Goal: Participate in discussion: Engage in conversation with other users on a specific topic

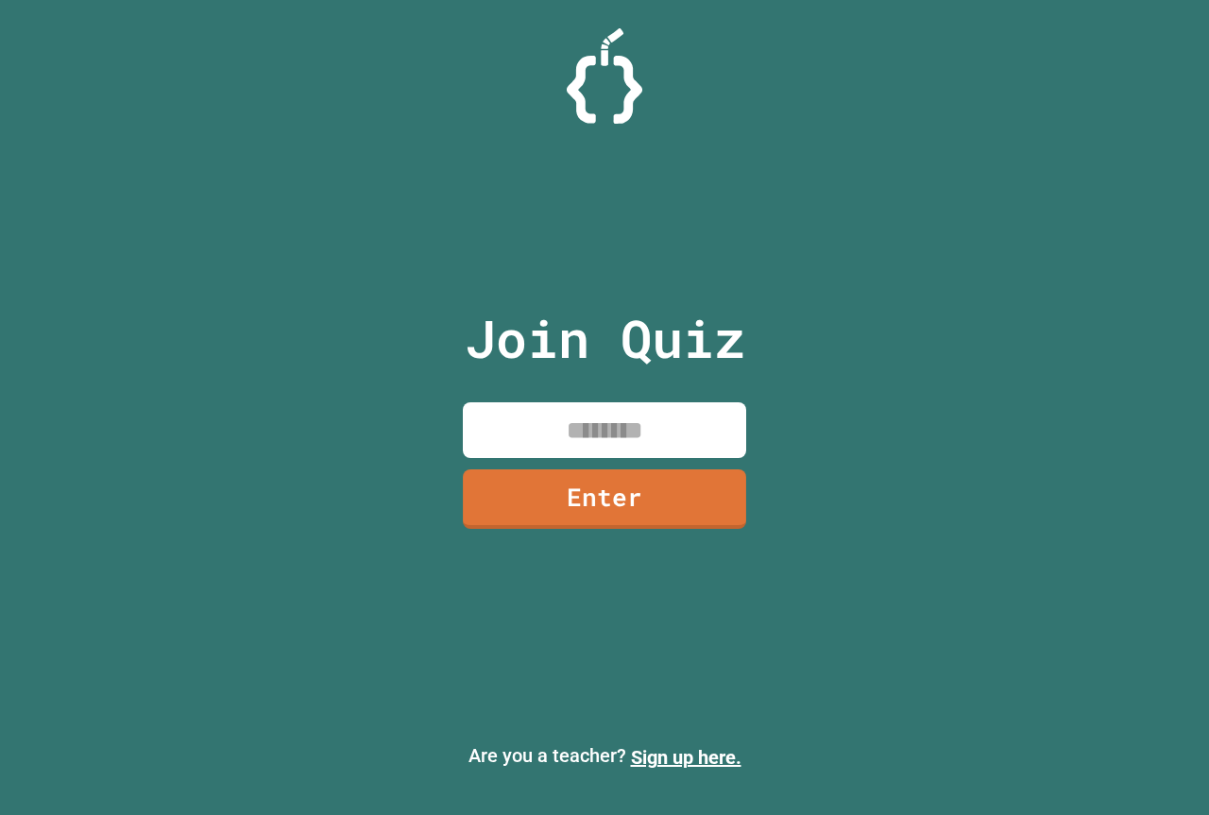
click at [509, 424] on input at bounding box center [604, 430] width 283 height 56
type input "********"
click at [576, 516] on link "Enter" at bounding box center [604, 496] width 273 height 62
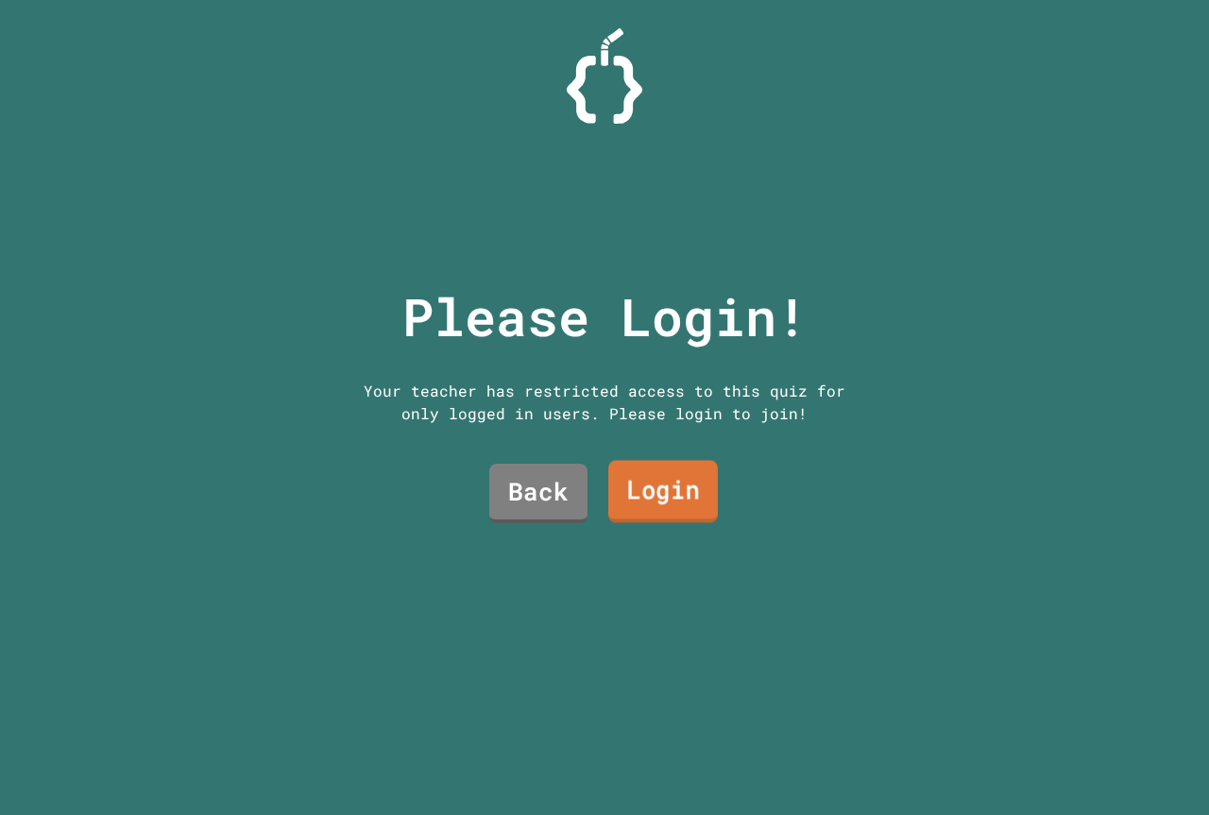
click at [678, 496] on link "Login" at bounding box center [663, 492] width 110 height 62
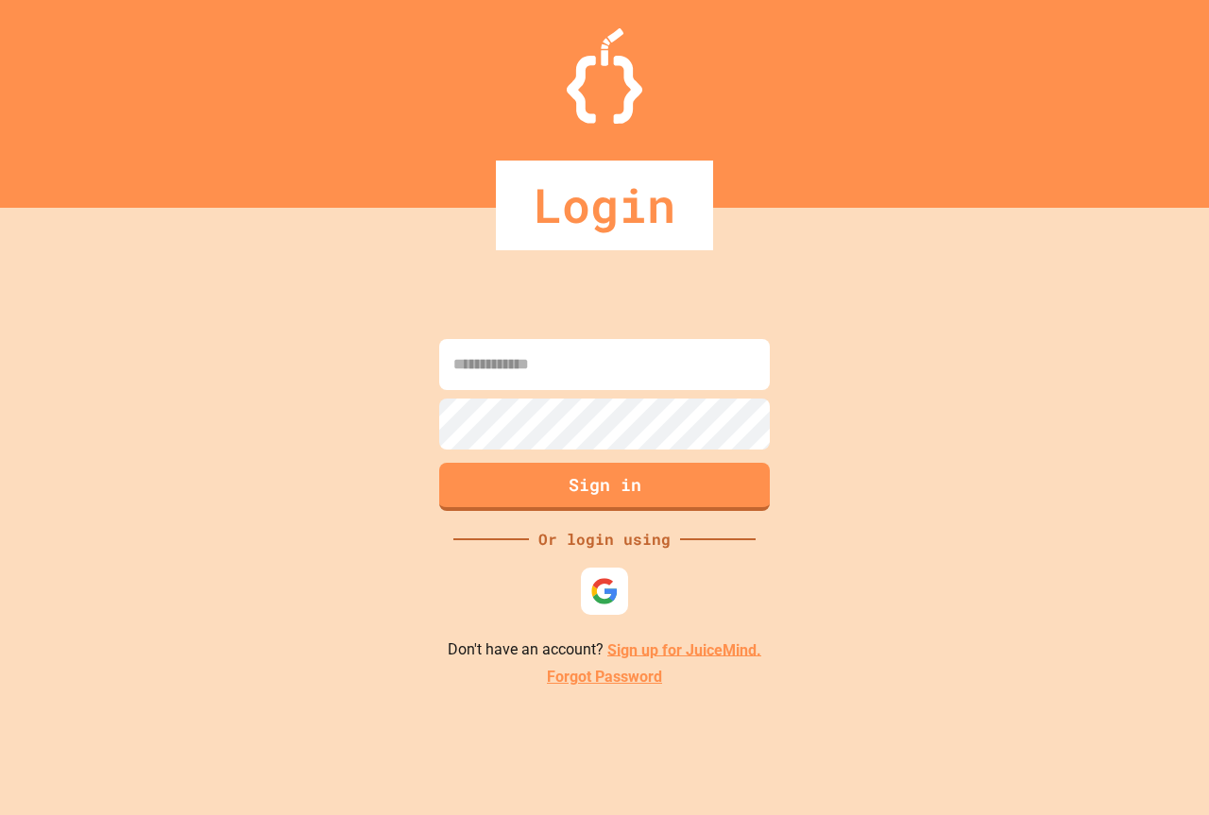
click at [635, 368] on input at bounding box center [604, 364] width 330 height 51
click at [295, 325] on div "Sign in Or login using Don't have an account? Sign up for JuiceMind. Forgot Pas…" at bounding box center [604, 511] width 1209 height 607
click at [597, 595] on img at bounding box center [604, 590] width 31 height 31
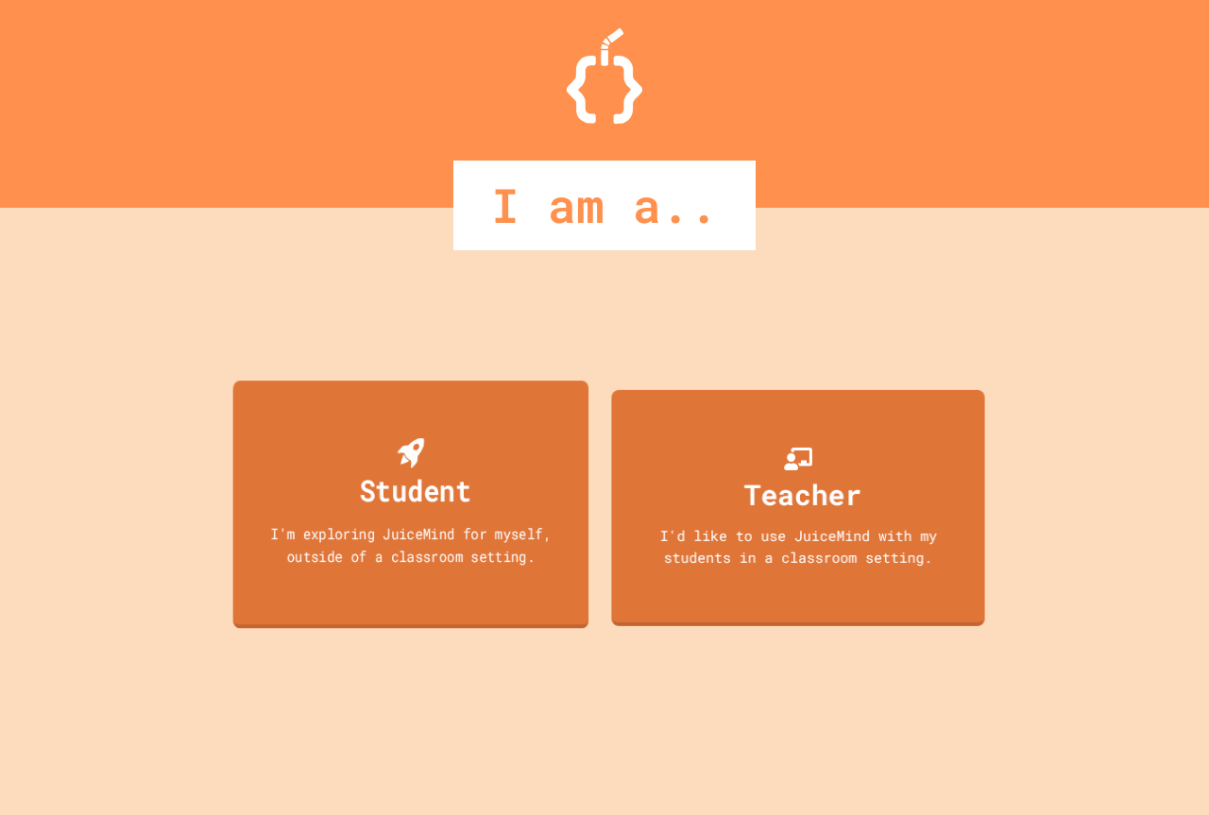
click at [349, 541] on div "I'm exploring JuiceMind for myself, outside of a classroom setting." at bounding box center [411, 544] width 320 height 44
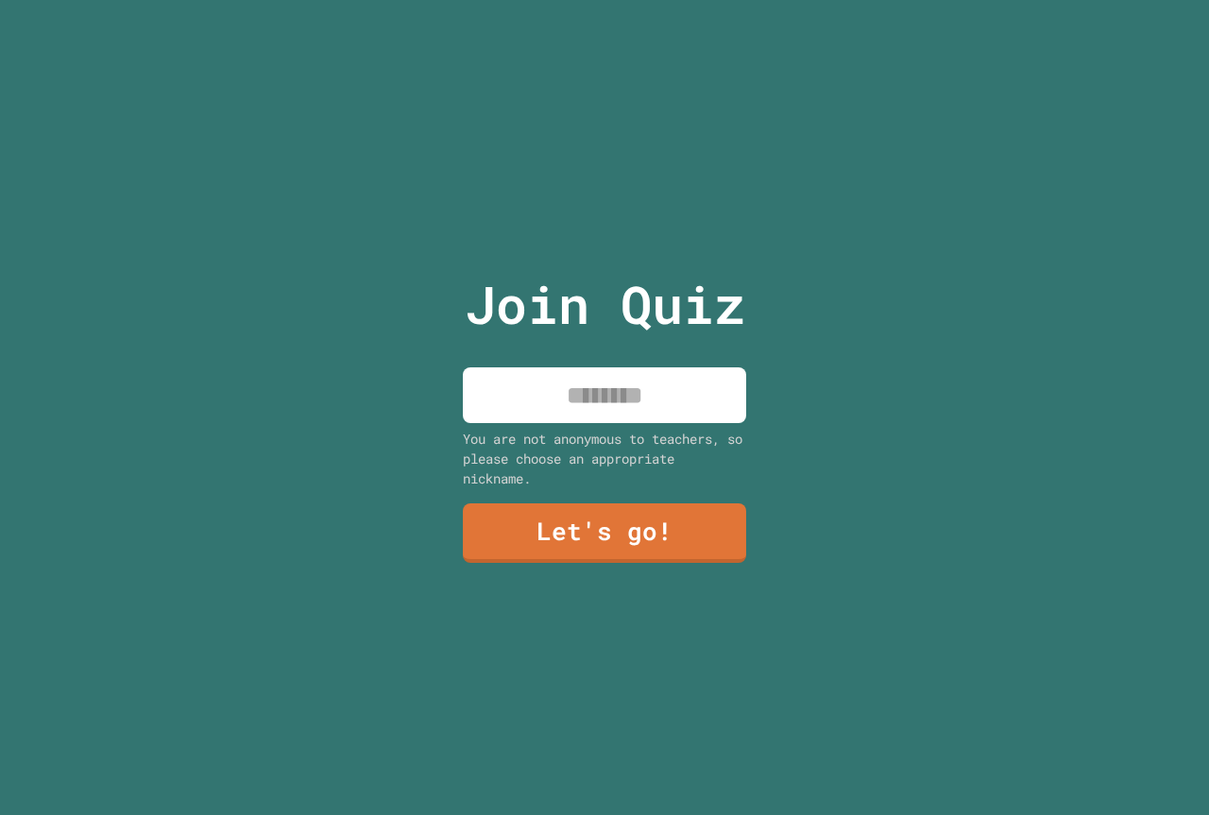
click at [562, 401] on input at bounding box center [604, 395] width 283 height 56
type input "**********"
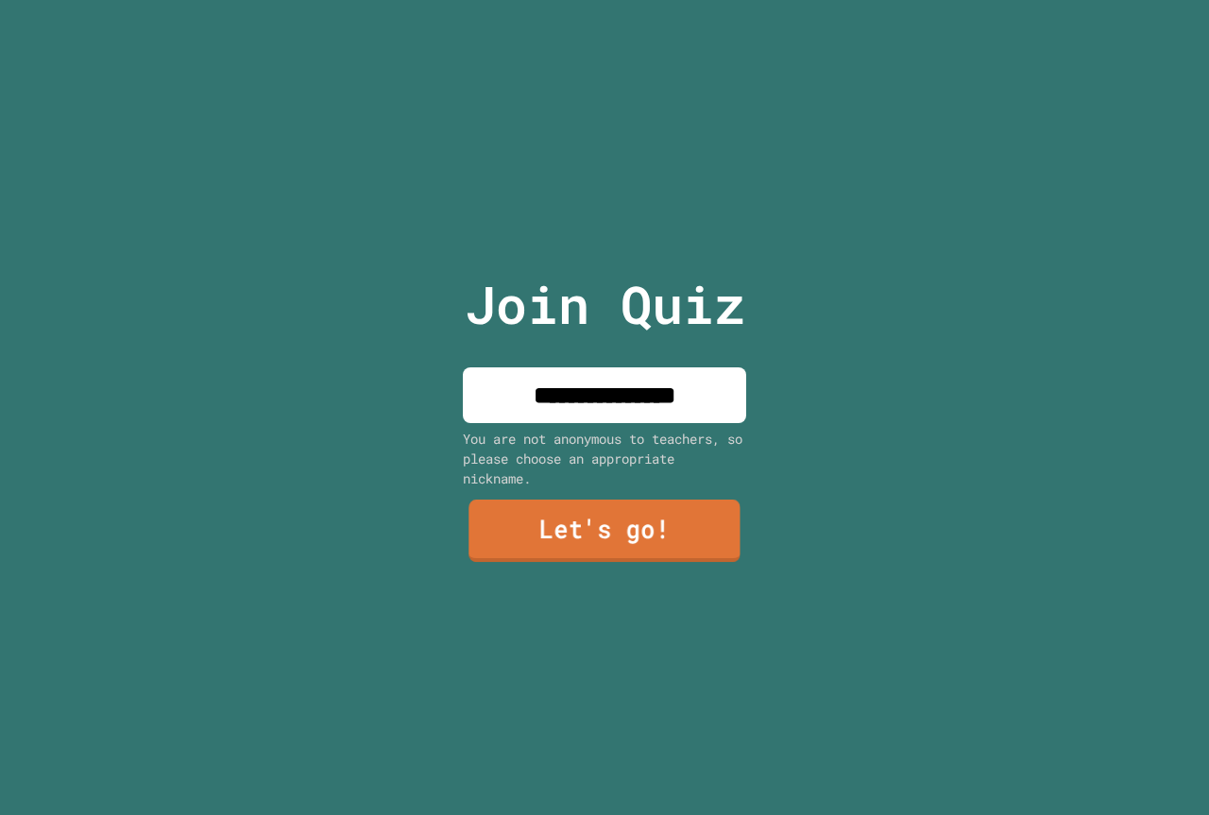
click at [516, 500] on link "Let's go!" at bounding box center [603, 530] width 271 height 62
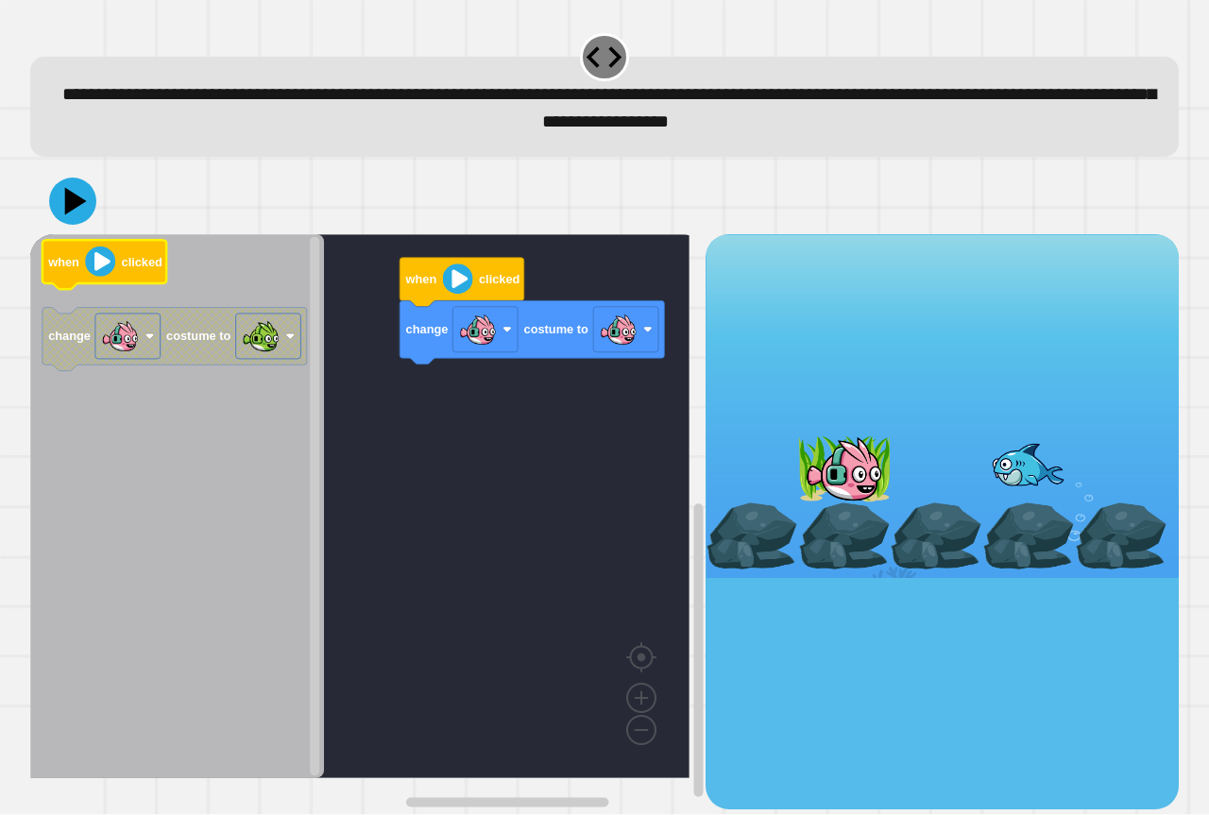
click at [131, 269] on text "clicked" at bounding box center [142, 262] width 41 height 14
click at [115, 392] on icon "when clicked change costume to" at bounding box center [177, 506] width 294 height 544
click at [260, 408] on icon "when clicked change costume to" at bounding box center [177, 506] width 294 height 544
click at [424, 457] on div "change costume to when clicked when clicked change costume to" at bounding box center [367, 521] width 675 height 574
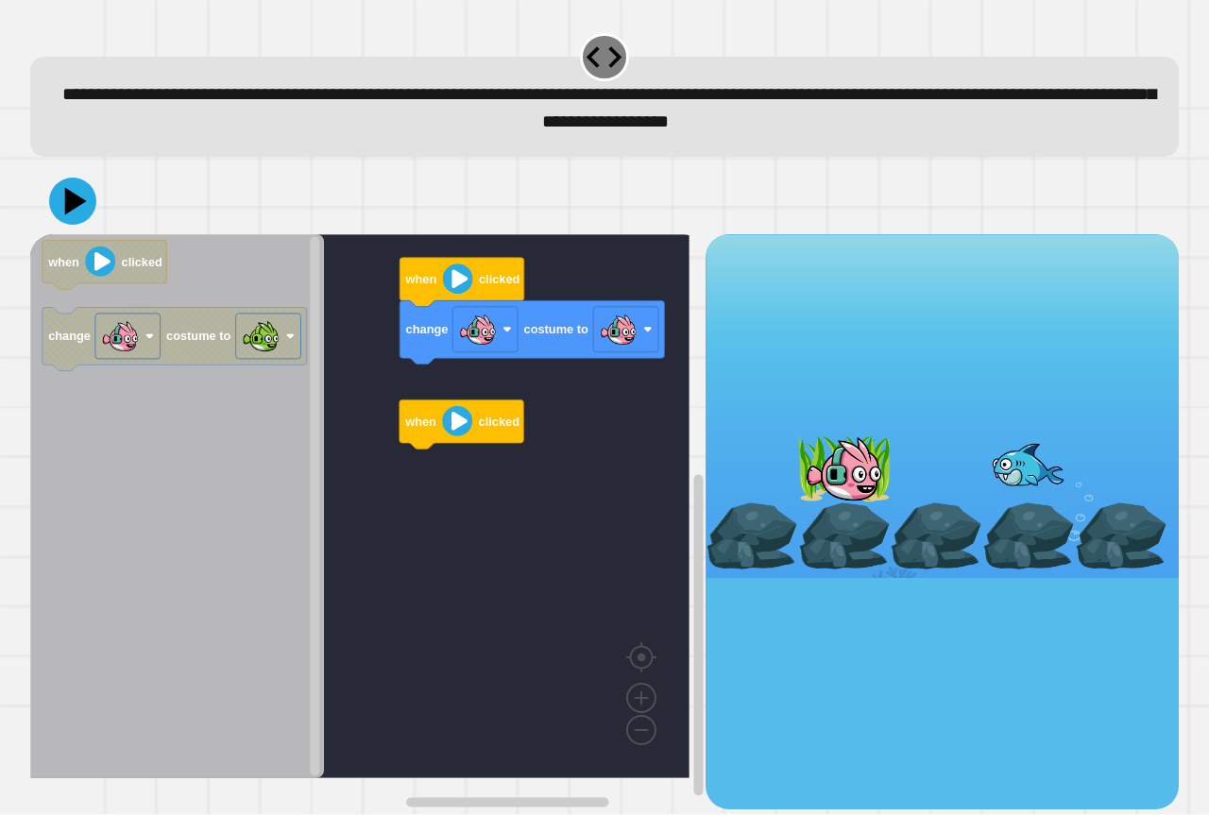
click at [345, 398] on div "change costume to when clicked when clicked when clicked change costume to" at bounding box center [367, 521] width 675 height 574
click at [291, 350] on rect "Blockly Workspace" at bounding box center [268, 335] width 65 height 45
click at [130, 345] on image "Blockly Workspace" at bounding box center [120, 336] width 38 height 38
click at [278, 371] on g "when clicked change costume to" at bounding box center [174, 306] width 264 height 130
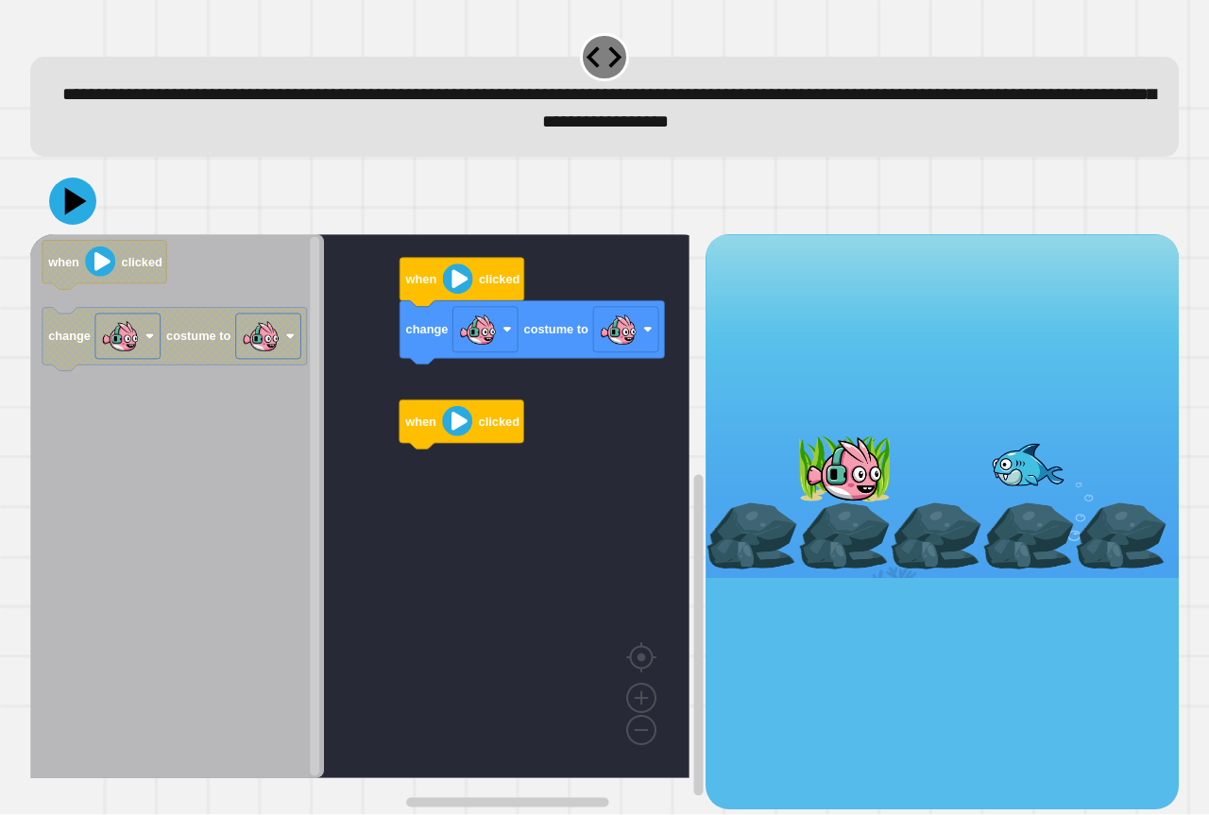
click at [401, 414] on g "change costume to when clicked when clicked" at bounding box center [373, 506] width 686 height 544
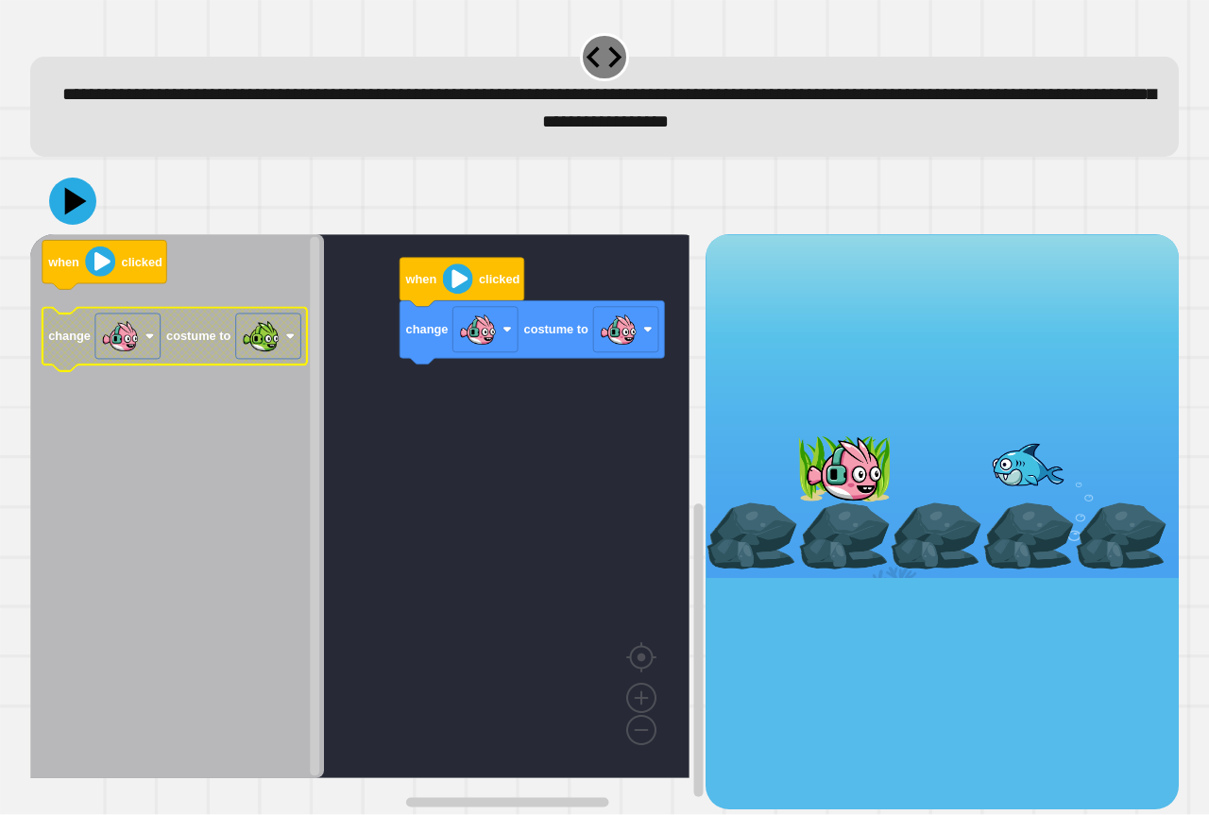
click at [273, 349] on image "Blockly Workspace" at bounding box center [261, 336] width 38 height 38
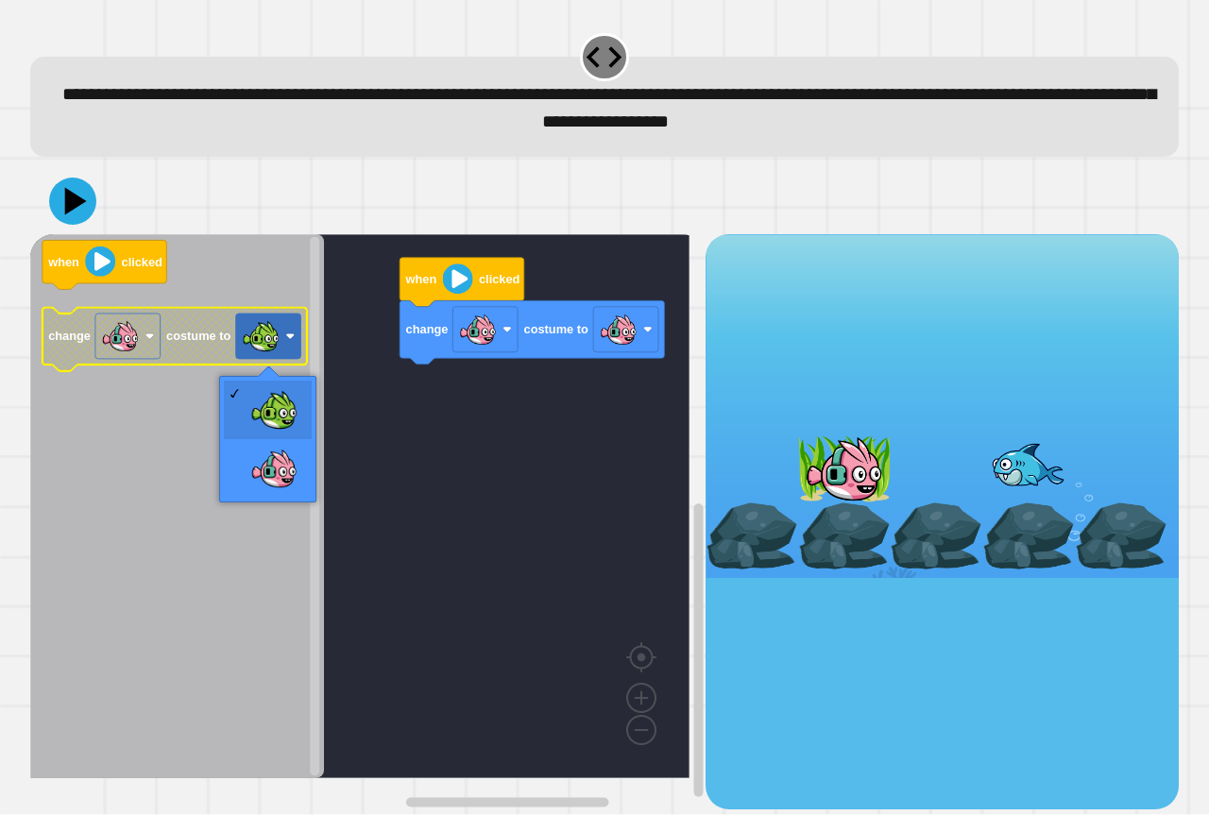
click at [277, 350] on image "Blockly Workspace" at bounding box center [261, 336] width 38 height 38
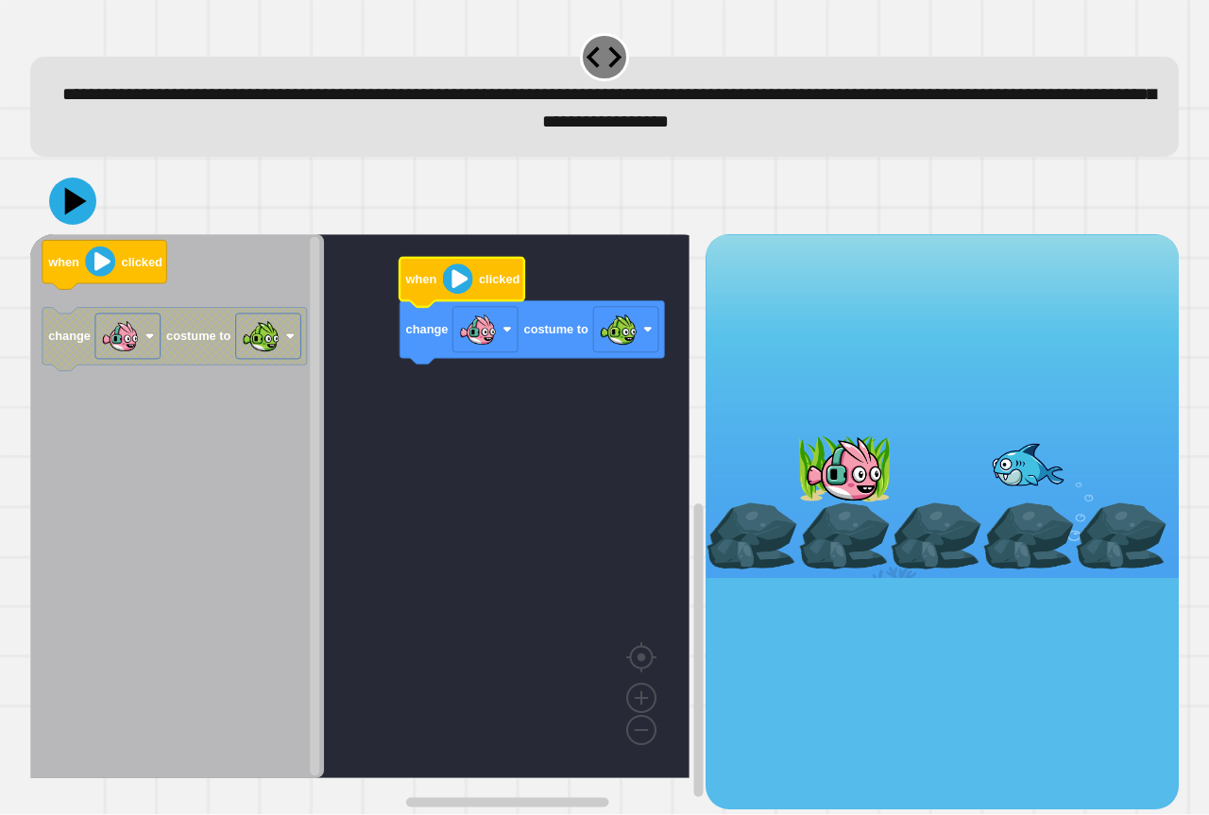
click at [460, 263] on icon "Blockly Workspace" at bounding box center [461, 282] width 125 height 49
click at [460, 275] on image "Blockly Workspace" at bounding box center [458, 279] width 30 height 30
click at [465, 287] on image "Blockly Workspace" at bounding box center [458, 279] width 30 height 30
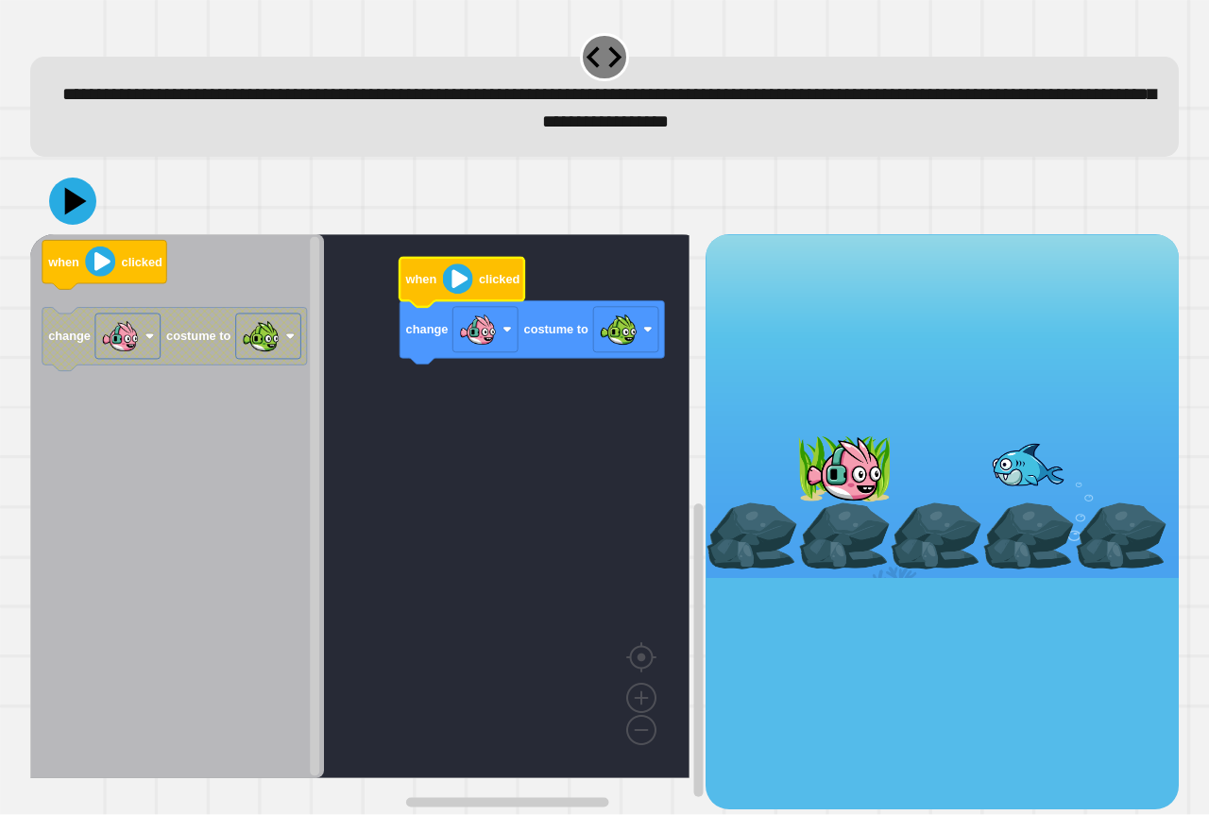
click at [465, 287] on image "Blockly Workspace" at bounding box center [458, 279] width 30 height 30
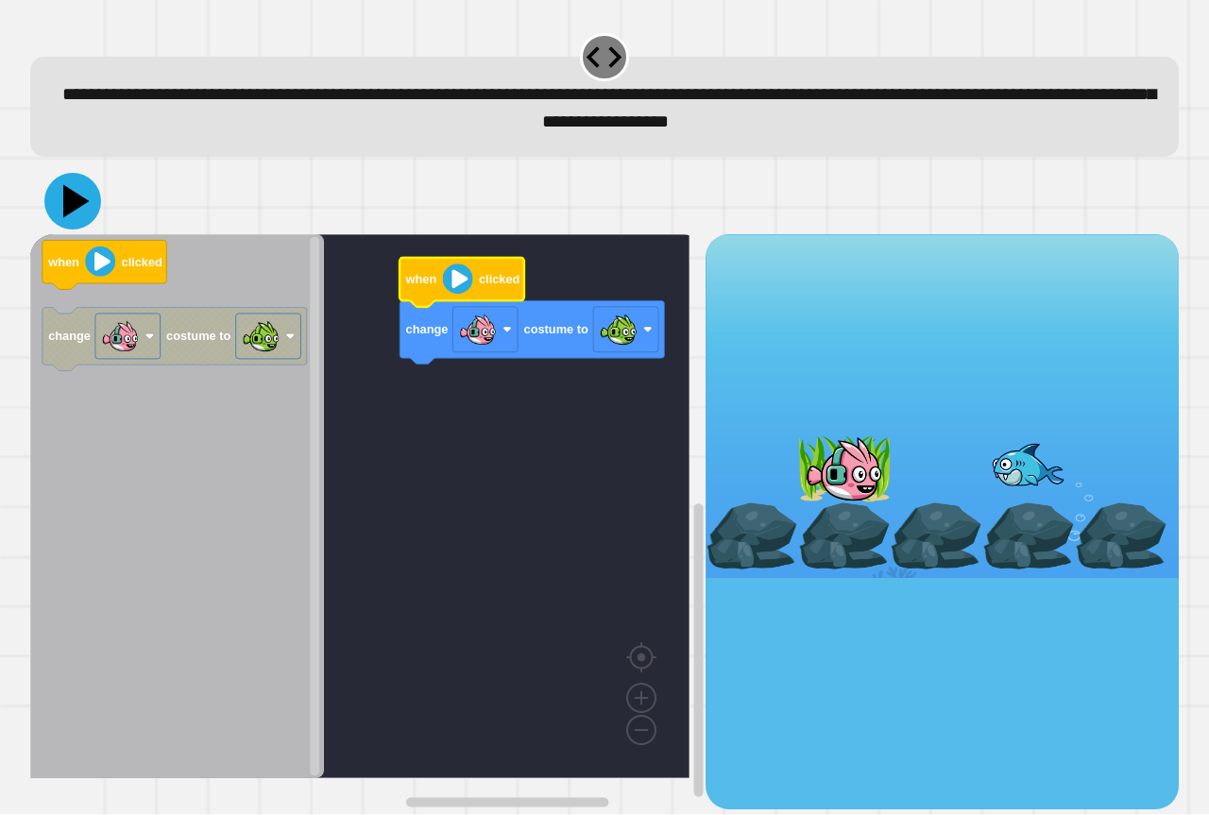
click at [76, 187] on icon at bounding box center [72, 201] width 57 height 57
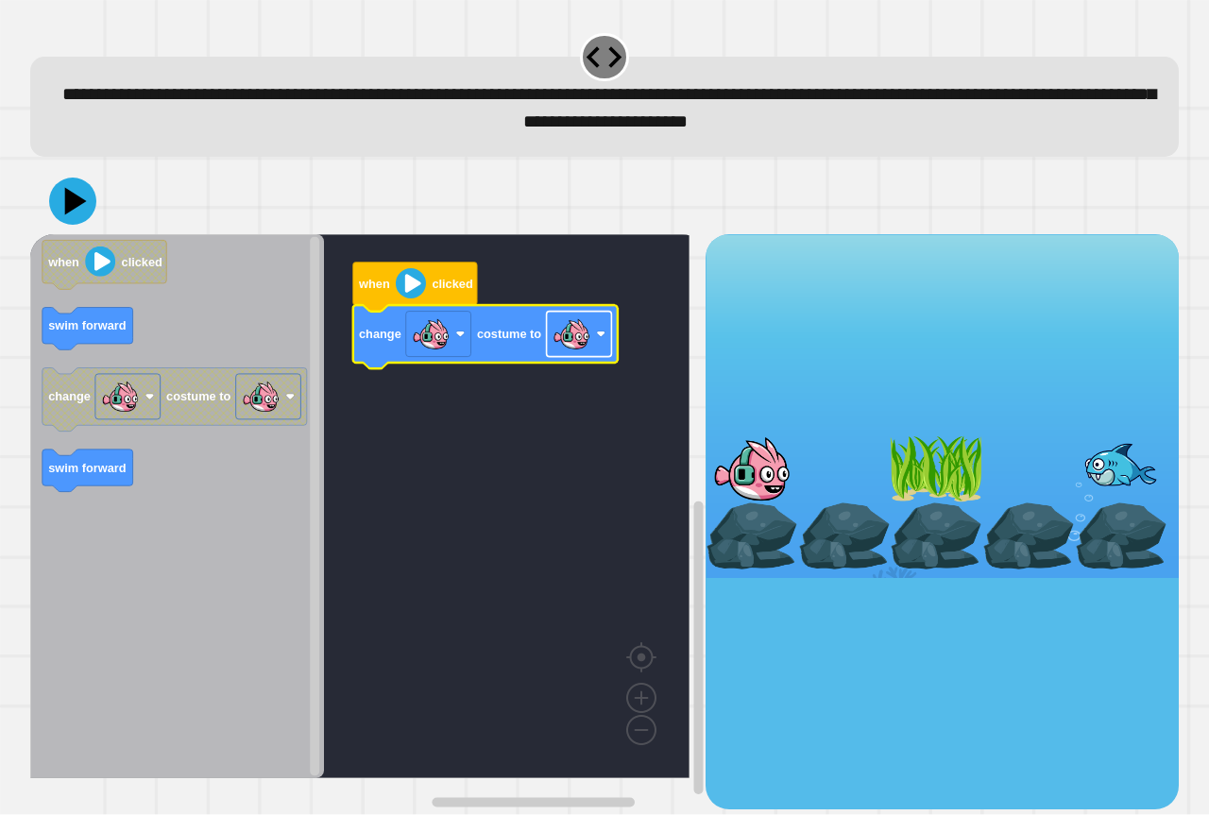
click at [563, 342] on image "Blockly Workspace" at bounding box center [571, 334] width 38 height 38
click at [425, 335] on image "Blockly Workspace" at bounding box center [431, 334] width 38 height 38
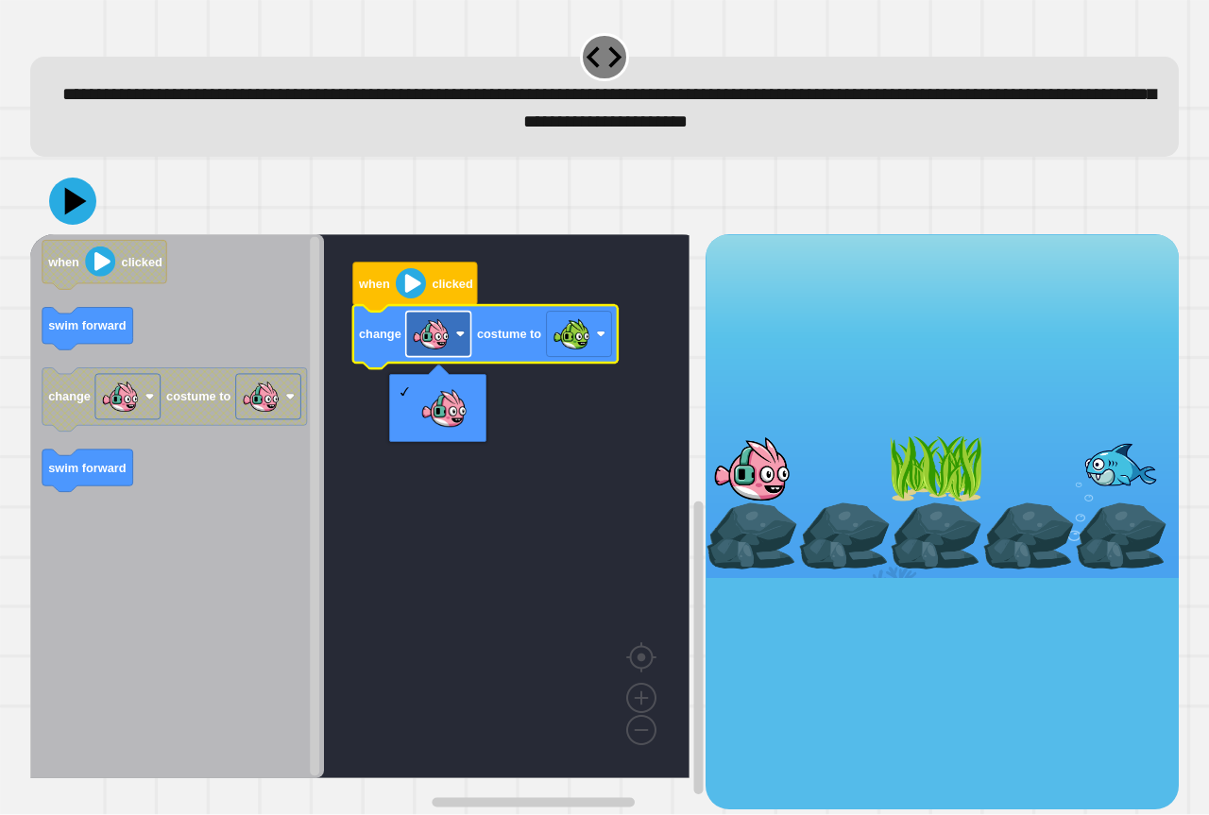
click at [433, 341] on image "Blockly Workspace" at bounding box center [431, 334] width 38 height 38
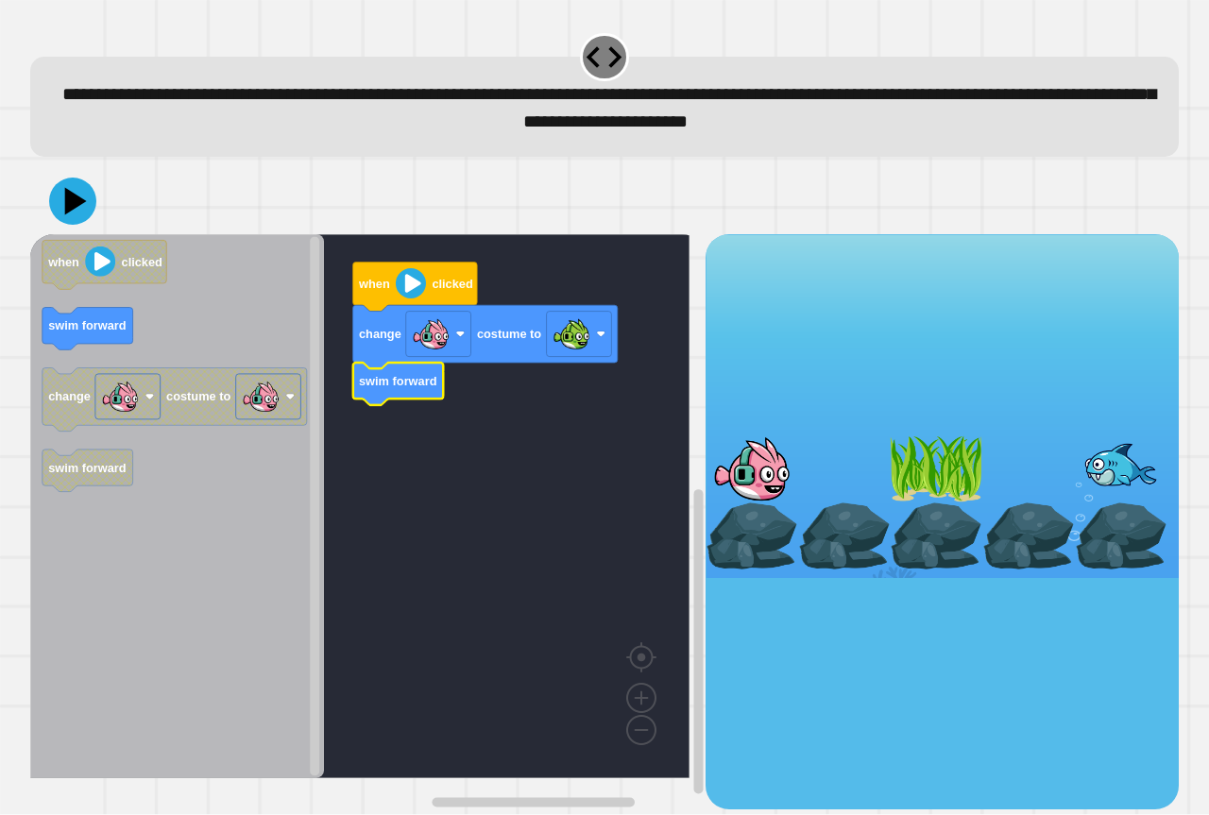
click at [46, 199] on div at bounding box center [604, 201] width 1148 height 66
click at [59, 201] on icon at bounding box center [72, 201] width 57 height 57
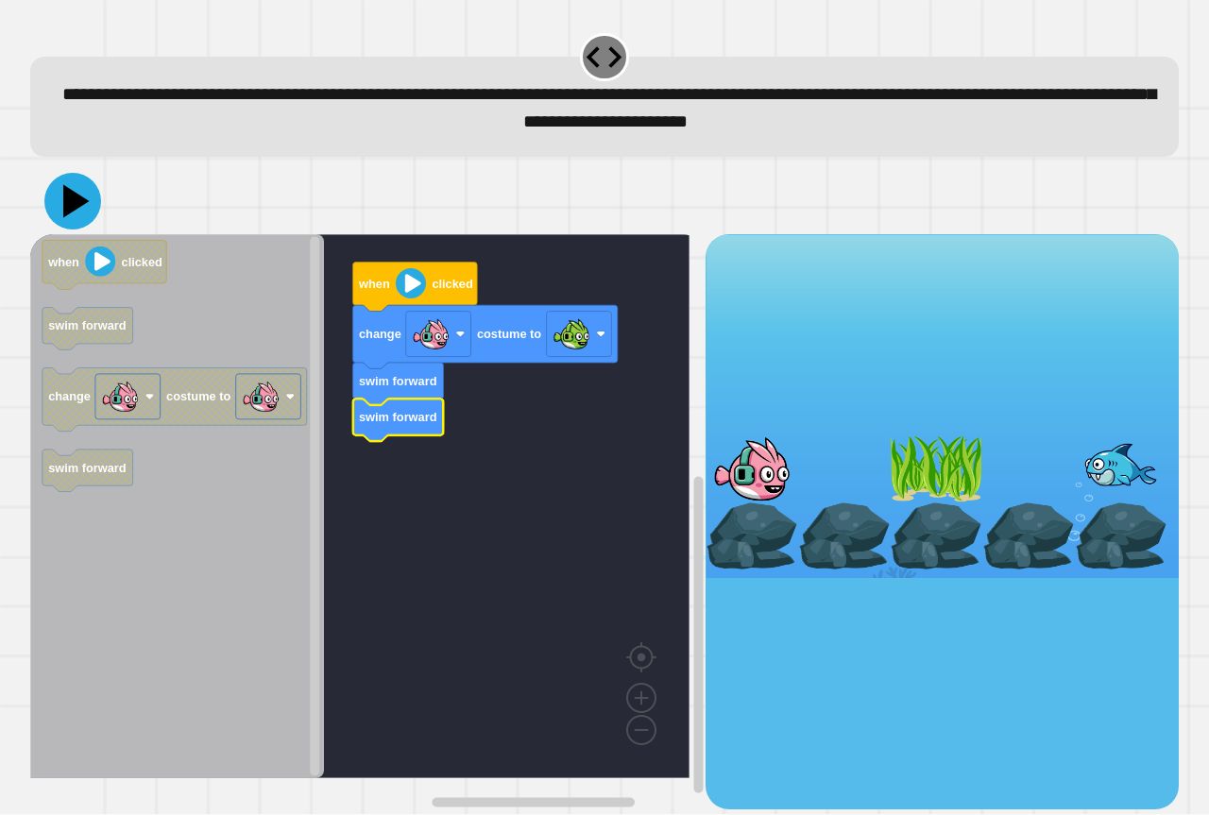
click at [86, 190] on icon at bounding box center [72, 201] width 57 height 57
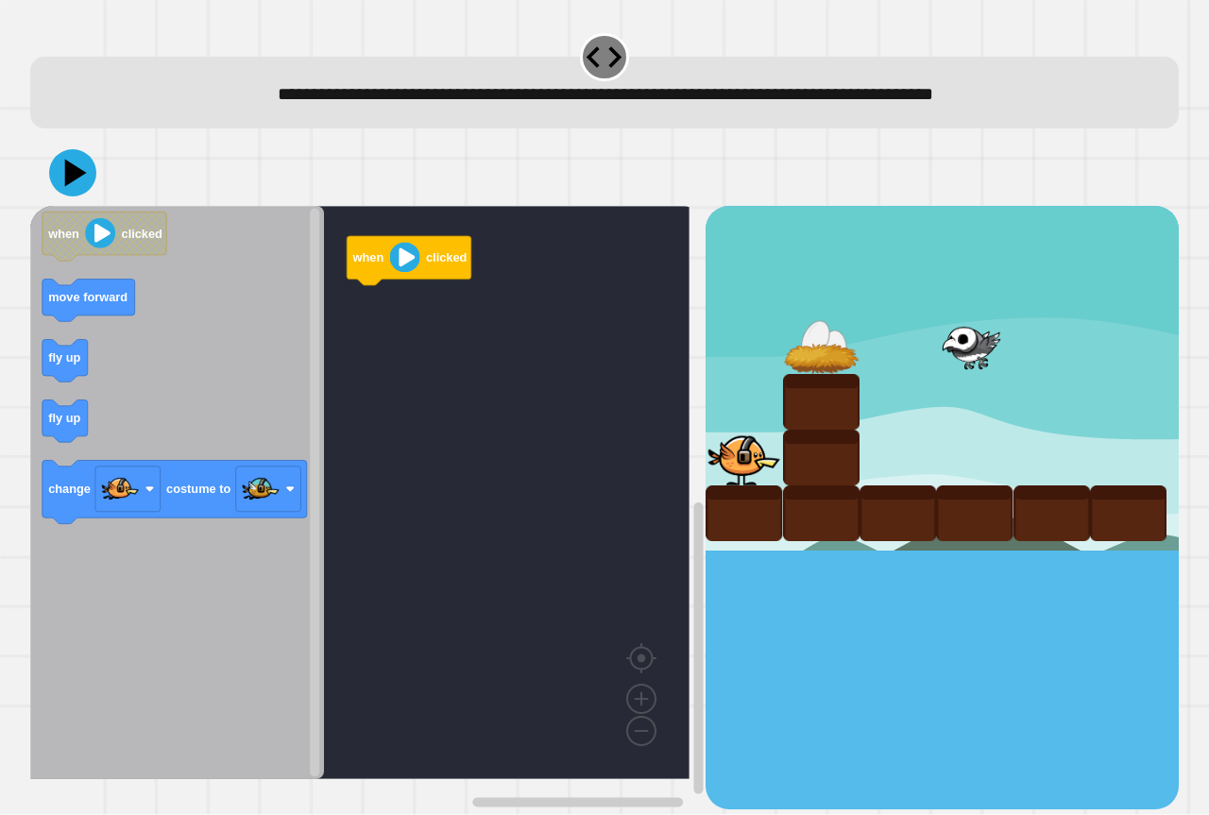
click at [101, 360] on icon "Blockly Workspace" at bounding box center [177, 492] width 294 height 573
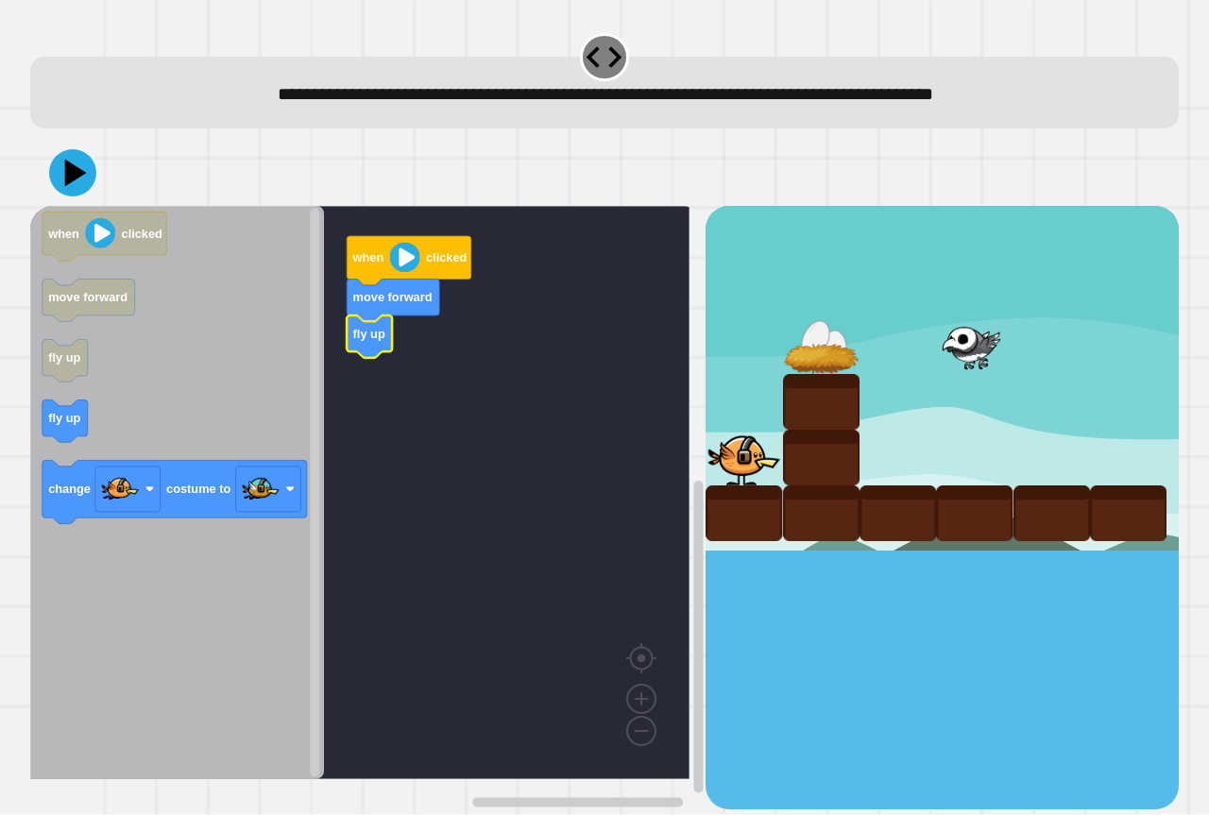
click at [59, 409] on icon "when clicked move forward fly up fly up change costume to" at bounding box center [177, 492] width 294 height 573
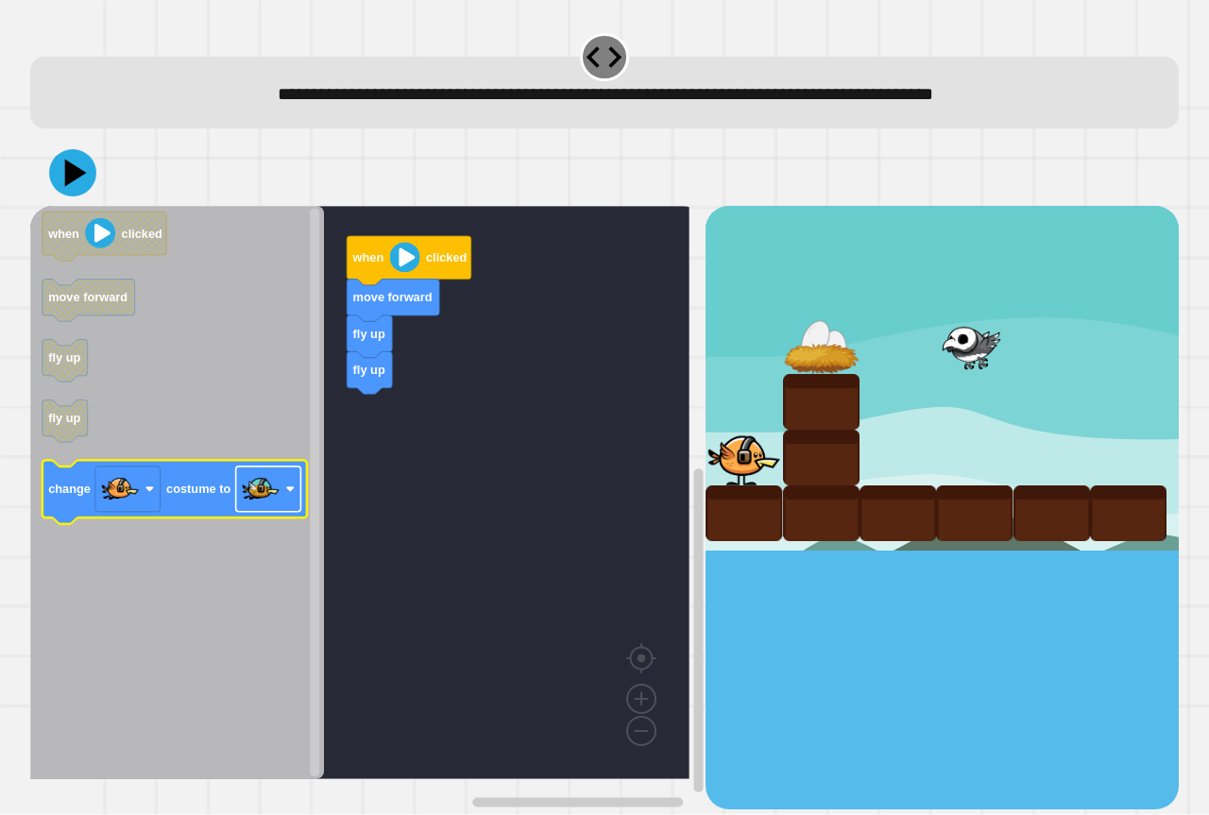
click at [242, 487] on rect "Blockly Workspace" at bounding box center [268, 488] width 65 height 45
click at [262, 476] on image "Blockly Workspace" at bounding box center [261, 489] width 38 height 38
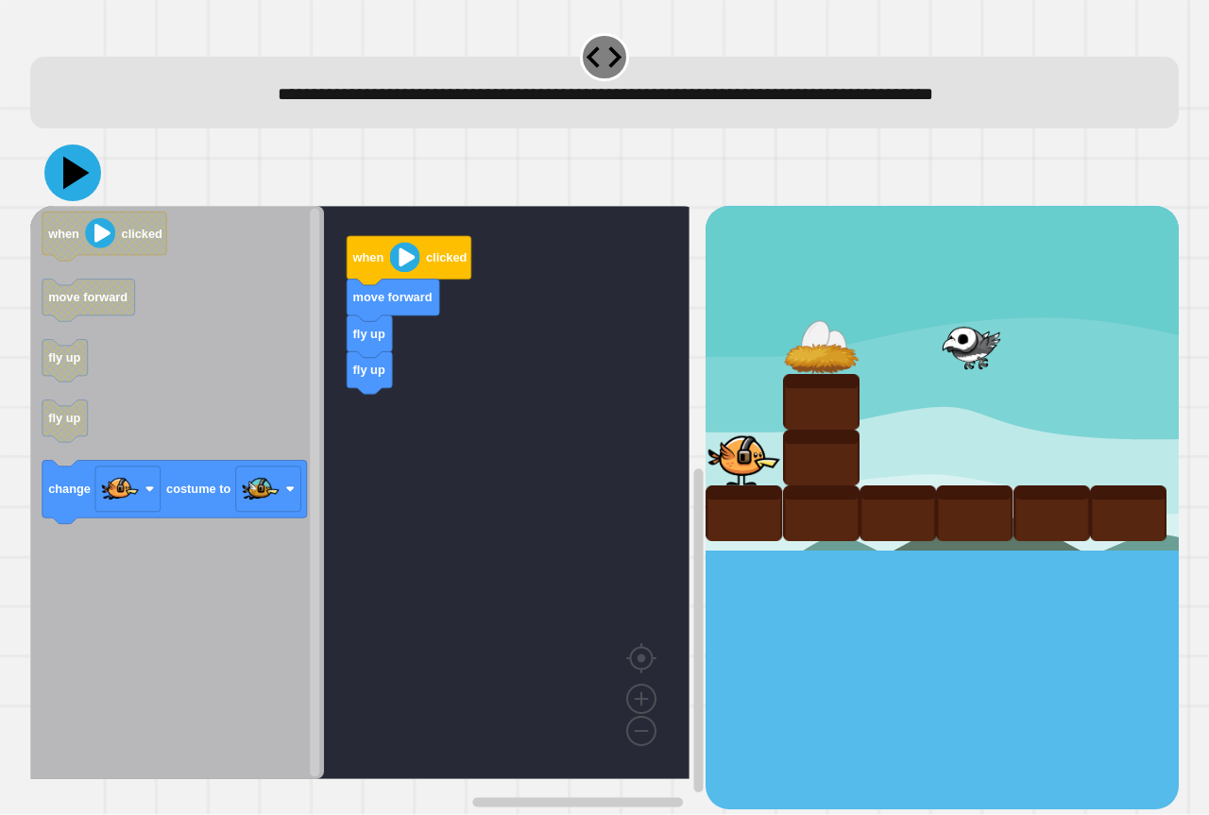
click at [70, 182] on icon at bounding box center [76, 173] width 26 height 33
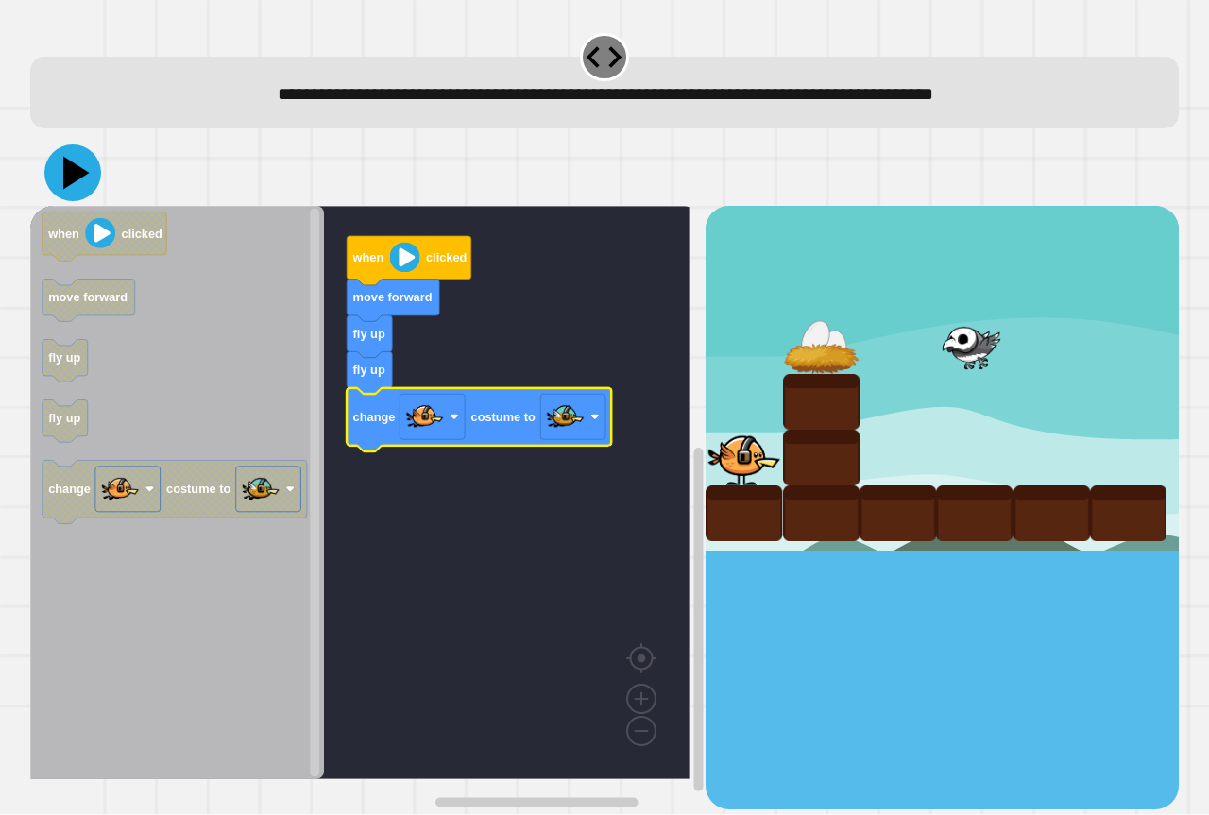
click at [72, 168] on icon at bounding box center [76, 173] width 26 height 33
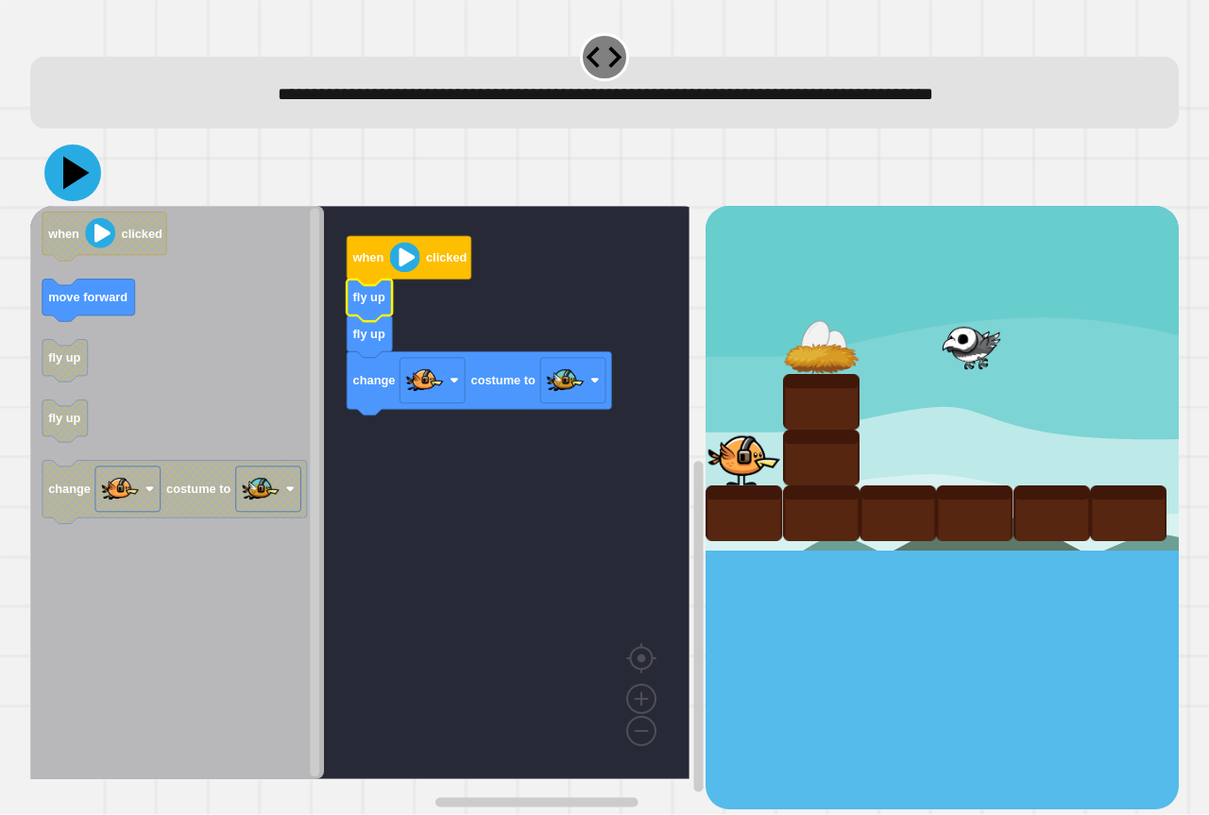
click at [76, 183] on icon at bounding box center [72, 172] width 57 height 57
click at [77, 169] on icon at bounding box center [72, 172] width 57 height 57
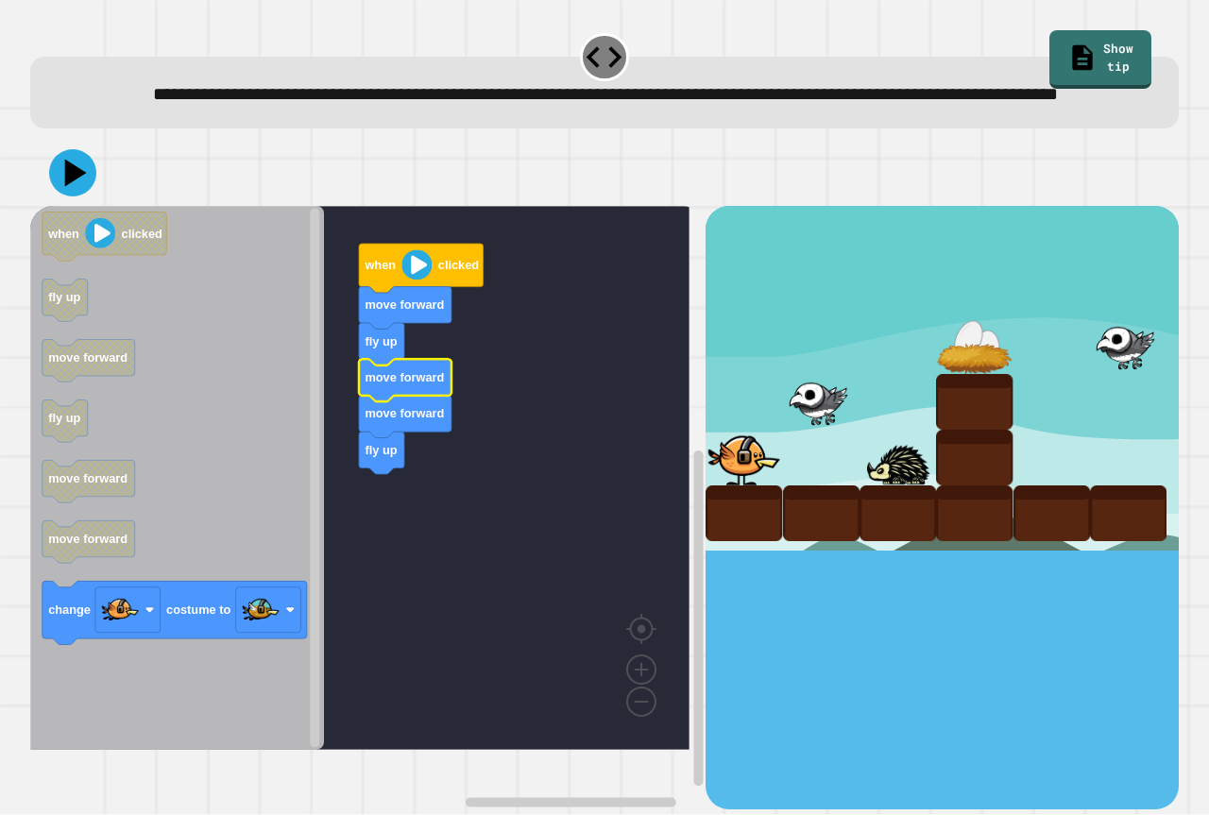
click at [363, 463] on g "when clicked move forward fly up move forward move forward fly up" at bounding box center [373, 478] width 686 height 544
click at [383, 499] on g "move forward when clicked move forward fly up move forward fly up" at bounding box center [373, 478] width 686 height 544
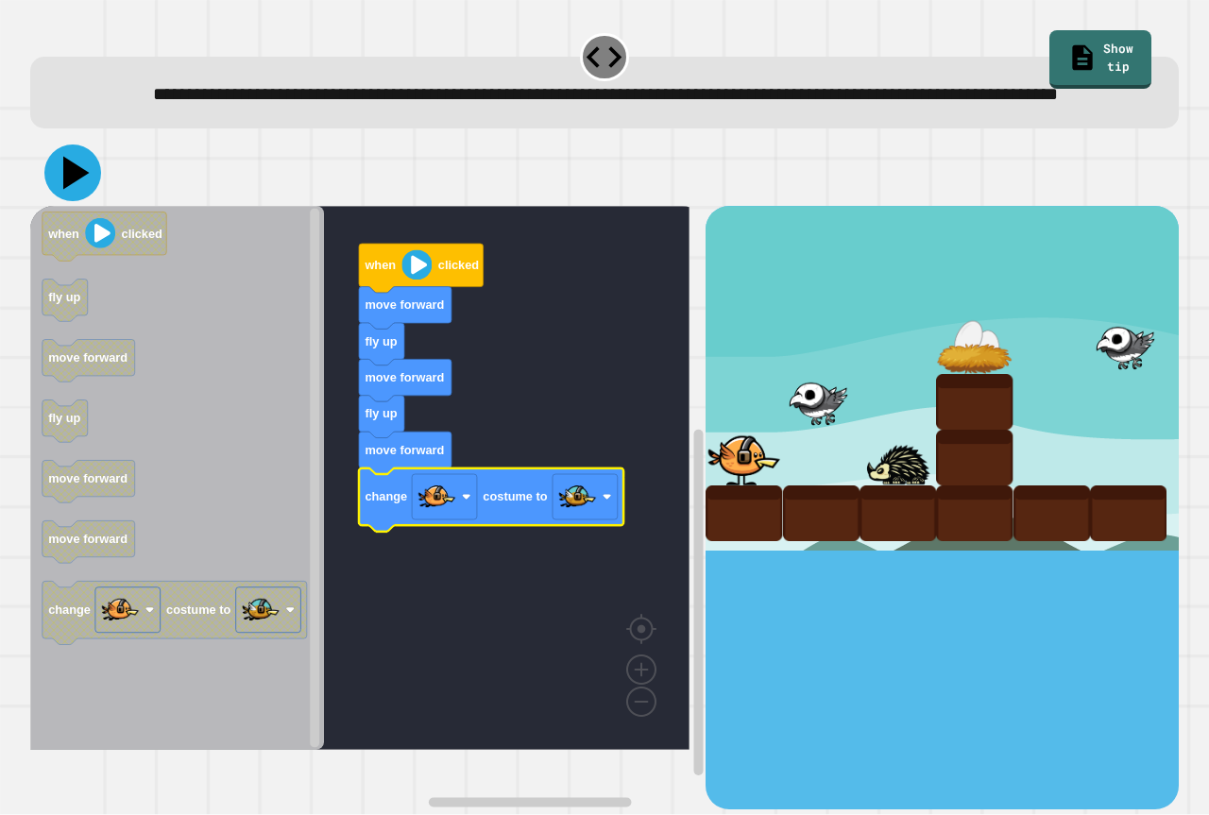
click at [85, 201] on icon at bounding box center [72, 172] width 57 height 57
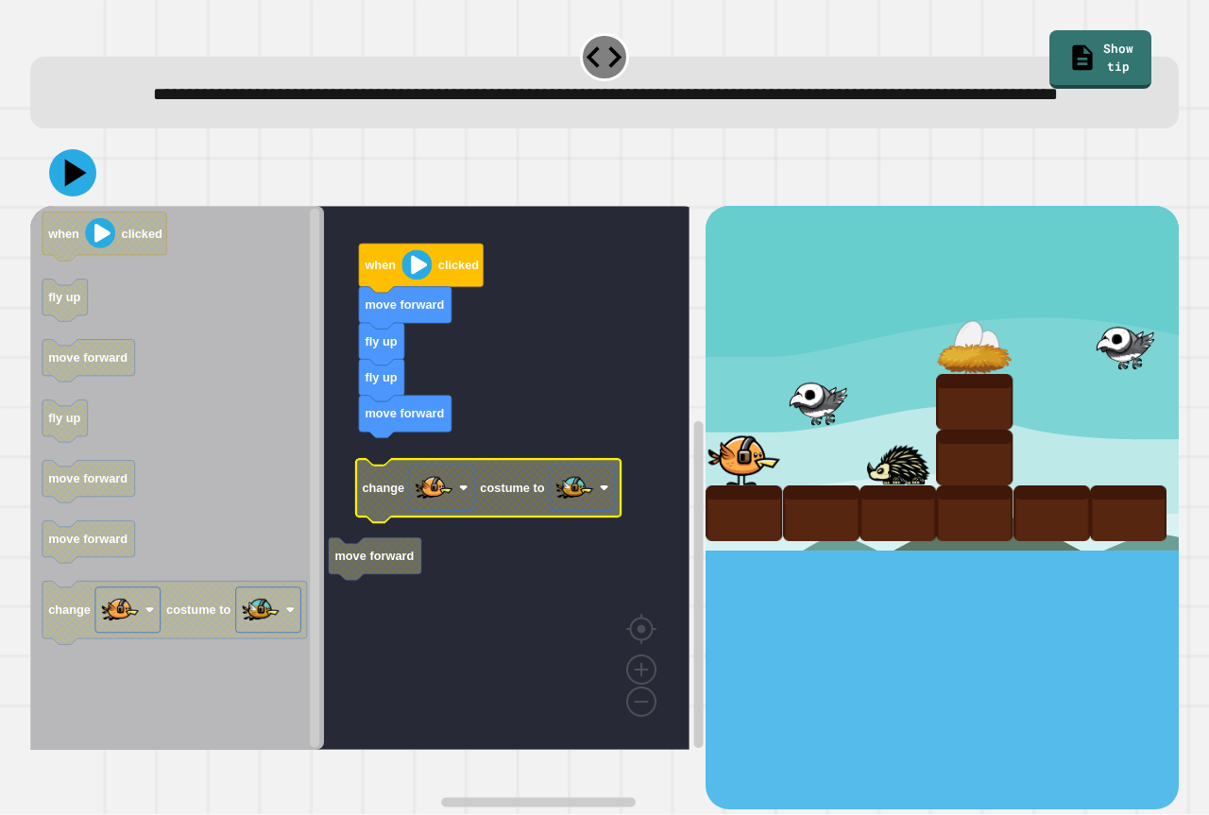
click at [369, 561] on rect "Blockly Workspace" at bounding box center [359, 478] width 659 height 544
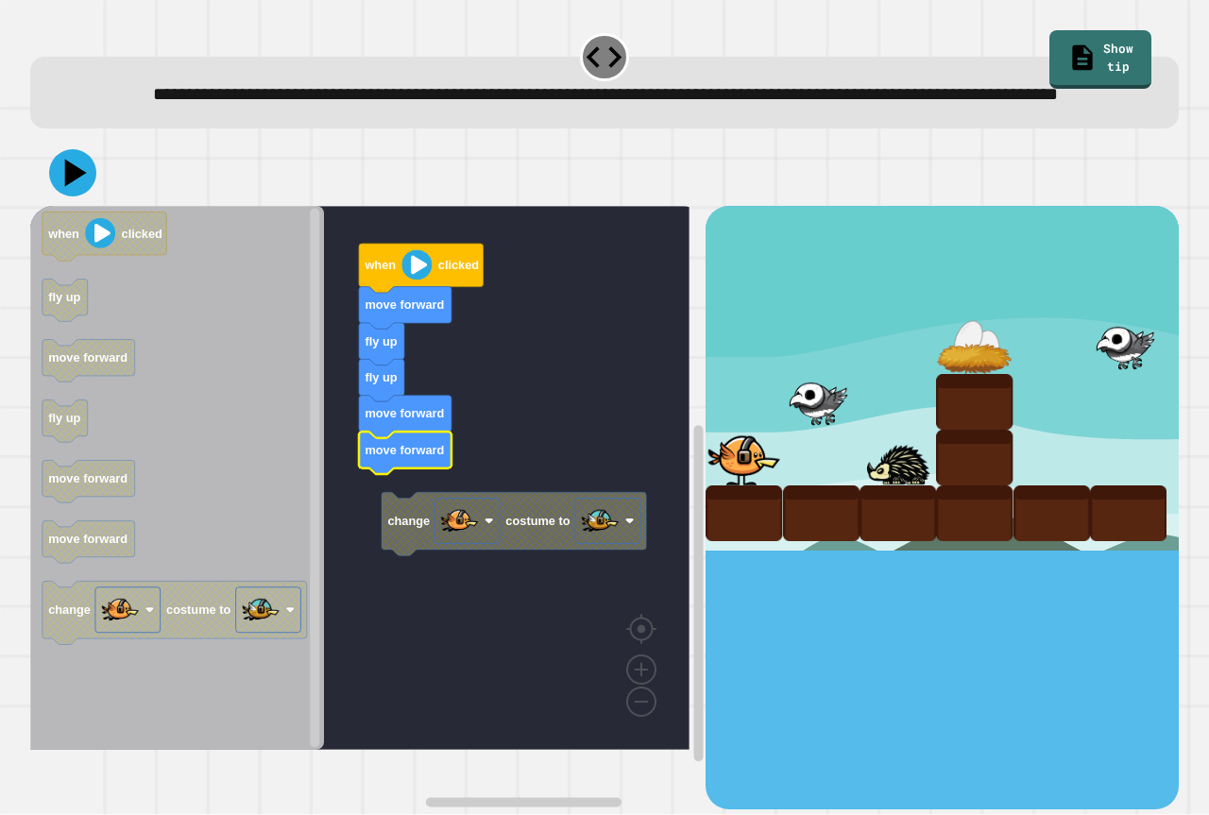
click at [379, 543] on rect "Blockly Workspace" at bounding box center [359, 478] width 659 height 544
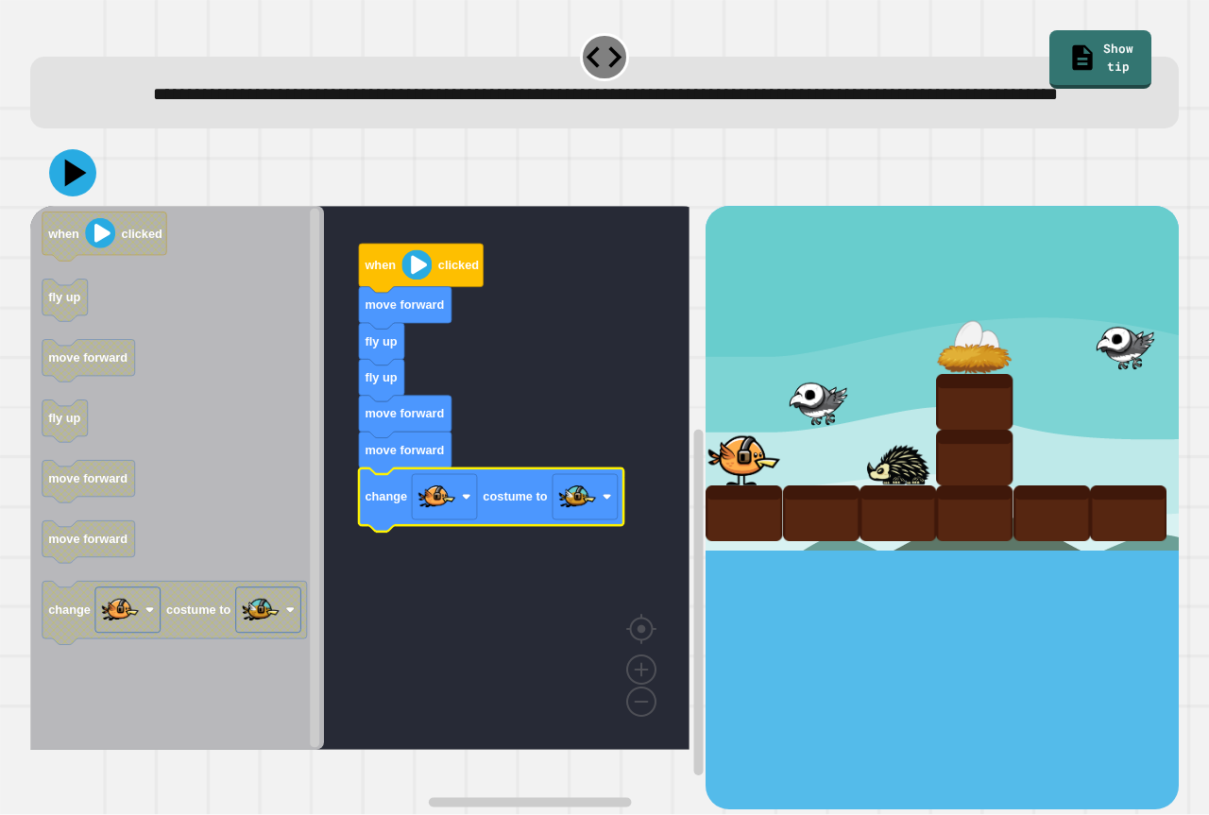
drag, startPoint x: 50, startPoint y: 153, endPoint x: 59, endPoint y: 182, distance: 30.8
click at [50, 166] on div "**********" at bounding box center [605, 420] width 1160 height 790
click at [64, 190] on icon at bounding box center [72, 172] width 57 height 57
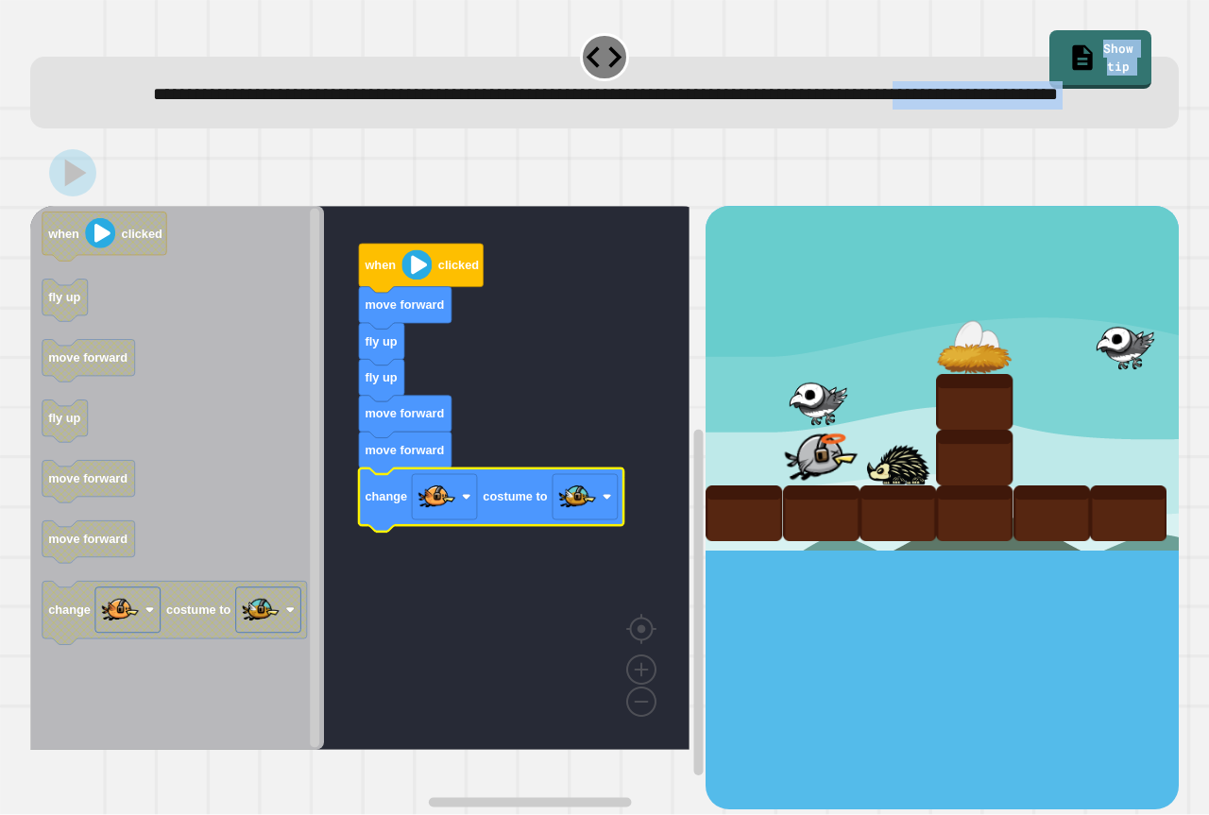
click at [177, 206] on div at bounding box center [604, 173] width 1148 height 66
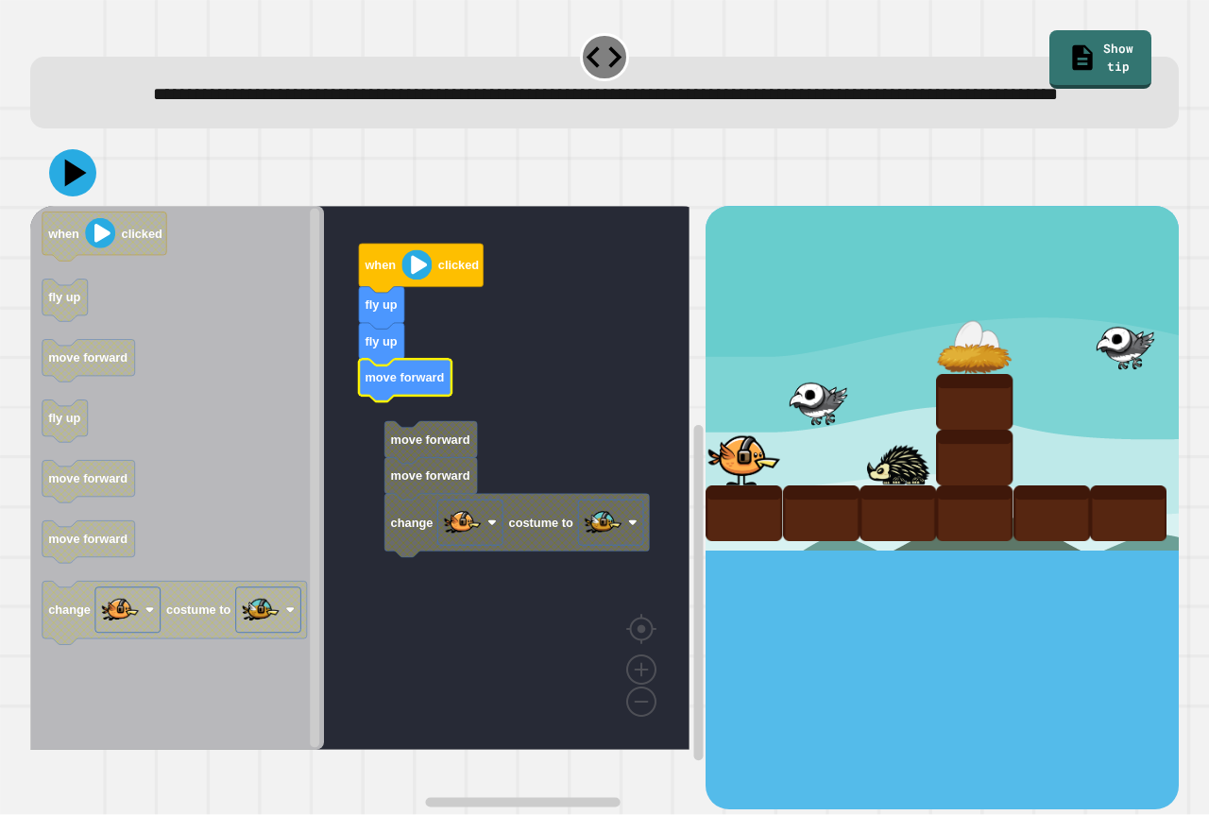
click at [393, 448] on rect "Blockly Workspace" at bounding box center [359, 478] width 659 height 544
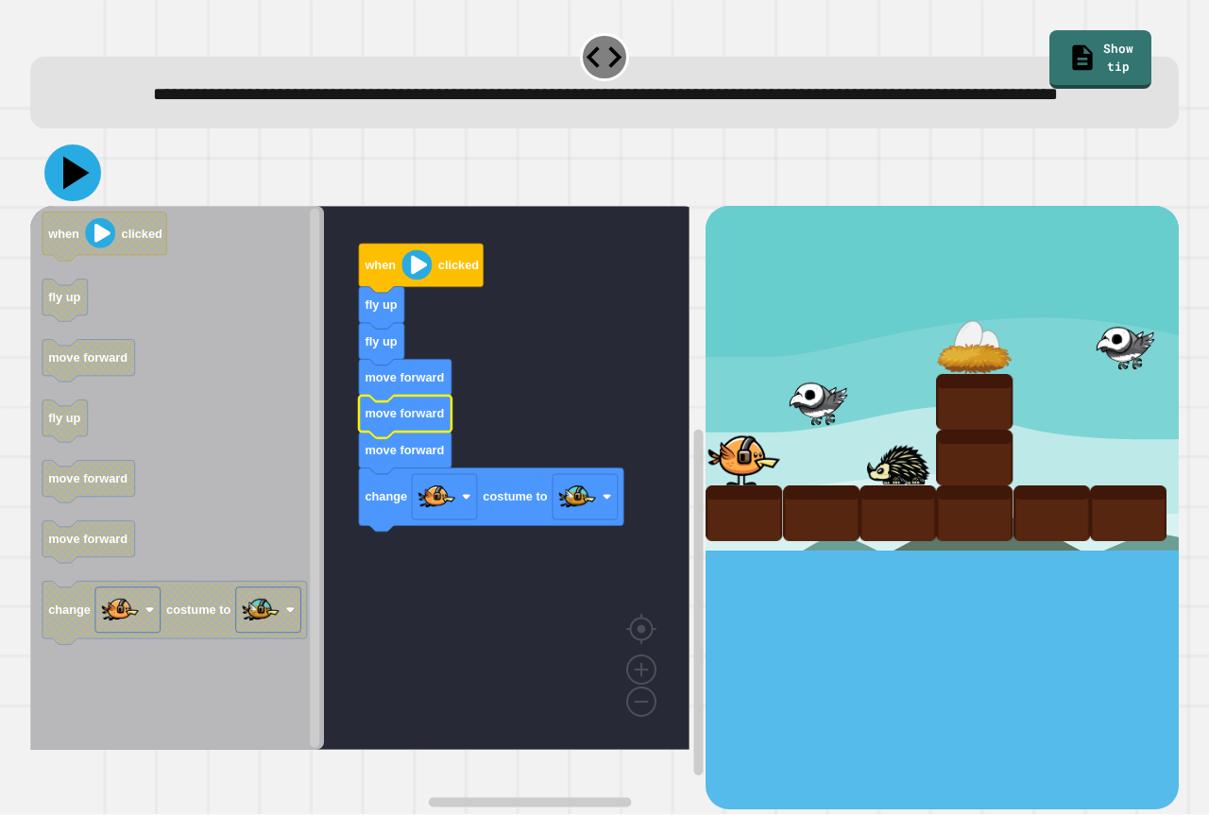
click at [82, 197] on icon at bounding box center [72, 172] width 57 height 57
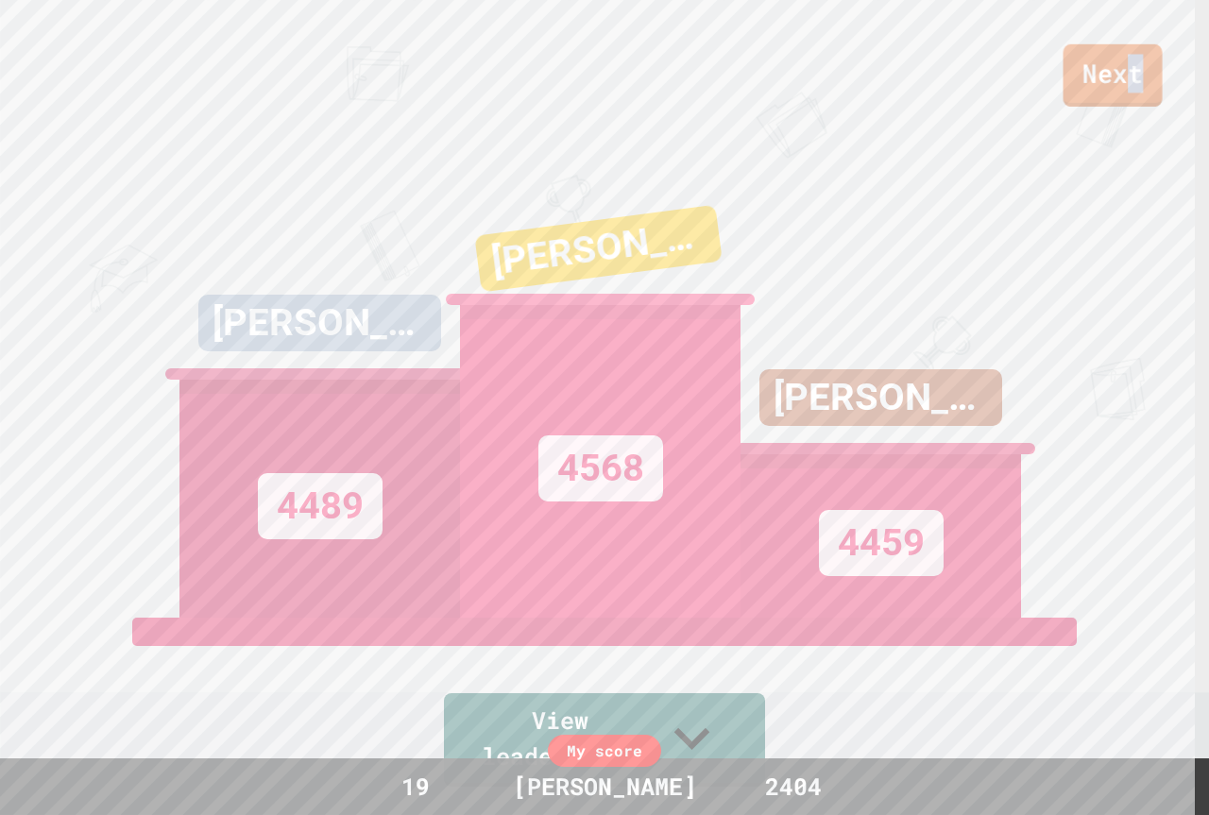
click at [1141, 57] on link "Next" at bounding box center [1112, 75] width 99 height 62
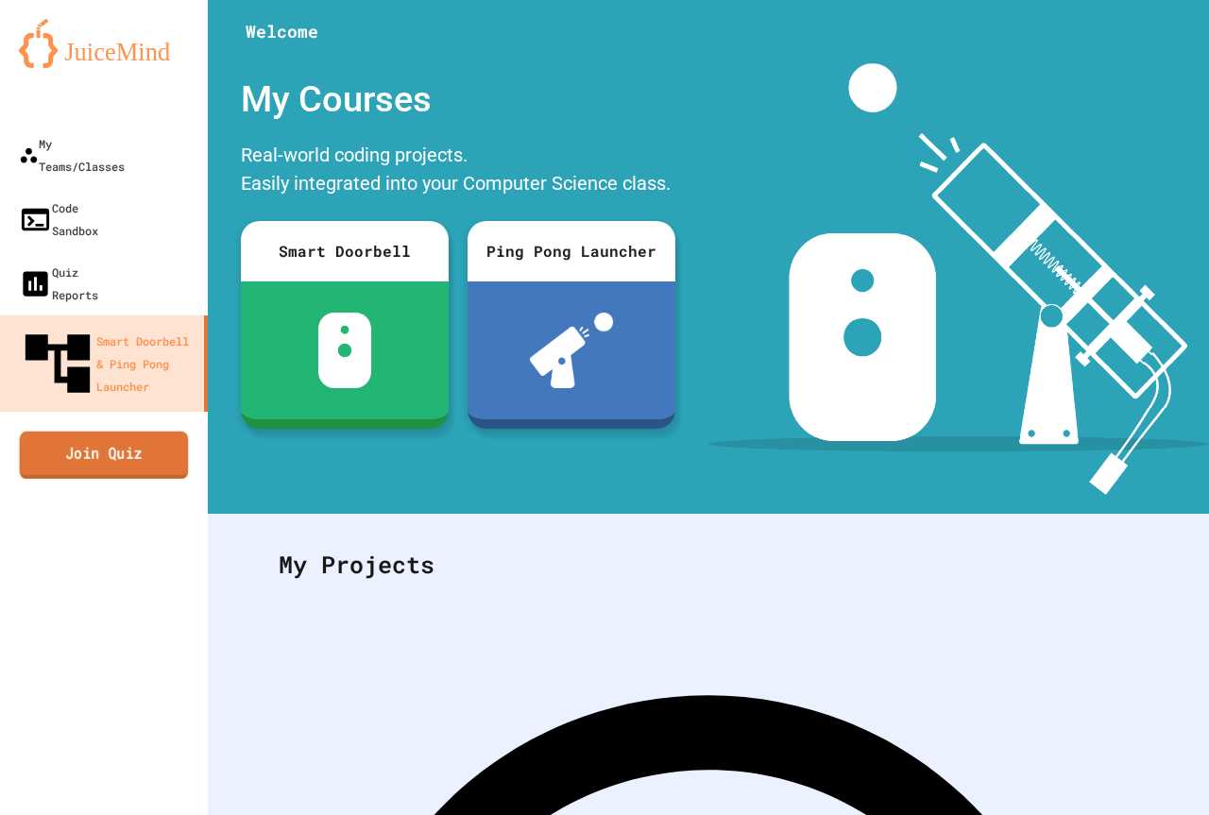
click at [118, 431] on link "Join Quiz" at bounding box center [104, 454] width 169 height 47
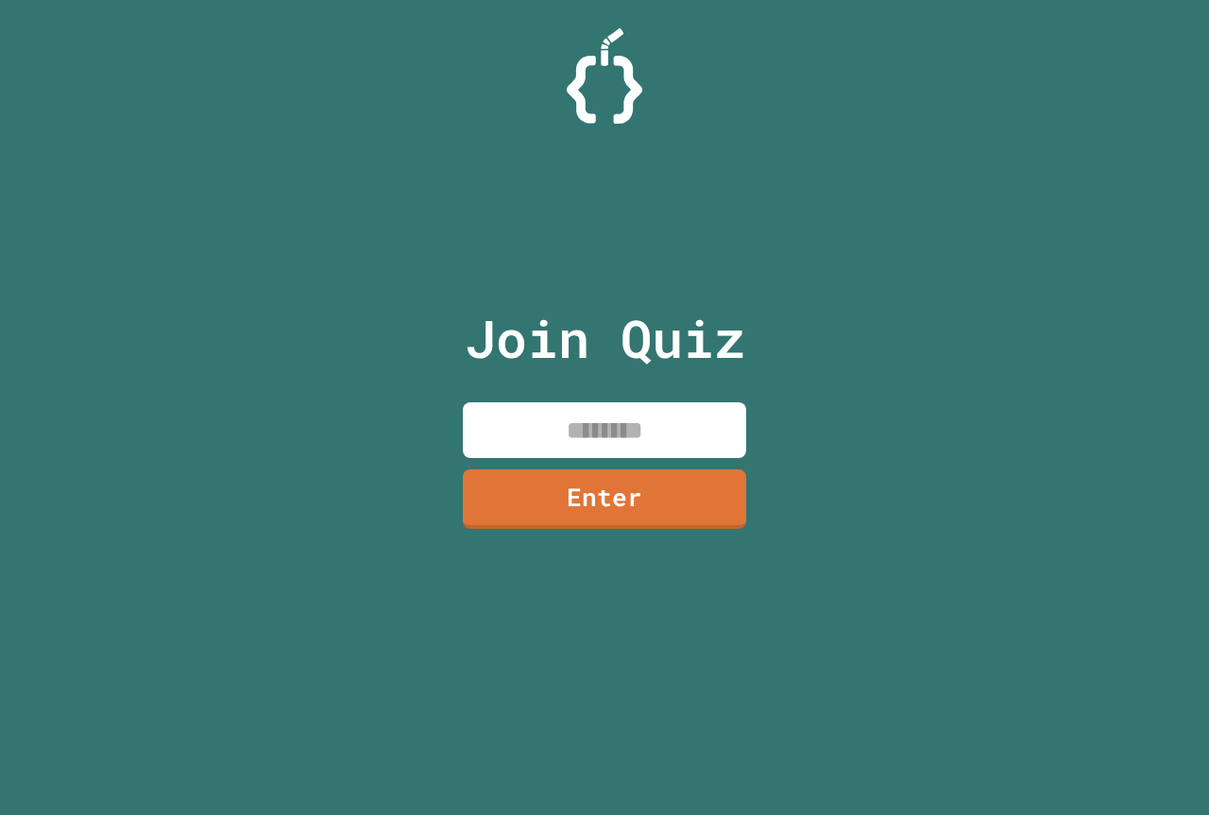
click at [649, 441] on input at bounding box center [604, 430] width 283 height 56
type input "********"
drag, startPoint x: 704, startPoint y: 530, endPoint x: 709, endPoint y: 513, distance: 17.6
click at [704, 529] on div "Join Quiz ******** Enter" at bounding box center [605, 407] width 318 height 720
click at [721, 471] on link "Enter" at bounding box center [604, 496] width 279 height 62
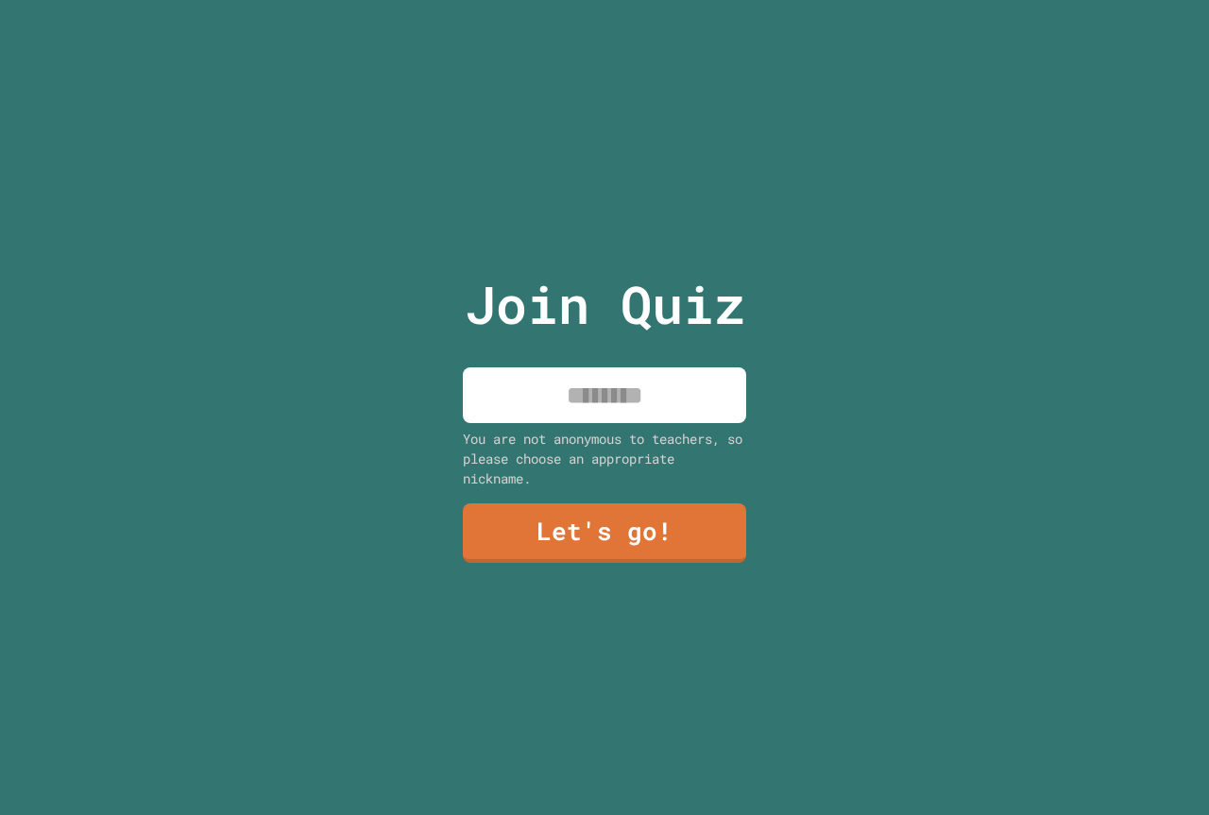
drag, startPoint x: 605, startPoint y: 396, endPoint x: 622, endPoint y: 374, distance: 27.6
click at [612, 385] on input at bounding box center [604, 395] width 283 height 56
type input "*"
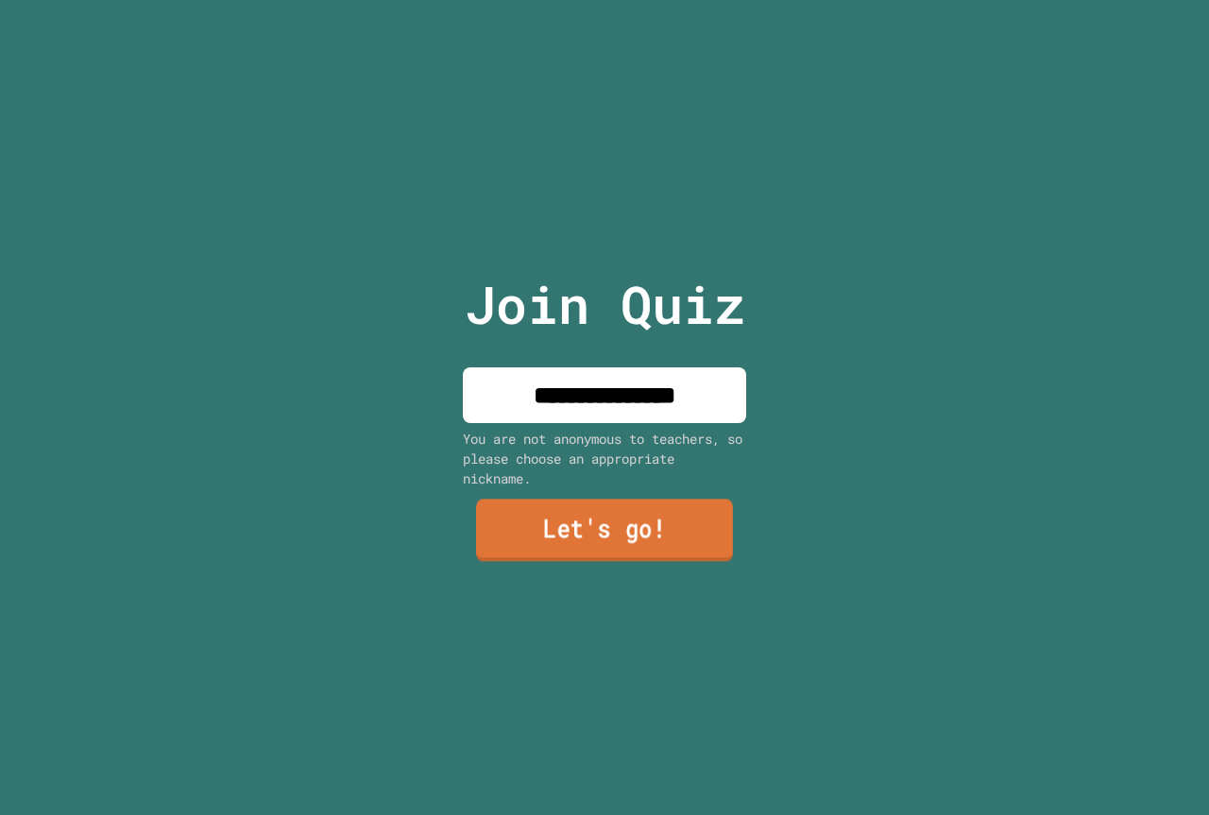
type input "**********"
click at [579, 553] on link "Let's go!" at bounding box center [604, 530] width 257 height 62
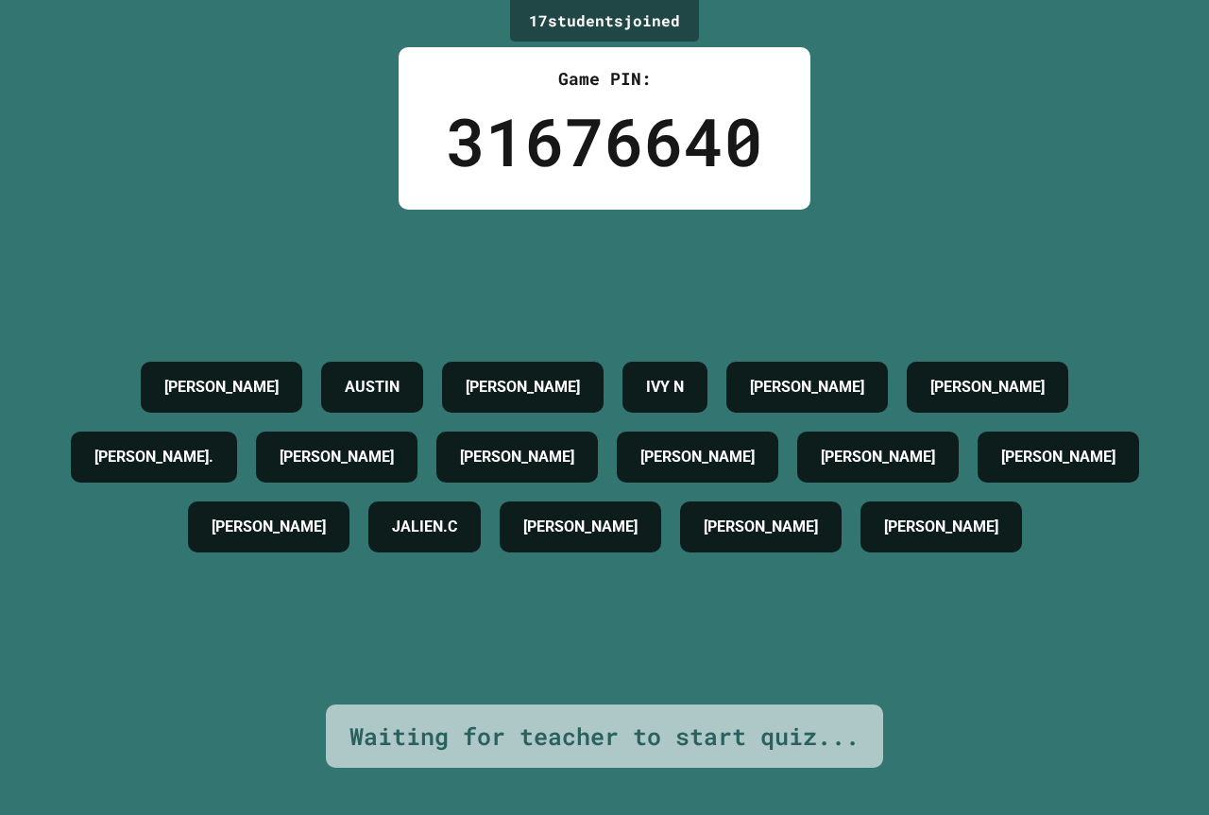
click at [189, 490] on div "[PERSON_NAME] [PERSON_NAME] [PERSON_NAME] N [PERSON_NAME] KINGSTON [PERSON_NAME…" at bounding box center [604, 457] width 1114 height 210
drag, startPoint x: 193, startPoint y: 535, endPoint x: 167, endPoint y: 544, distance: 26.9
click at [977, 482] on div "[PERSON_NAME]" at bounding box center [1057, 456] width 161 height 51
drag, startPoint x: 167, startPoint y: 544, endPoint x: 113, endPoint y: 565, distance: 57.7
click at [118, 561] on div "[PERSON_NAME] [PERSON_NAME] [PERSON_NAME] N [PERSON_NAME] KINGSTON [PERSON_NAME…" at bounding box center [604, 457] width 1114 height 210
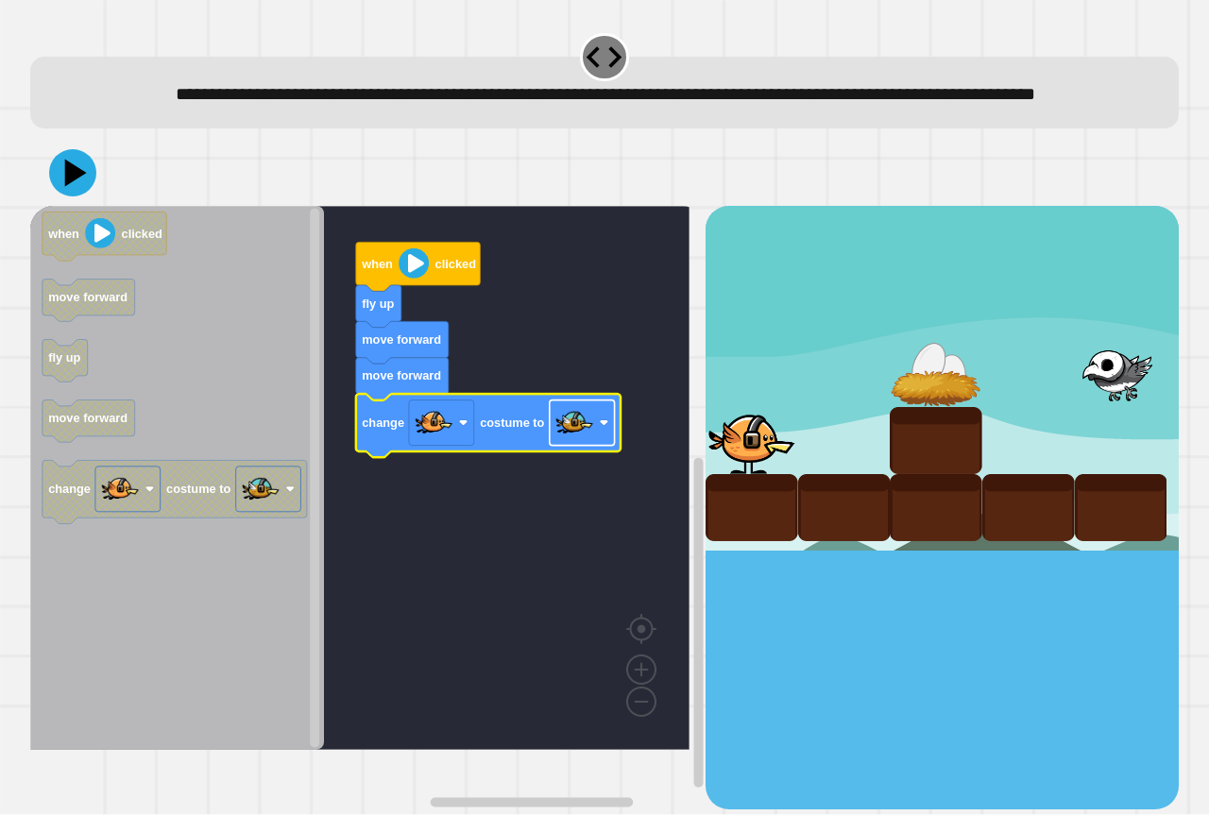
click at [571, 442] on image "Blockly Workspace" at bounding box center [574, 423] width 38 height 38
click at [442, 442] on image "Blockly Workspace" at bounding box center [433, 423] width 38 height 38
click at [432, 442] on image "Blockly Workspace" at bounding box center [433, 423] width 38 height 38
click at [573, 442] on image "Blockly Workspace" at bounding box center [574, 423] width 38 height 38
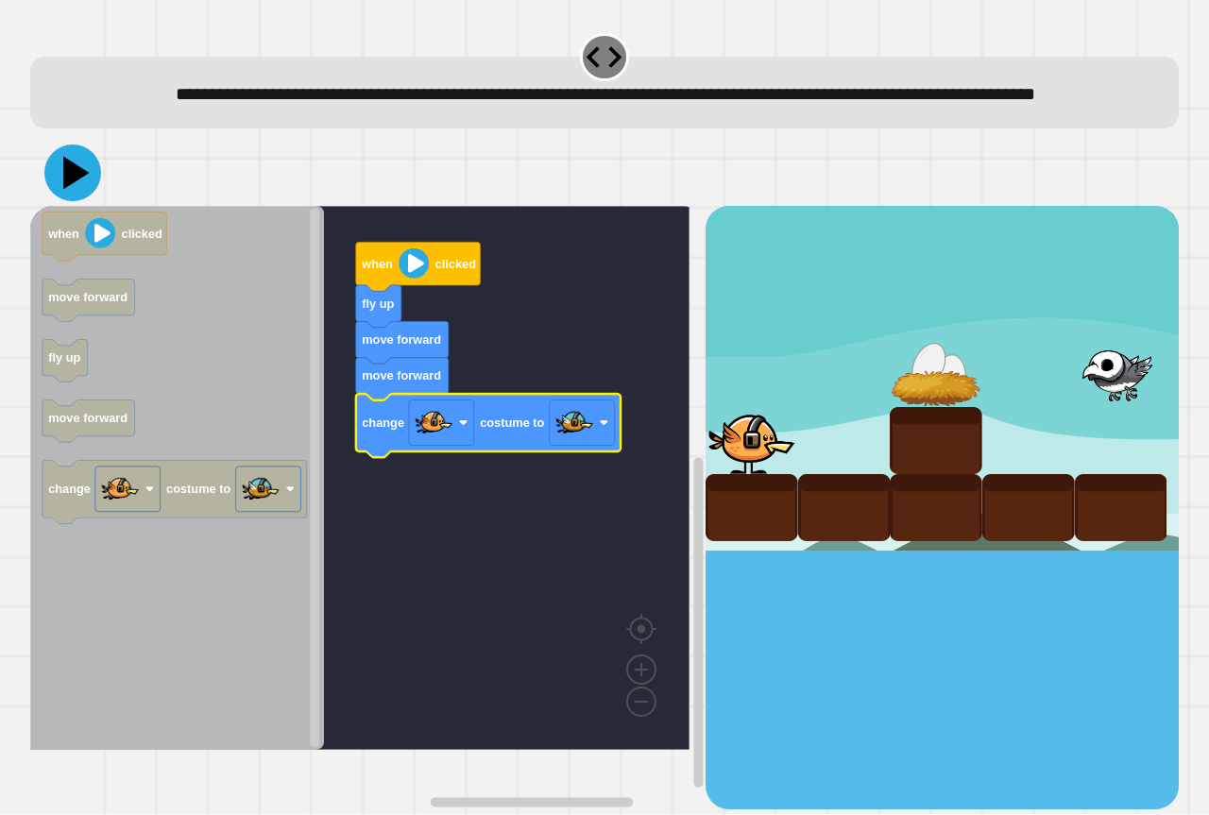
click at [54, 201] on icon at bounding box center [72, 172] width 57 height 57
click at [422, 279] on image "Blockly Workspace" at bounding box center [413, 263] width 30 height 30
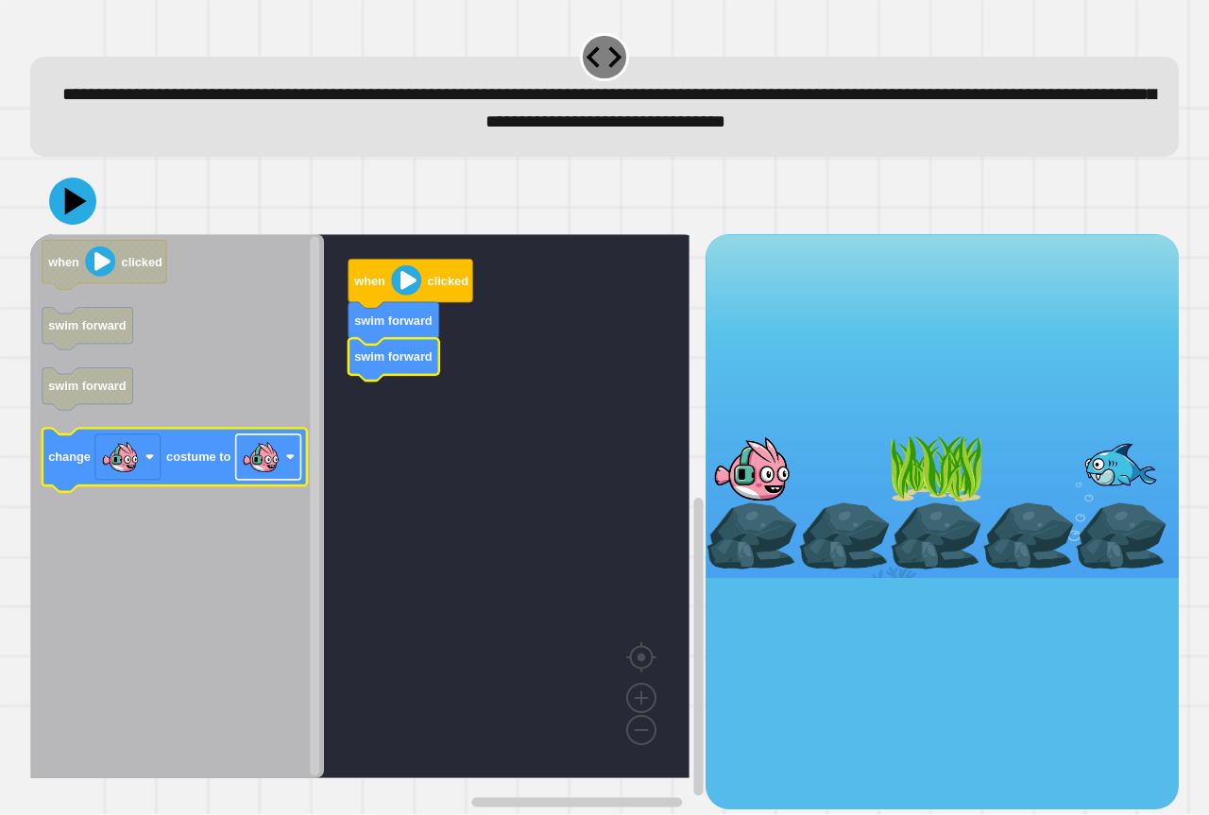
click at [241, 448] on rect "Blockly Workspace" at bounding box center [268, 456] width 65 height 45
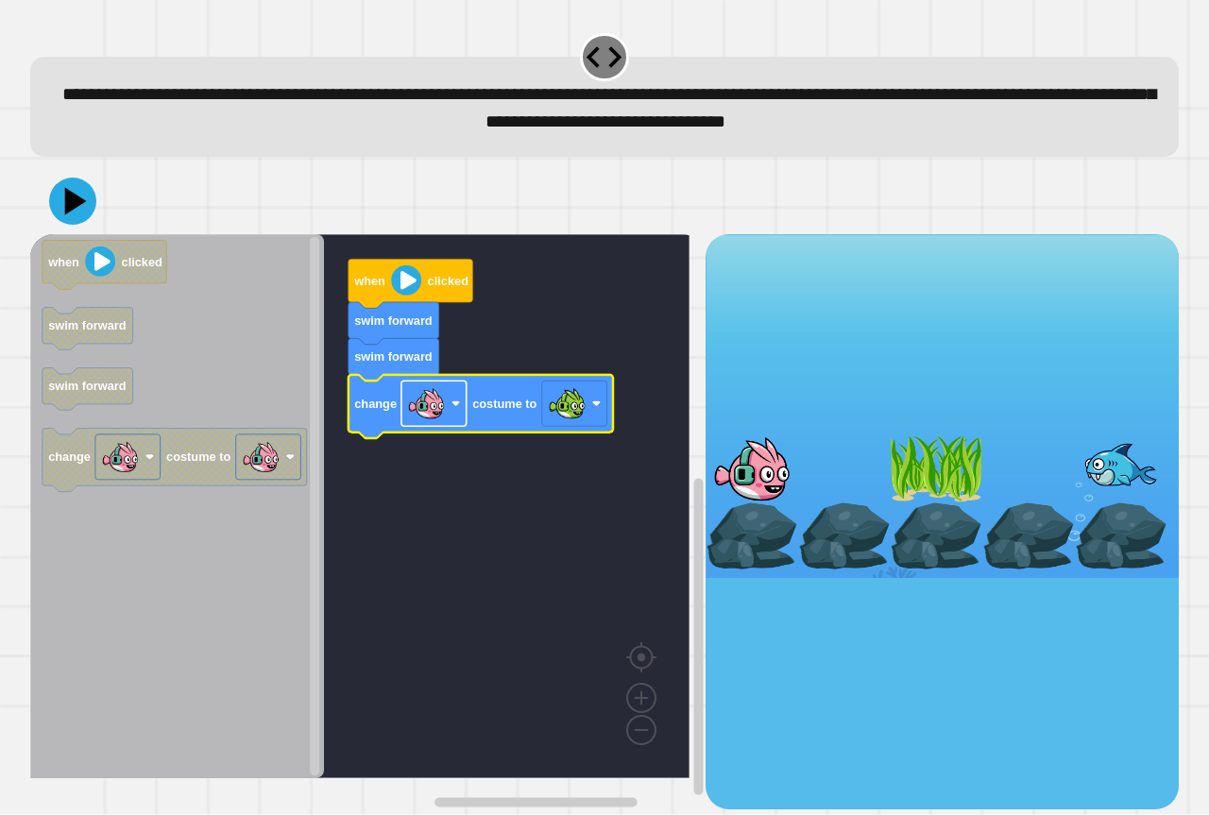
click at [416, 411] on image "Blockly Workspace" at bounding box center [426, 404] width 38 height 38
click at [408, 408] on g "Blockly Workspace" at bounding box center [433, 403] width 65 height 45
click at [53, 189] on icon at bounding box center [72, 201] width 49 height 49
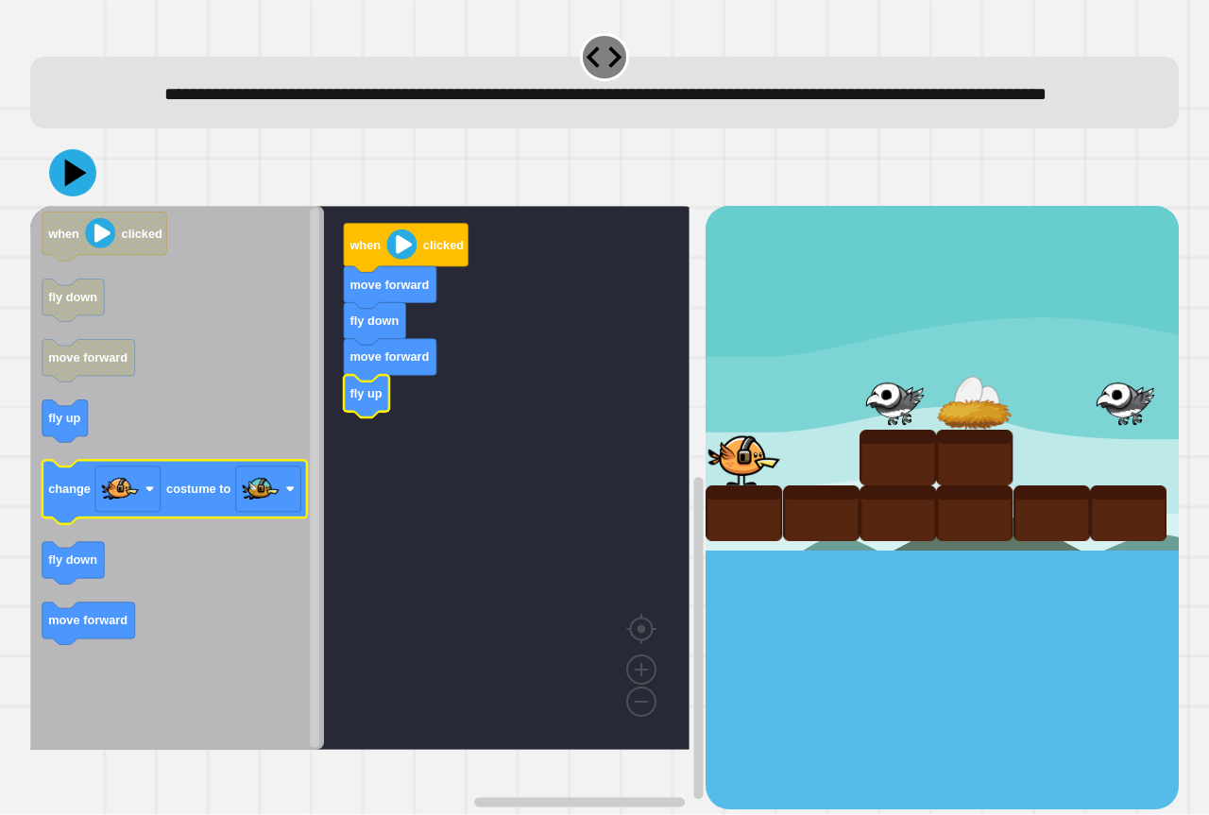
click at [84, 556] on icon "Blockly Workspace" at bounding box center [177, 478] width 294 height 544
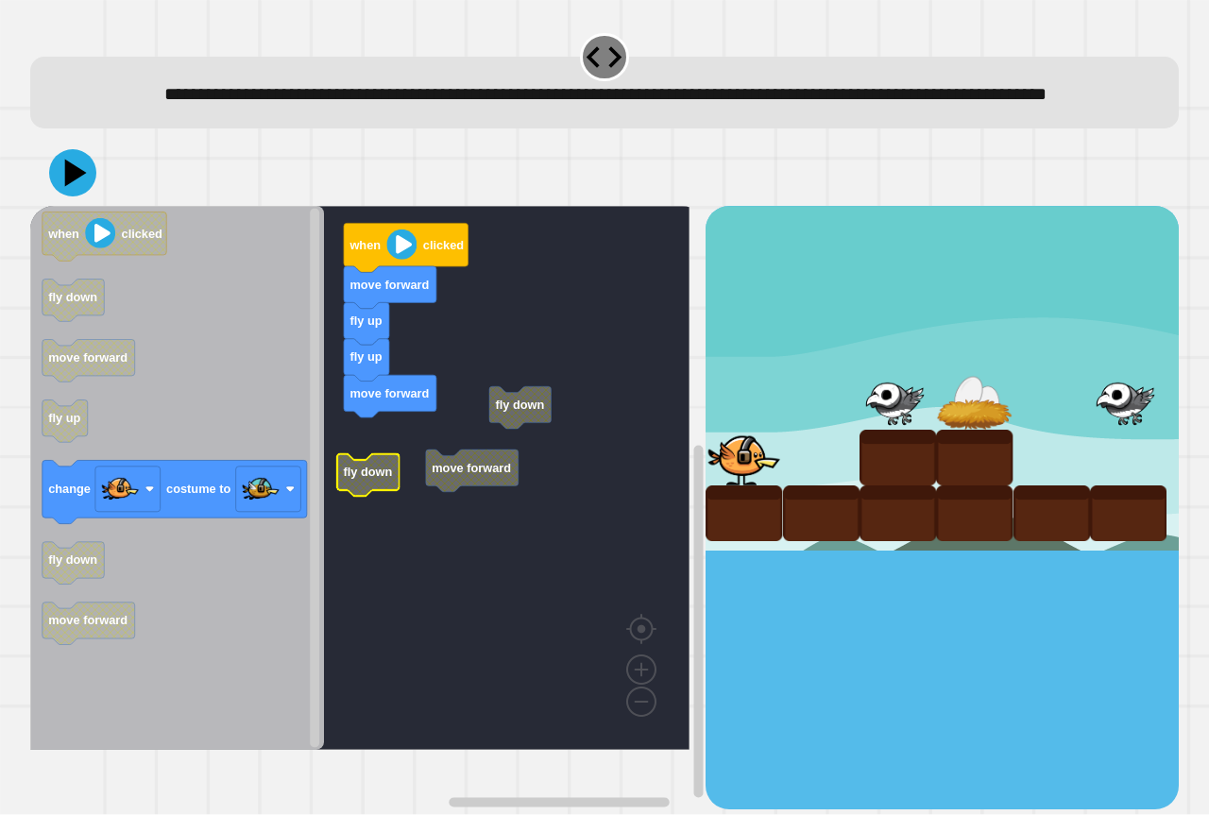
click at [420, 502] on rect "Blockly Workspace" at bounding box center [359, 478] width 659 height 544
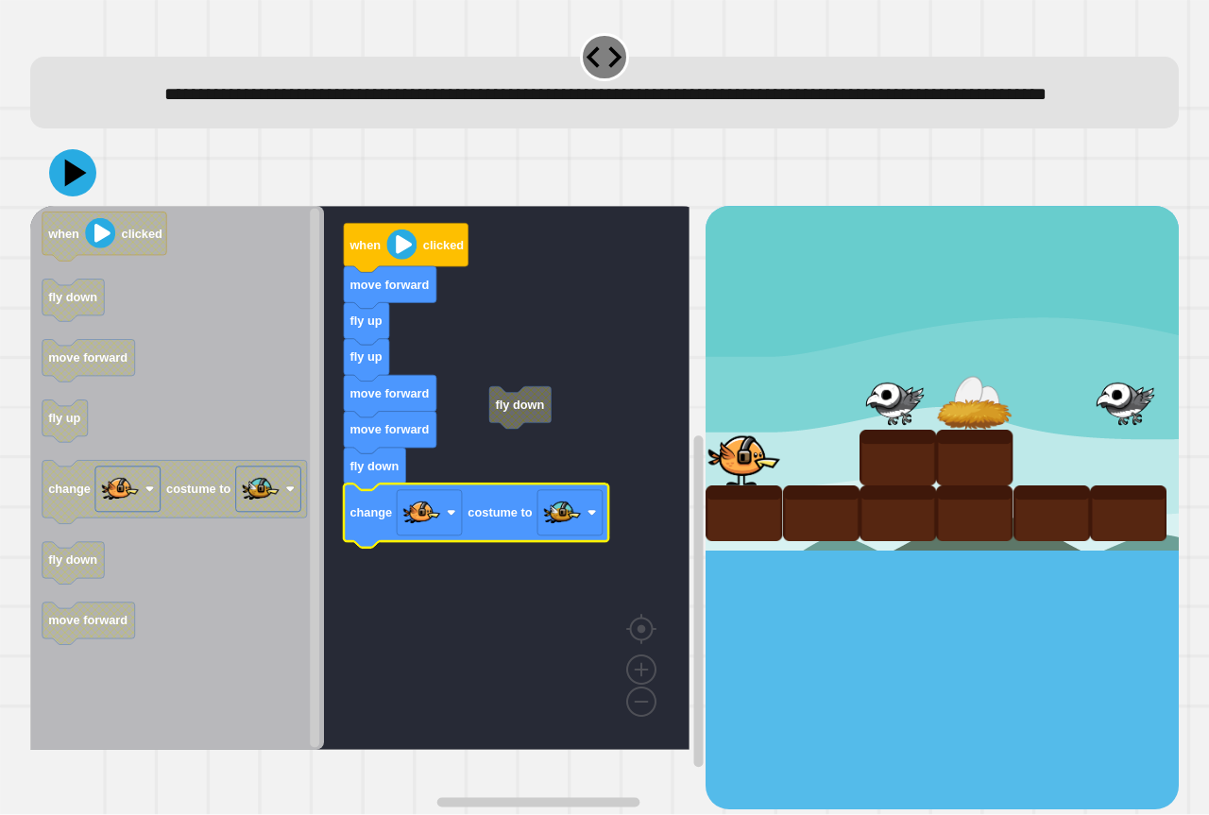
click at [557, 532] on image "Blockly Workspace" at bounding box center [562, 513] width 38 height 38
click at [53, 201] on icon at bounding box center [72, 172] width 57 height 57
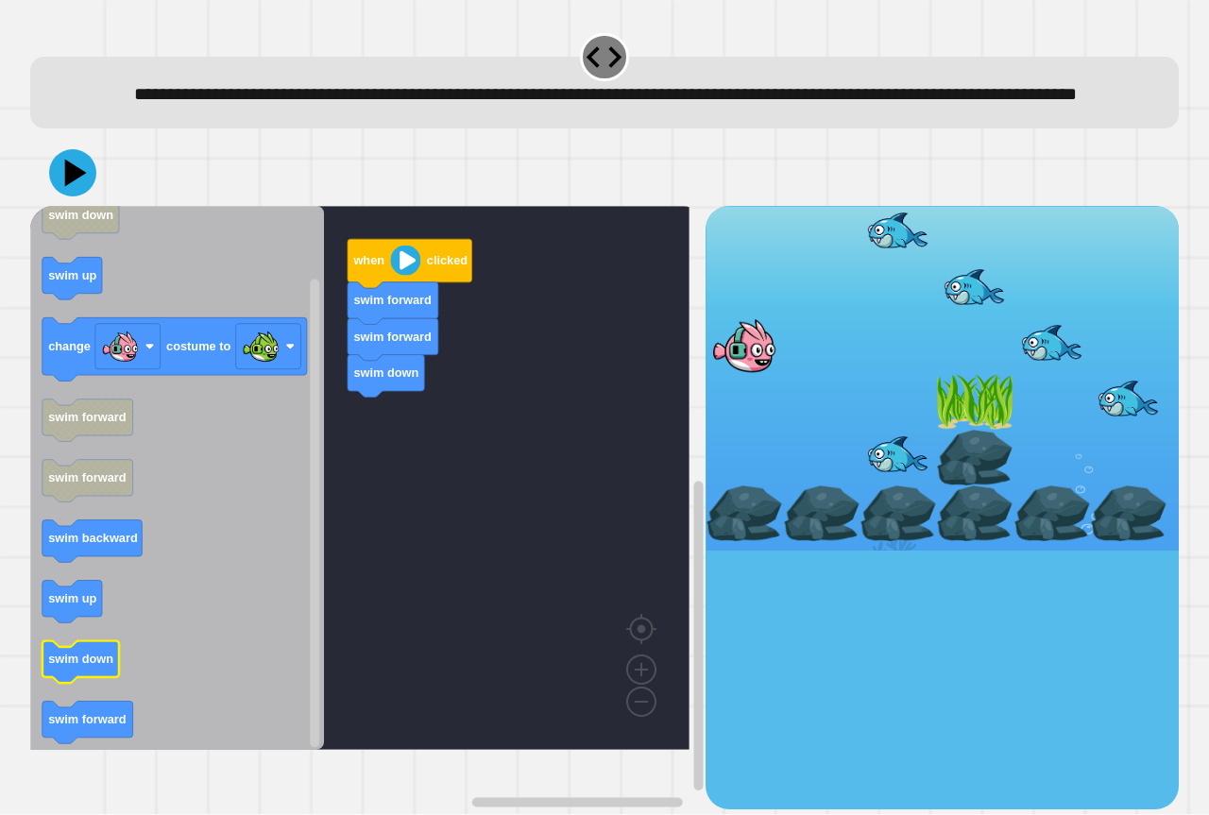
click at [117, 684] on icon "Blockly Workspace" at bounding box center [80, 662] width 76 height 42
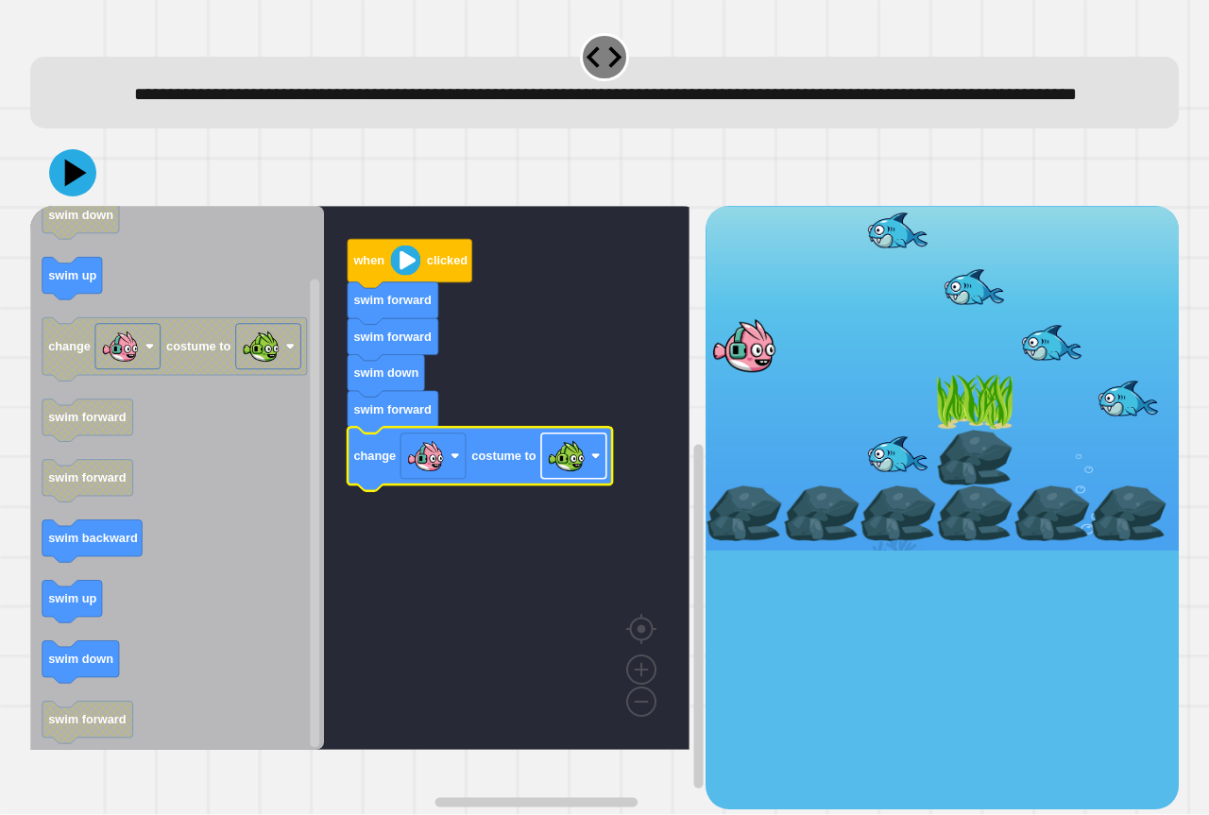
click at [562, 475] on image "Blockly Workspace" at bounding box center [566, 456] width 38 height 38
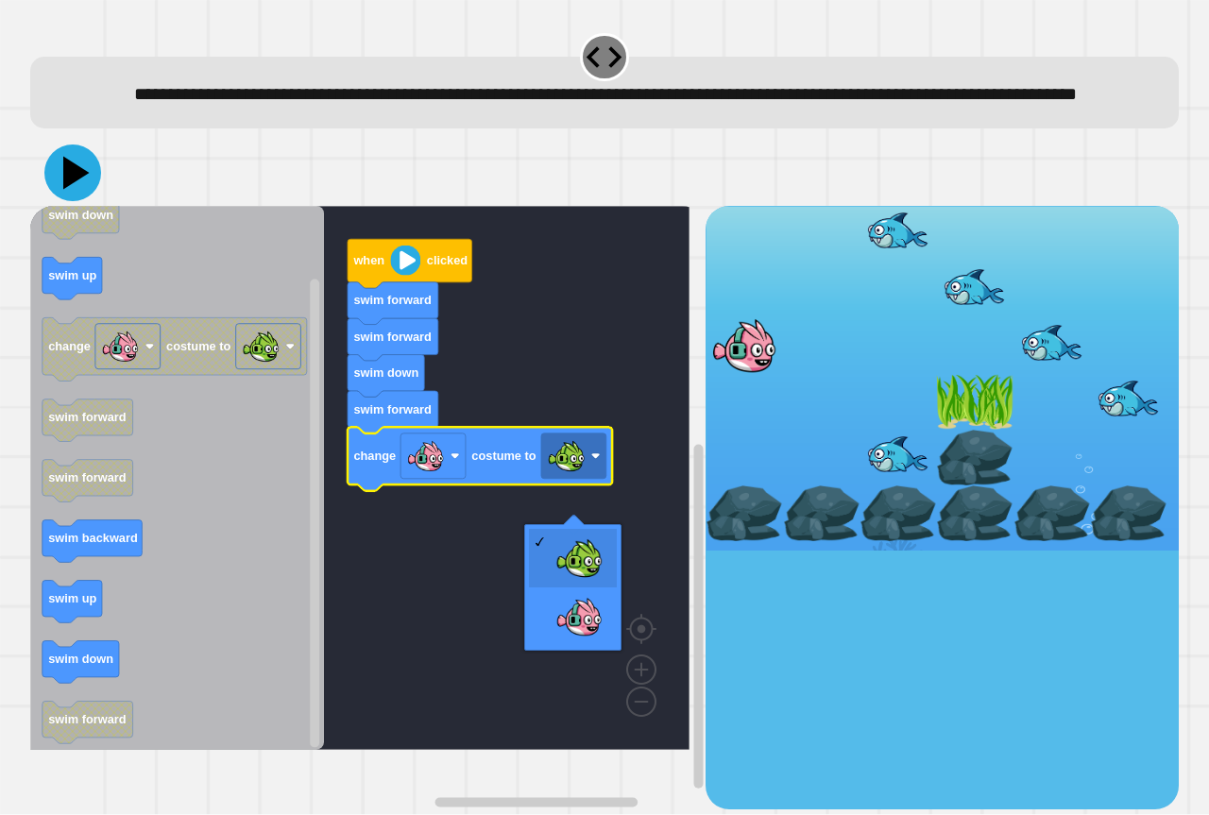
click at [83, 201] on icon at bounding box center [72, 172] width 57 height 57
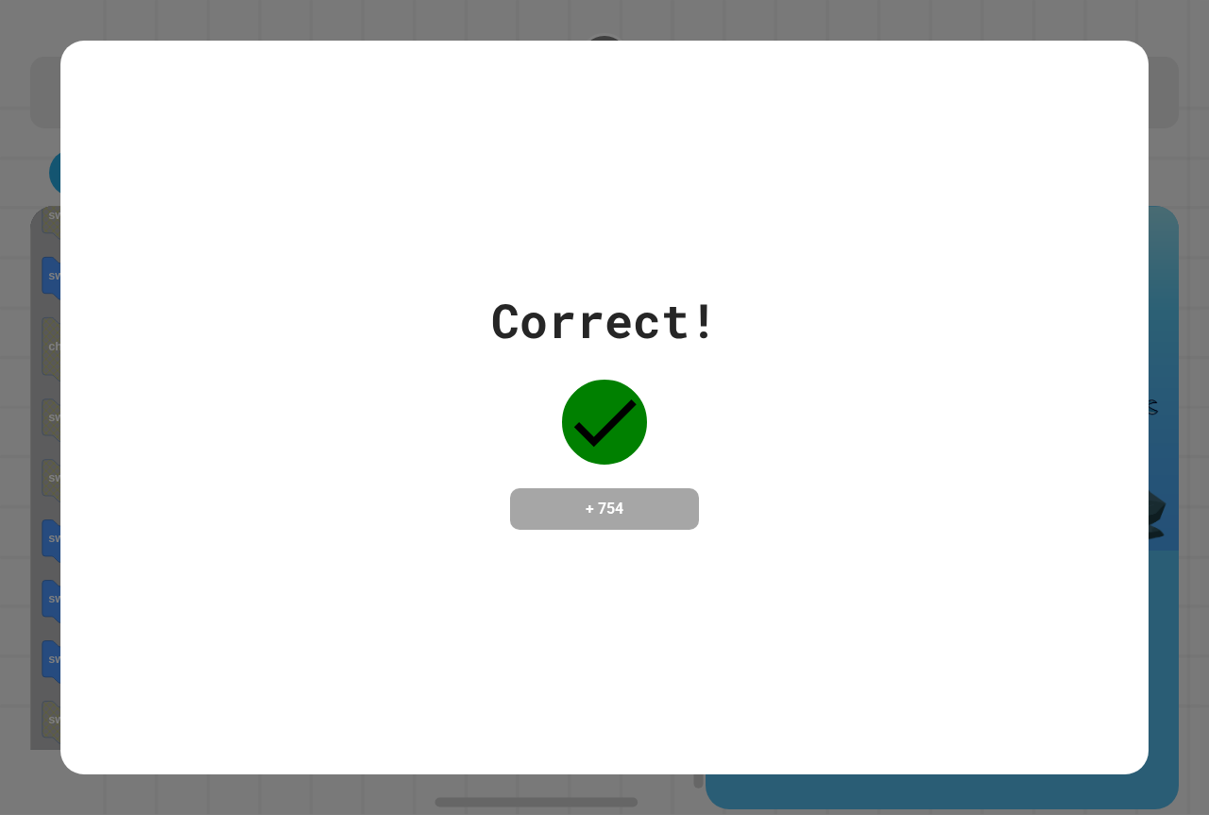
click at [20, 158] on div "Correct! + 754" at bounding box center [604, 407] width 1209 height 815
drag, startPoint x: 634, startPoint y: 477, endPoint x: 614, endPoint y: 490, distance: 23.8
click at [622, 488] on div "+ 754" at bounding box center [604, 509] width 189 height 42
click at [620, 488] on div "+ 754" at bounding box center [604, 509] width 189 height 42
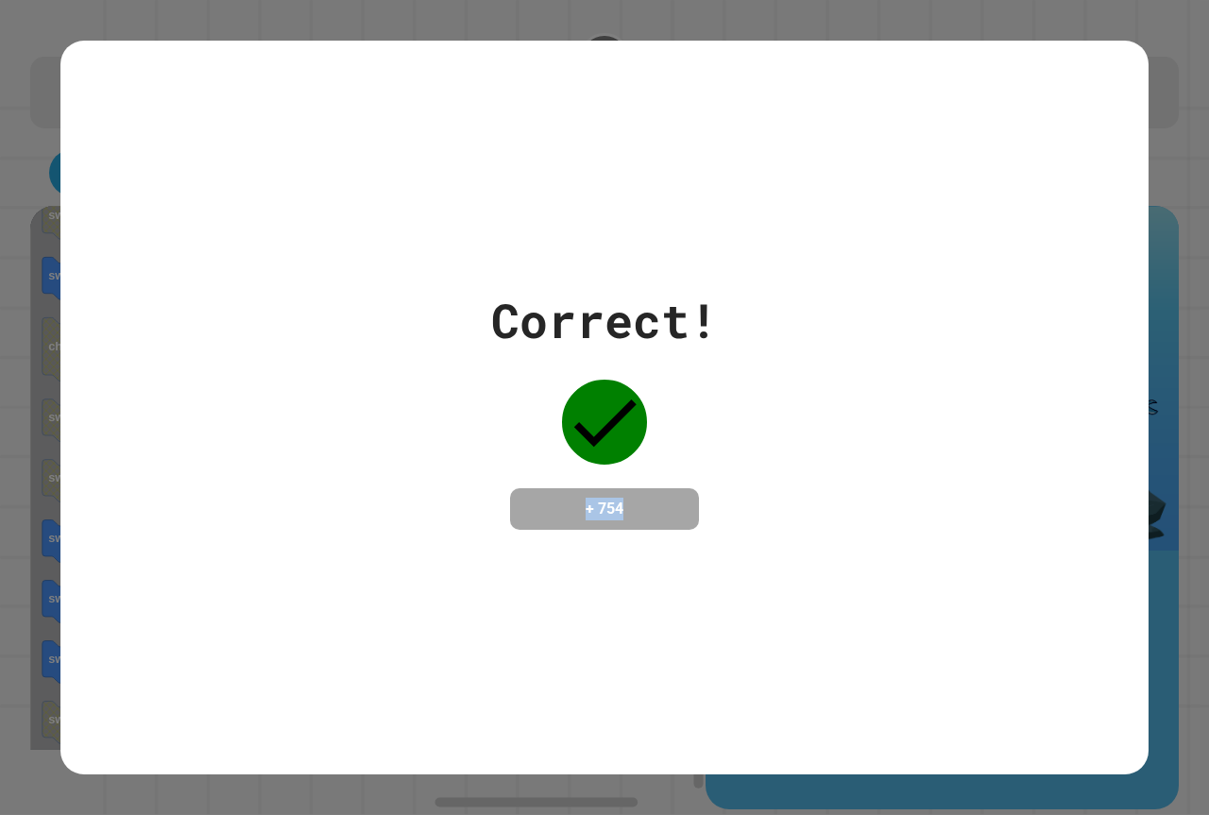
drag, startPoint x: 635, startPoint y: 489, endPoint x: 1014, endPoint y: 406, distance: 387.6
click at [1074, 375] on div "Correct! + 754" at bounding box center [604, 407] width 1088 height 245
click at [1010, 408] on div "Correct! + 754" at bounding box center [604, 407] width 1088 height 245
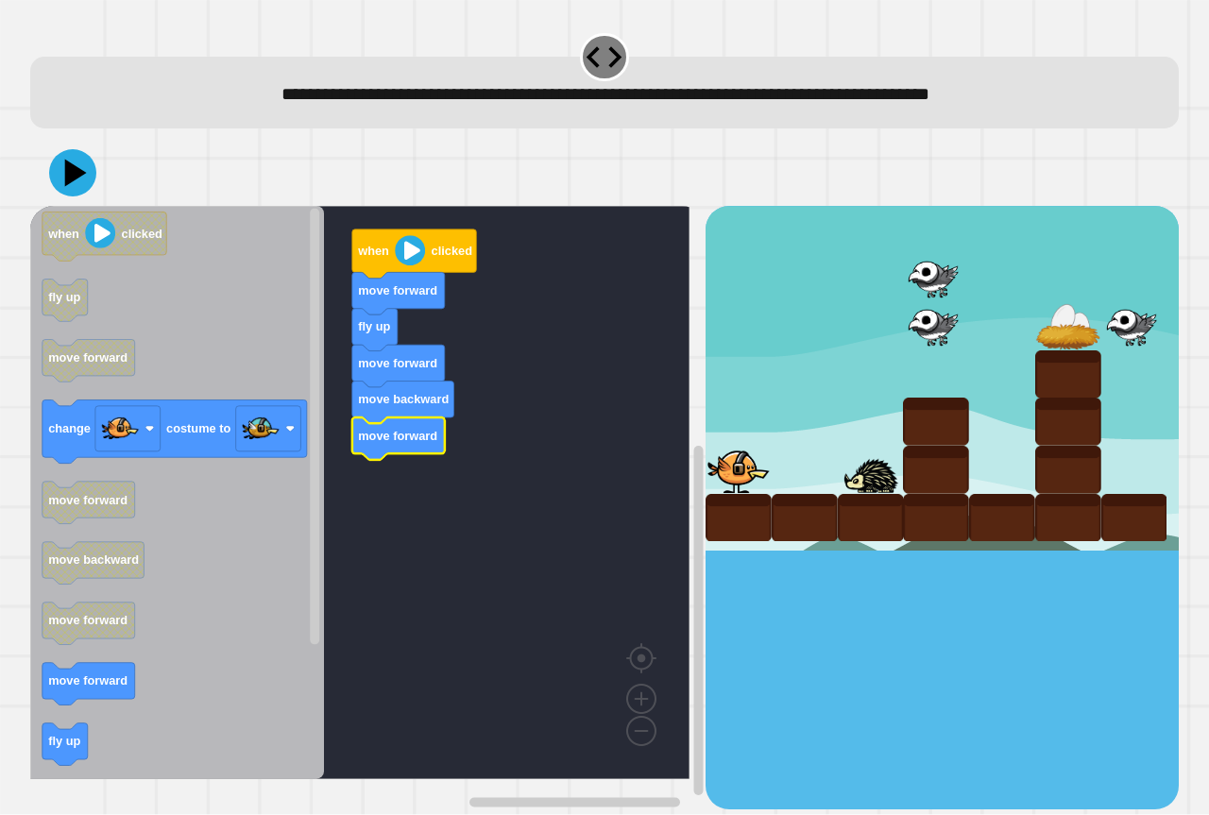
click at [414, 440] on text "move forward" at bounding box center [397, 436] width 79 height 14
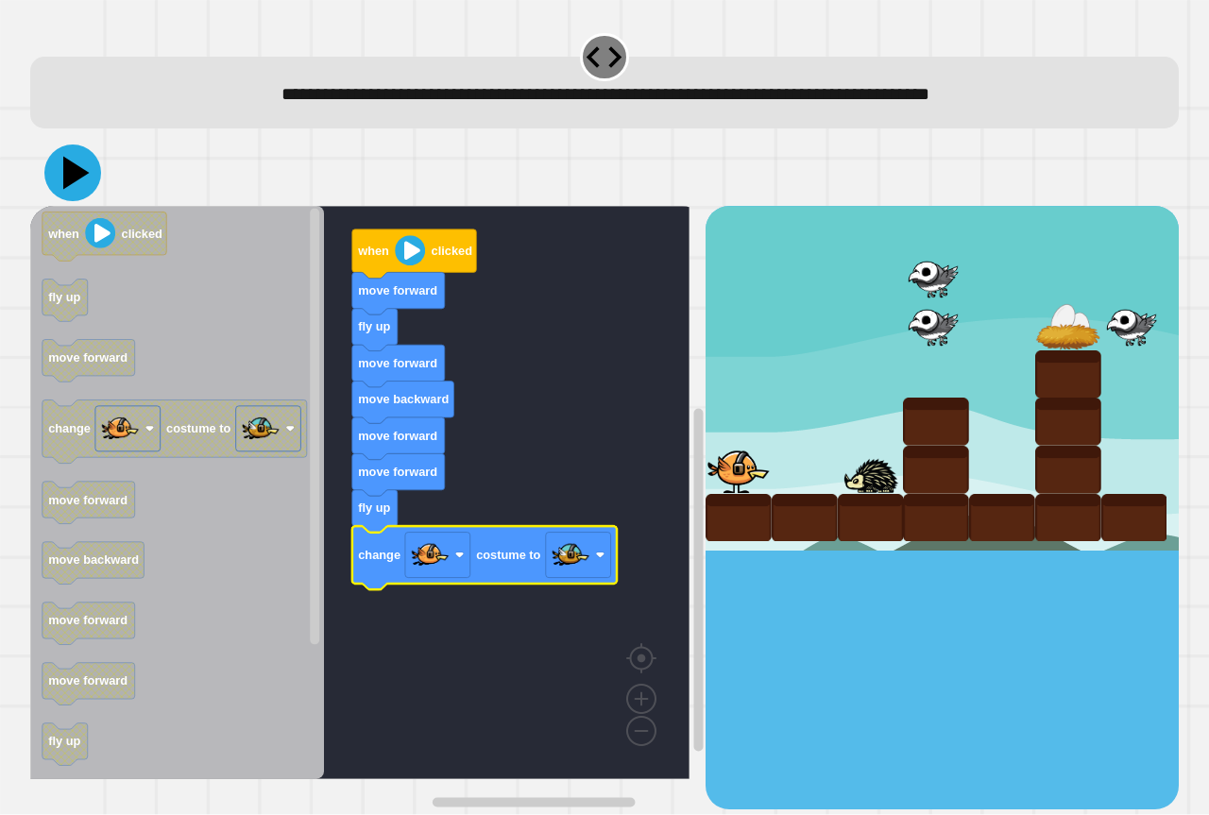
click at [58, 177] on icon at bounding box center [72, 172] width 57 height 57
drag, startPoint x: 1093, startPoint y: 268, endPoint x: 1208, endPoint y: 298, distance: 118.2
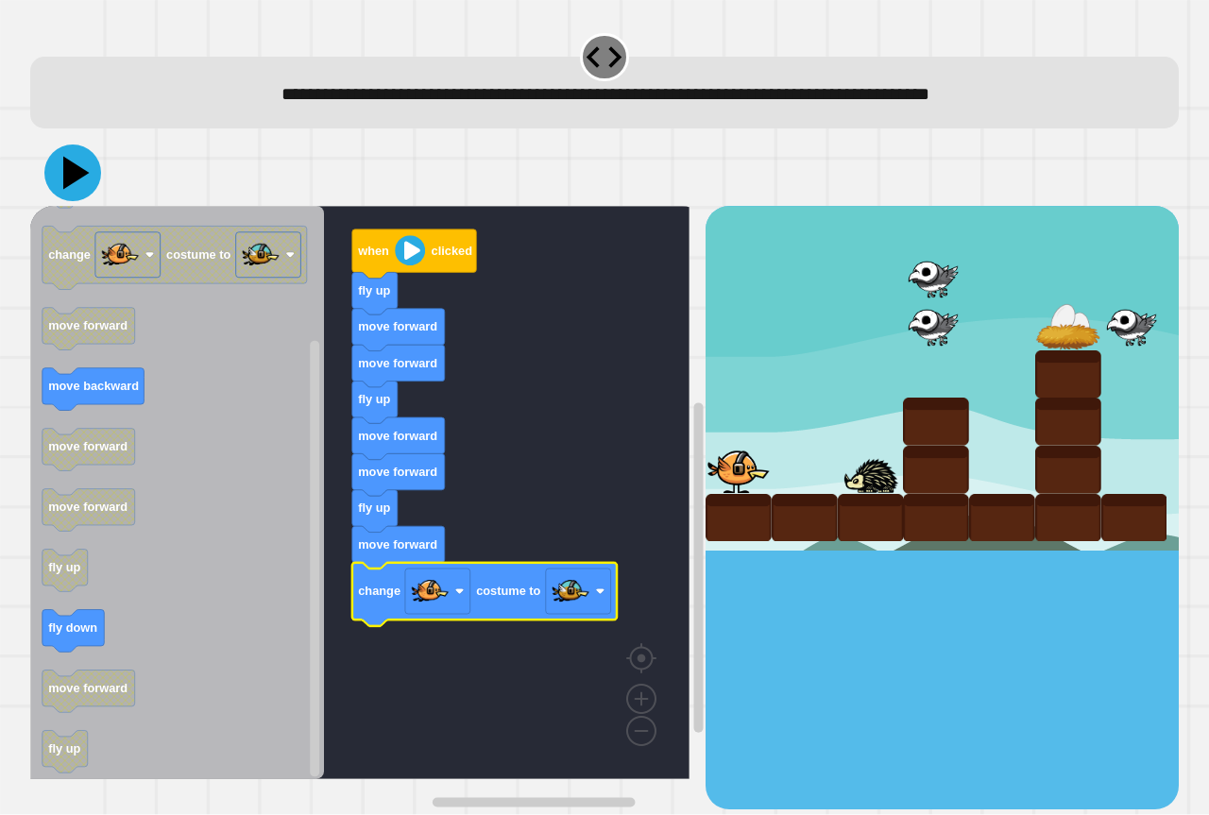
click at [60, 166] on icon at bounding box center [72, 172] width 57 height 57
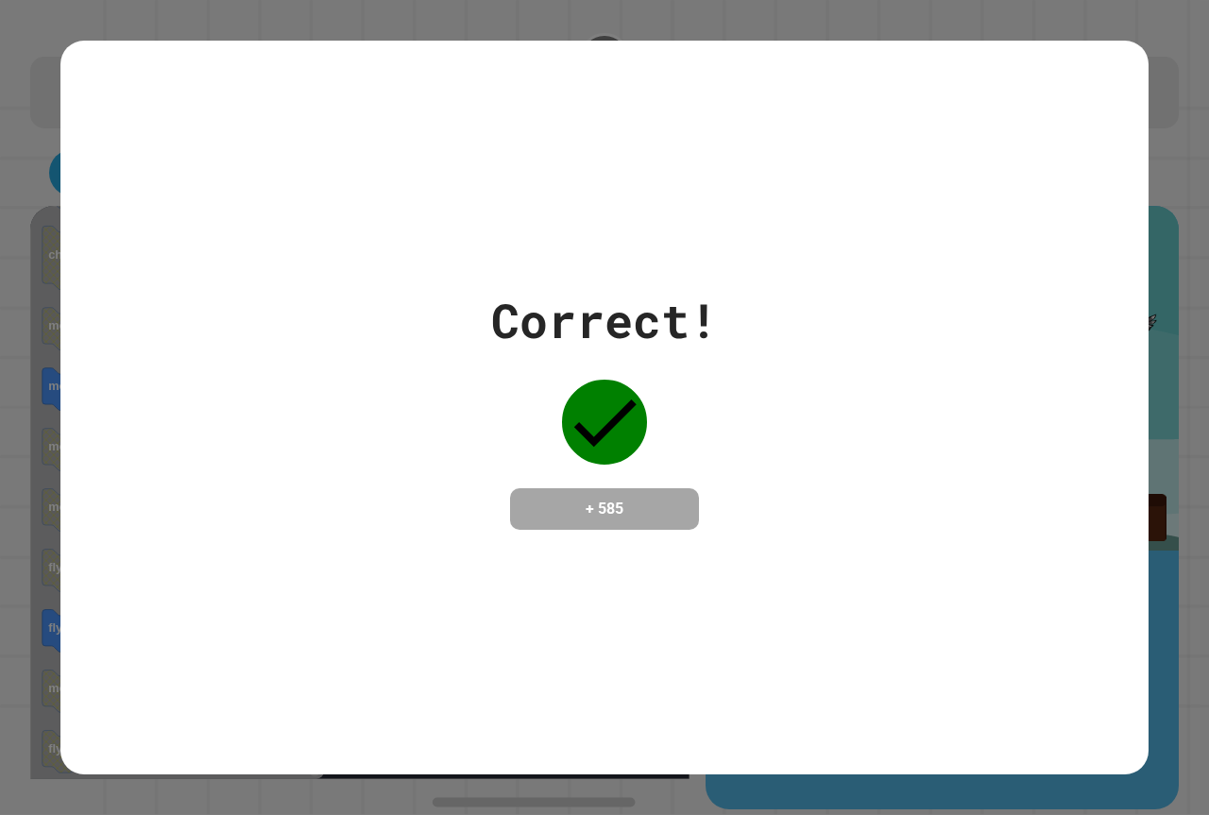
click at [2, 71] on div "Correct! + 585" at bounding box center [604, 407] width 1209 height 815
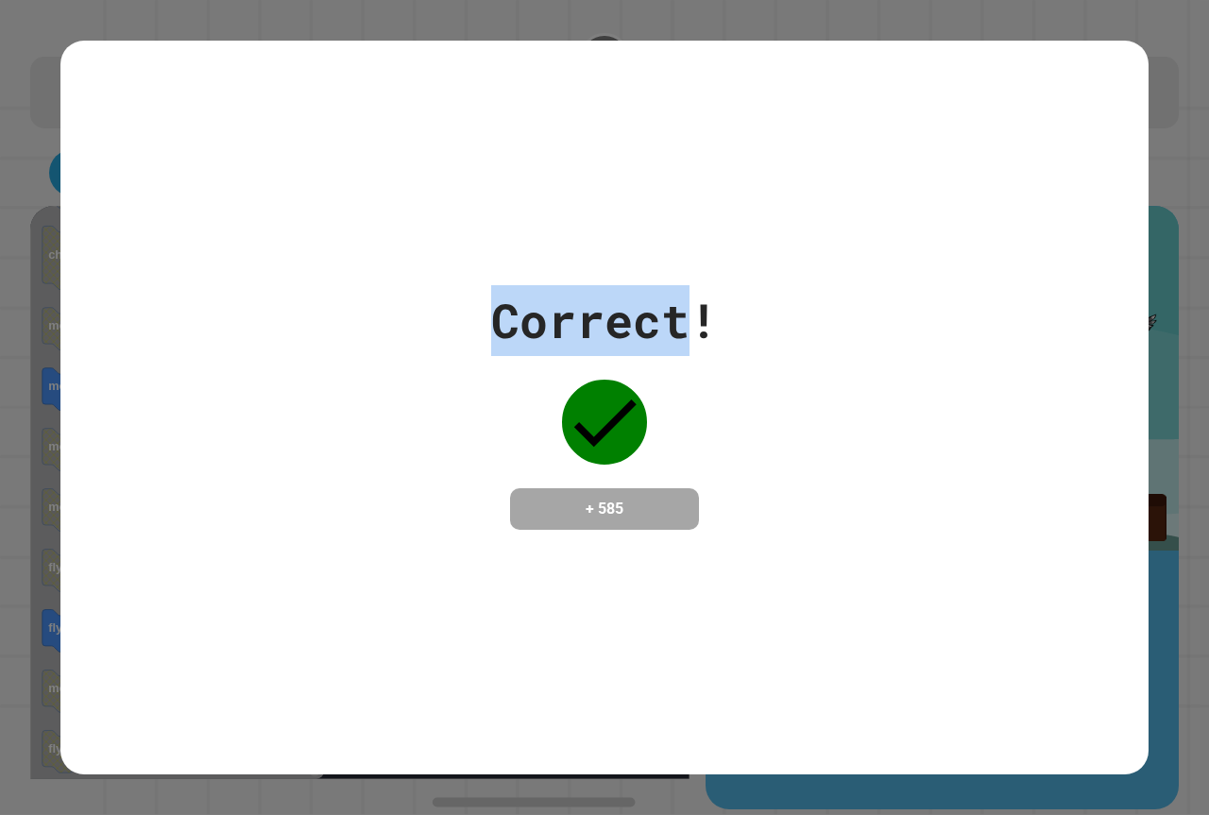
click at [2, 71] on div "Correct! + 585" at bounding box center [604, 407] width 1209 height 815
click at [2, 73] on div "Correct! + 585" at bounding box center [604, 407] width 1209 height 815
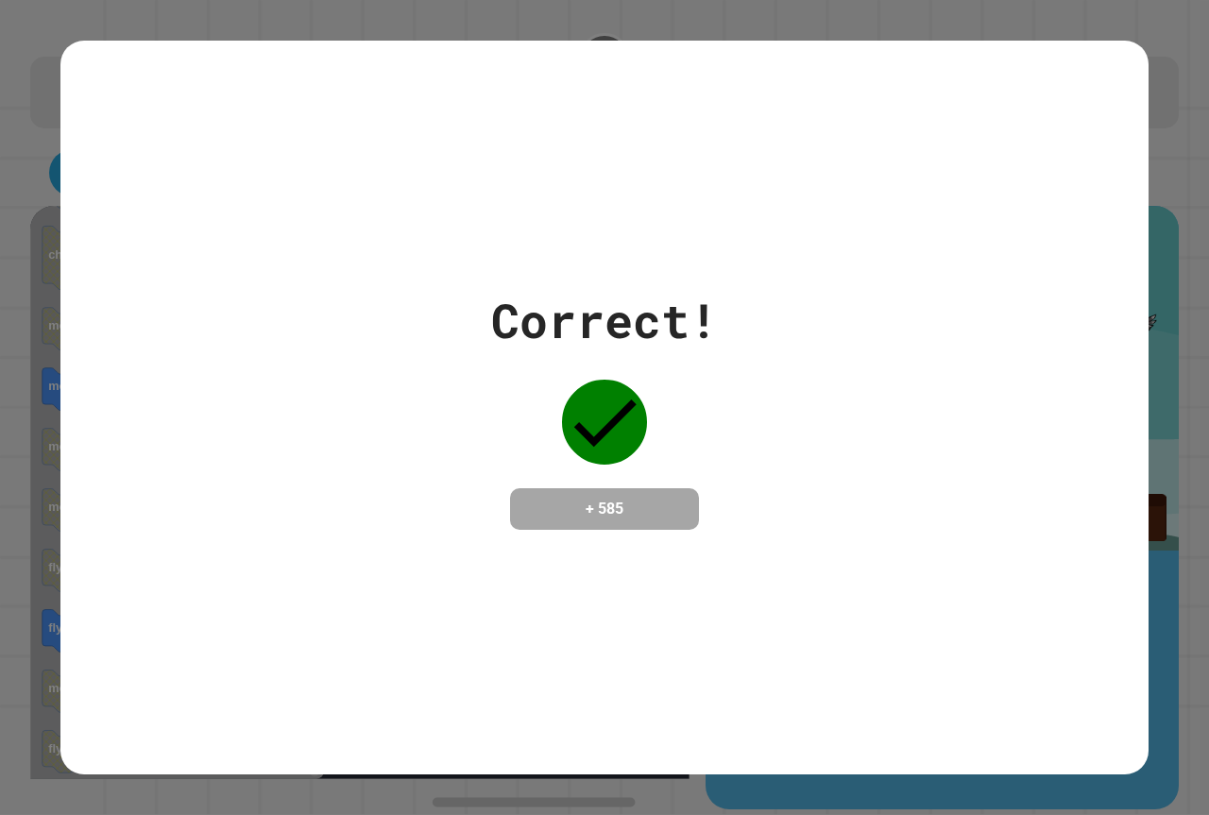
click at [11, 70] on div "Correct! + 585" at bounding box center [604, 407] width 1209 height 815
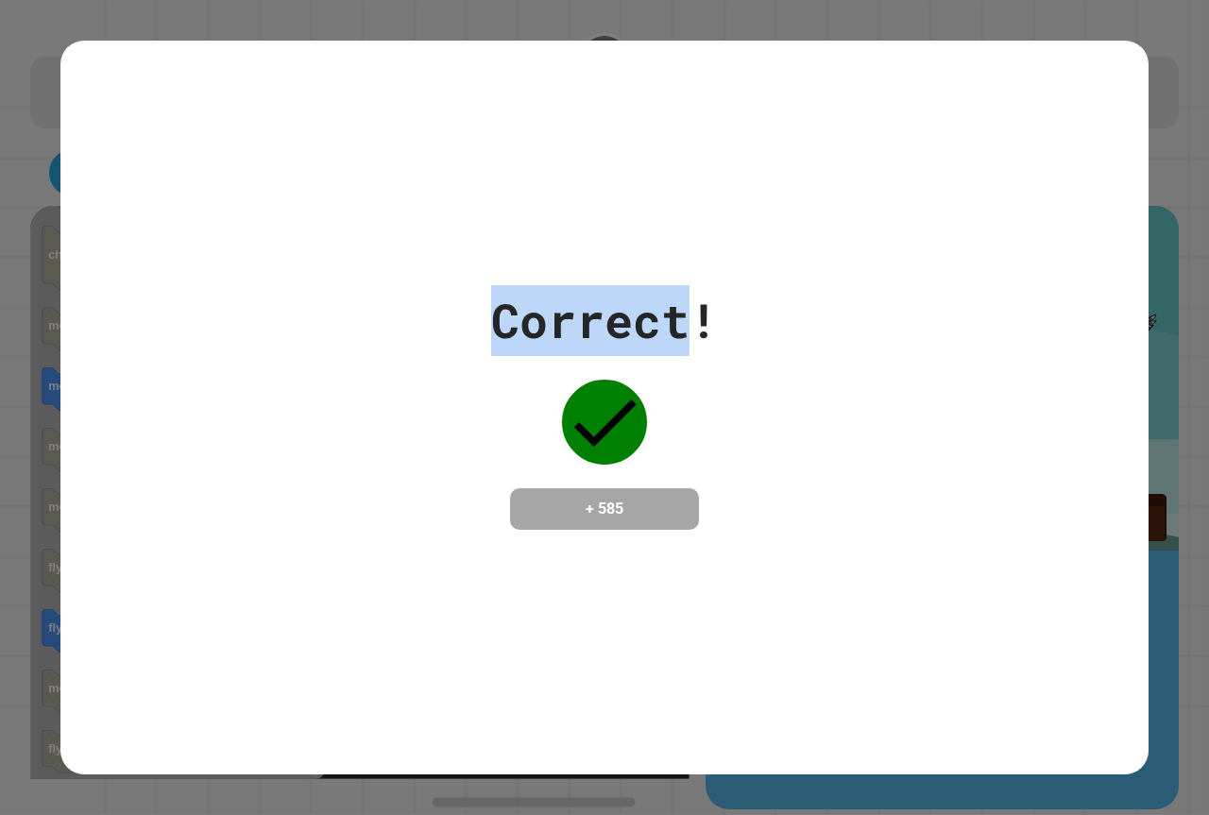
drag, startPoint x: 11, startPoint y: 70, endPoint x: 23, endPoint y: 63, distance: 13.1
click at [23, 63] on div "Correct! + 585" at bounding box center [604, 407] width 1209 height 815
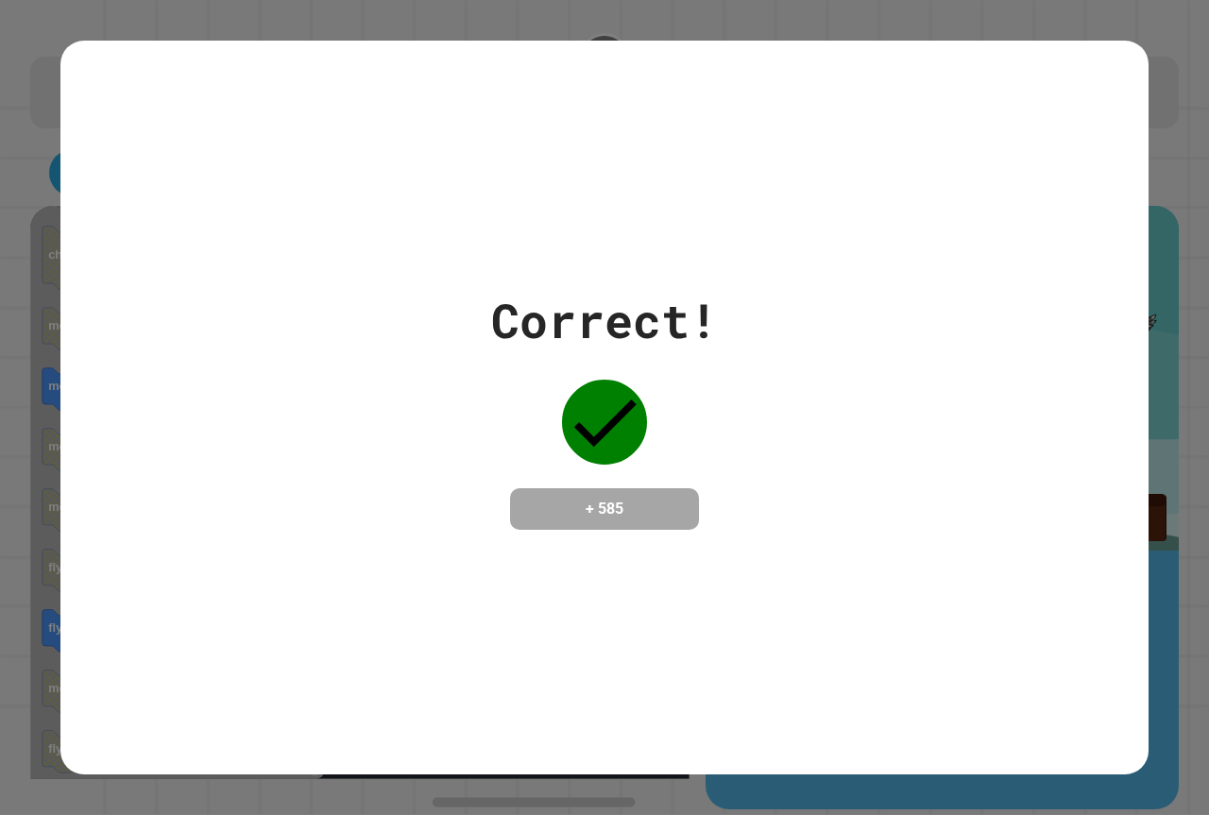
click at [1114, 76] on div "Correct! + 585" at bounding box center [604, 407] width 1209 height 815
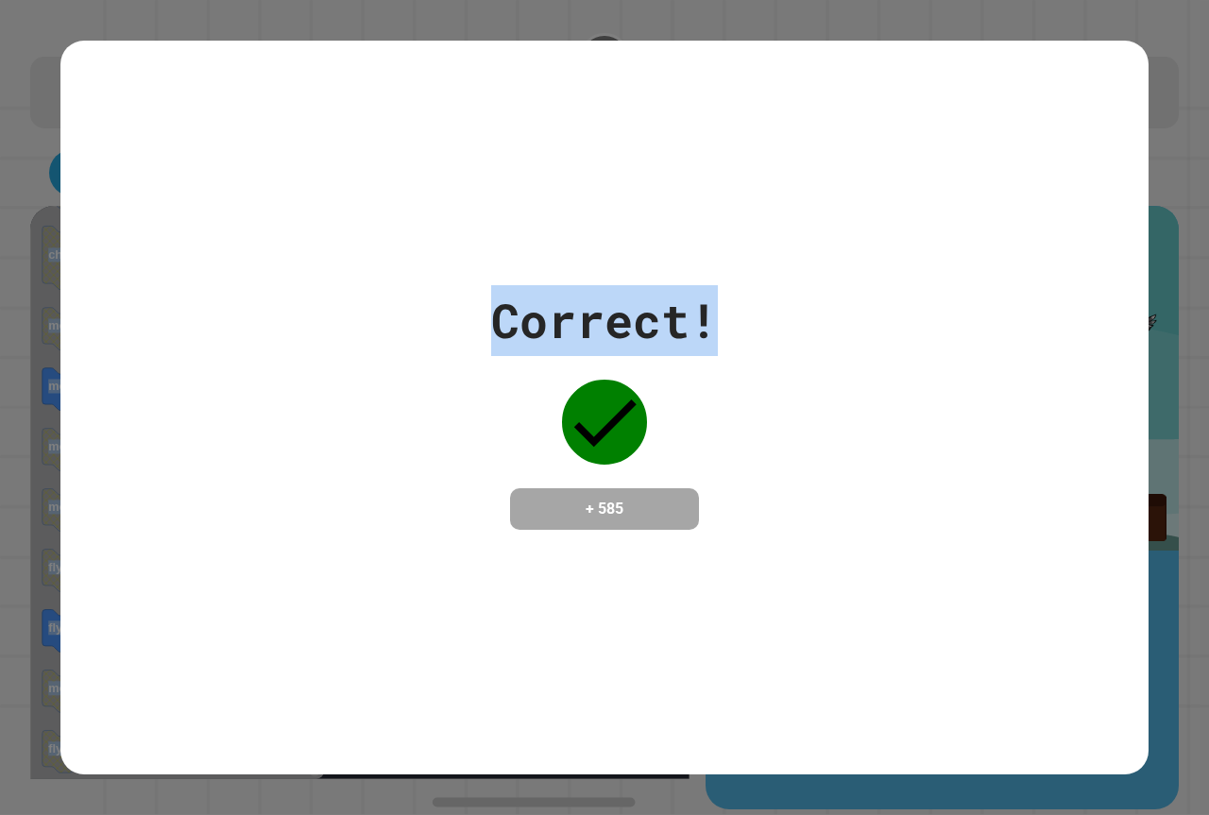
drag, startPoint x: 1200, startPoint y: 160, endPoint x: 976, endPoint y: 676, distance: 562.8
click at [1107, 500] on div "Correct! + 585" at bounding box center [604, 407] width 1209 height 815
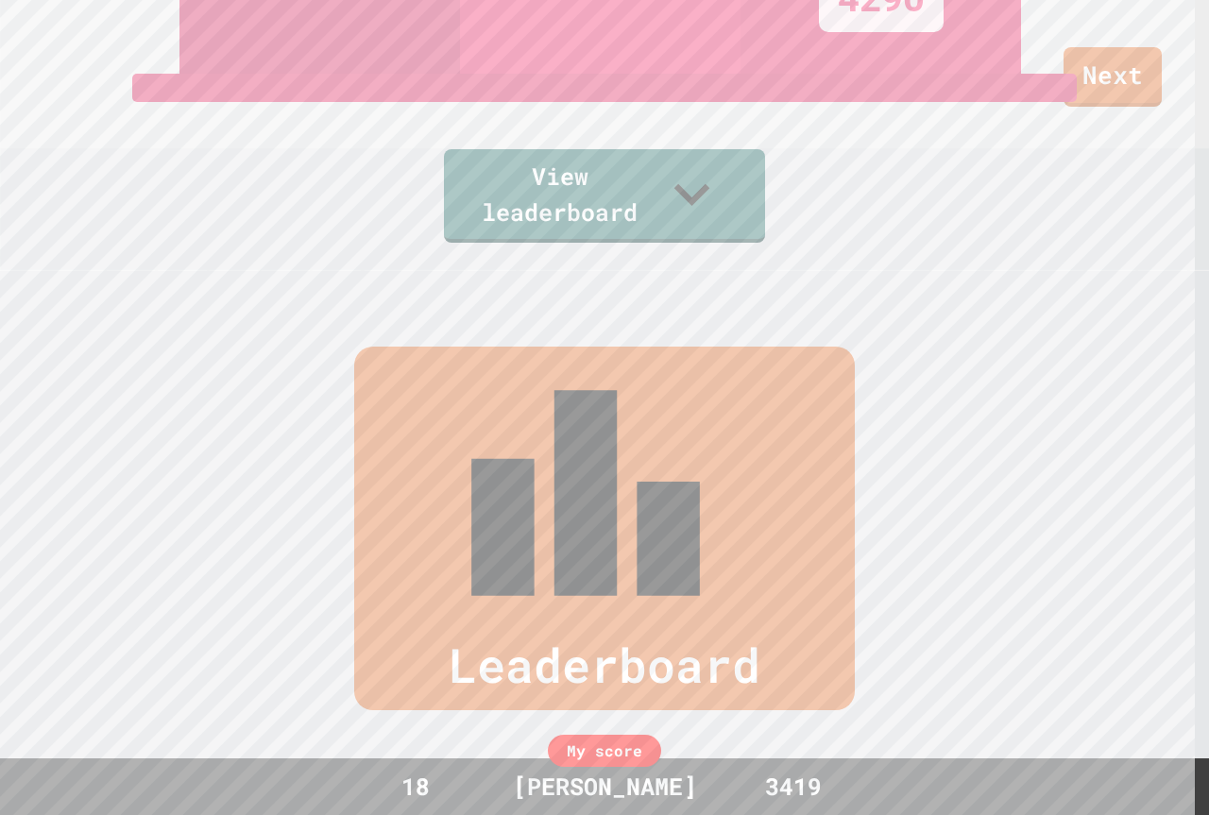
scroll to position [539, 0]
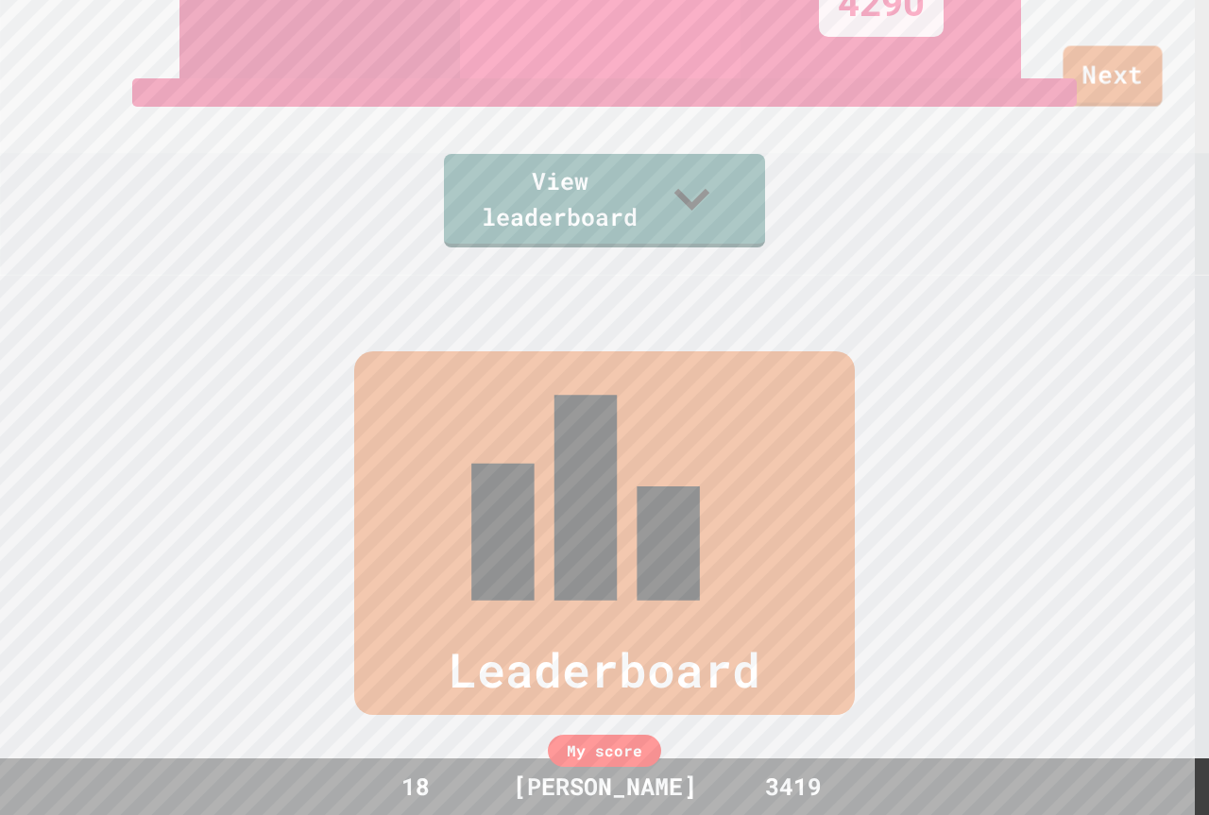
click at [1121, 91] on link "Next" at bounding box center [1111, 76] width 99 height 60
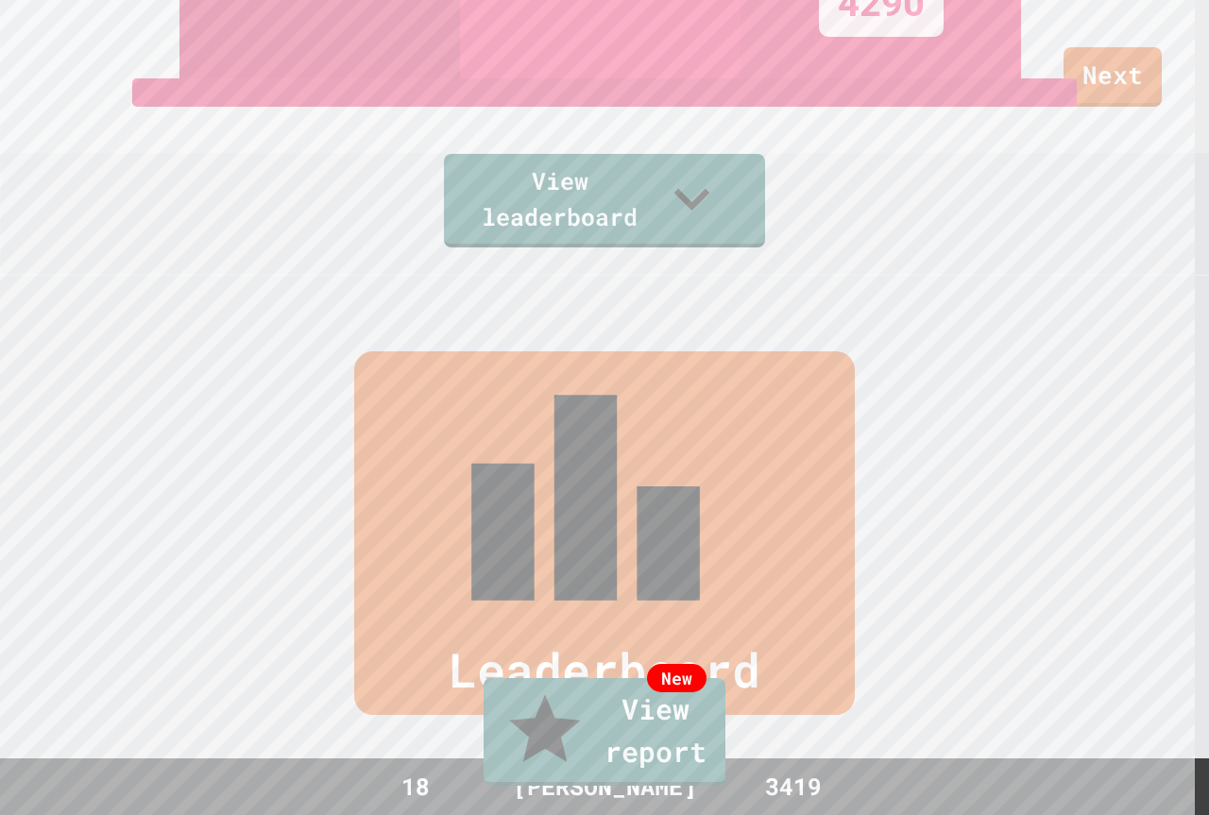
drag, startPoint x: 728, startPoint y: 530, endPoint x: 668, endPoint y: 540, distance: 60.4
drag, startPoint x: 667, startPoint y: 537, endPoint x: 647, endPoint y: 547, distance: 22.0
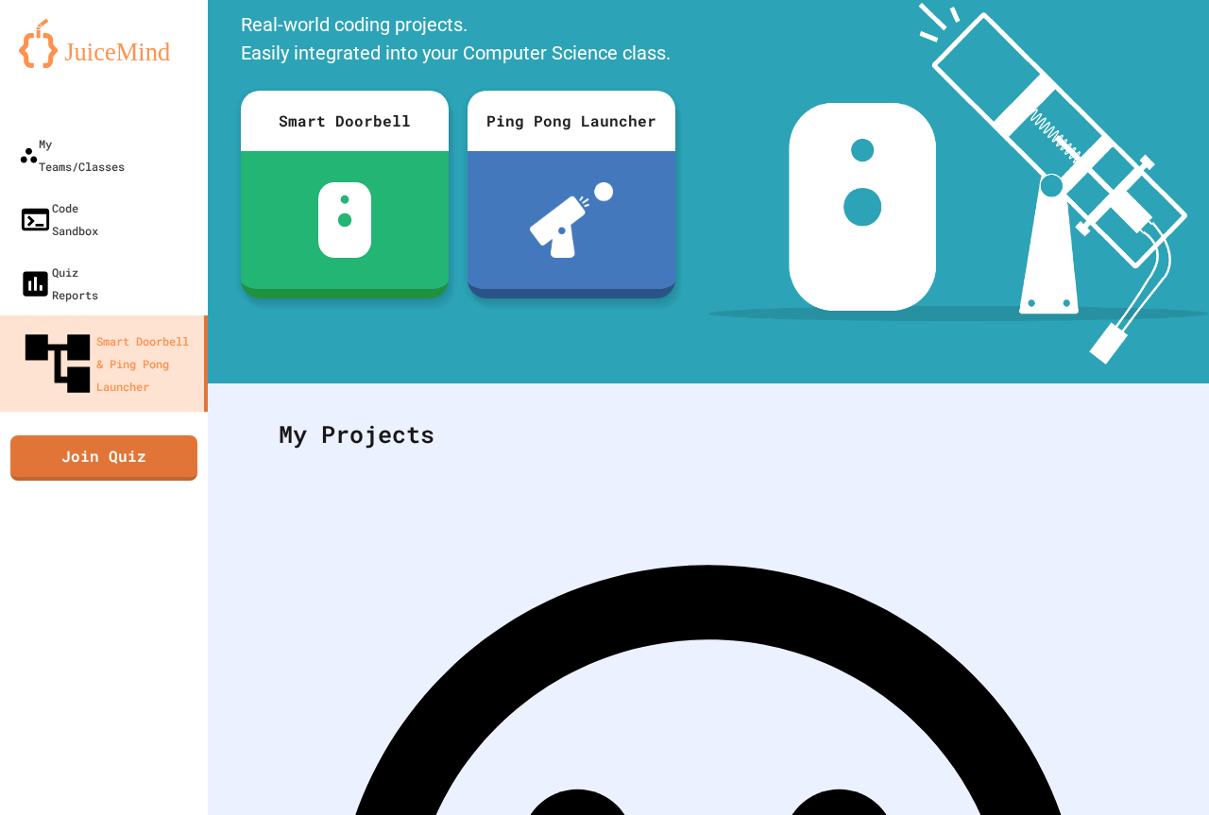
scroll to position [132, 0]
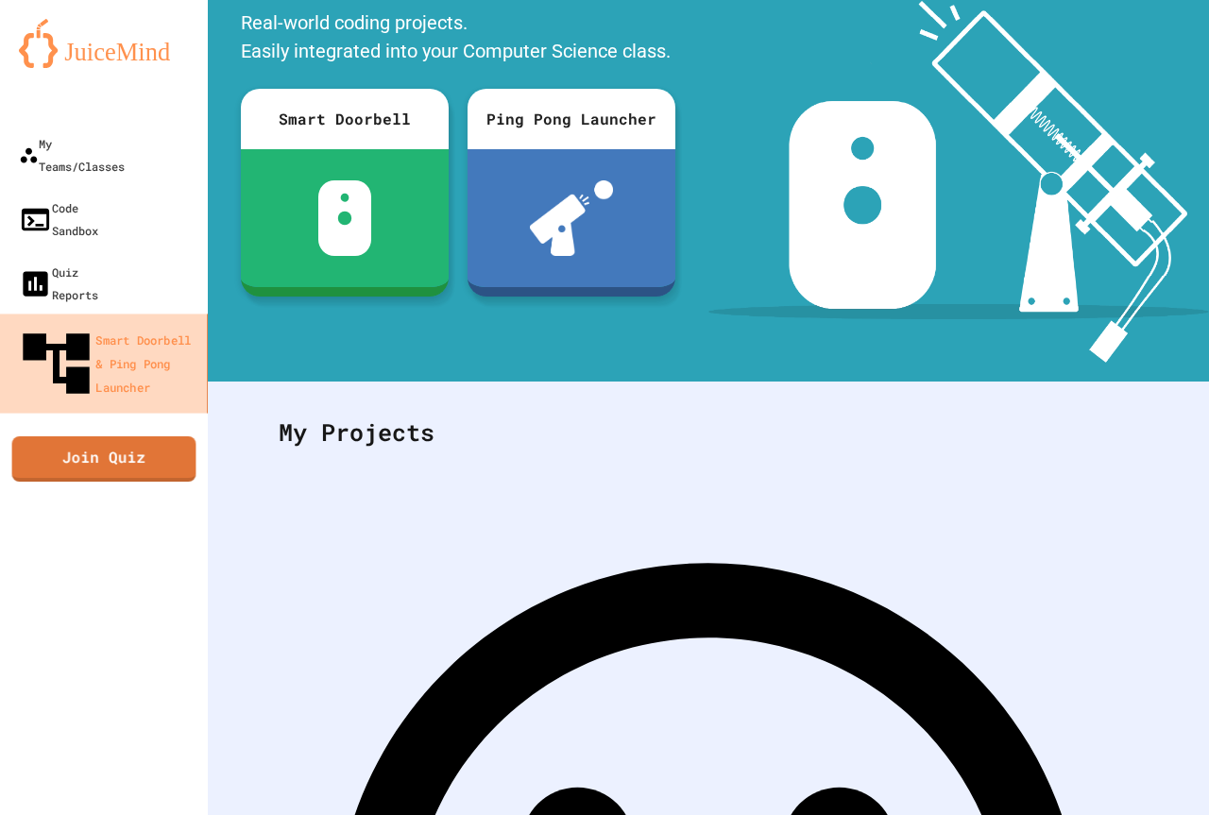
click at [178, 324] on div "Smart Doorbell & Ping Pong Launcher" at bounding box center [107, 363] width 183 height 79
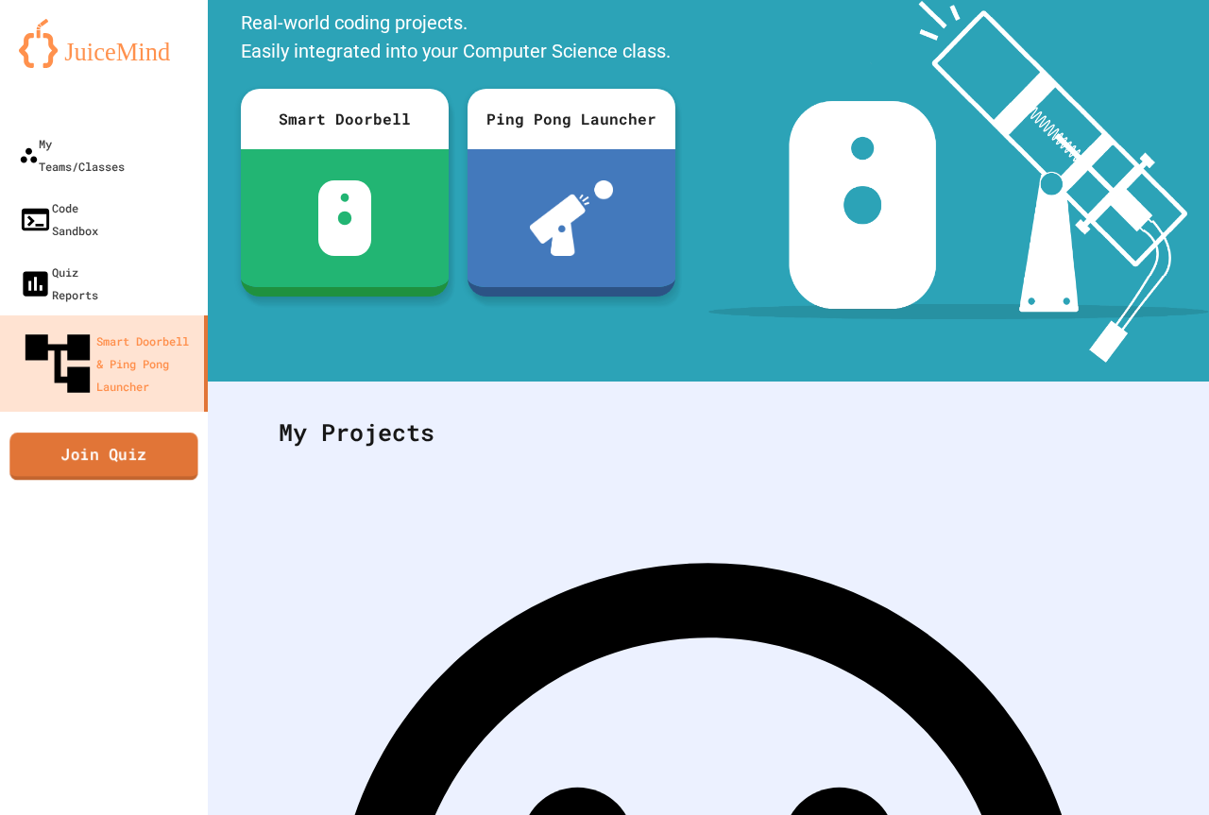
click at [139, 432] on link "Join Quiz" at bounding box center [103, 455] width 188 height 47
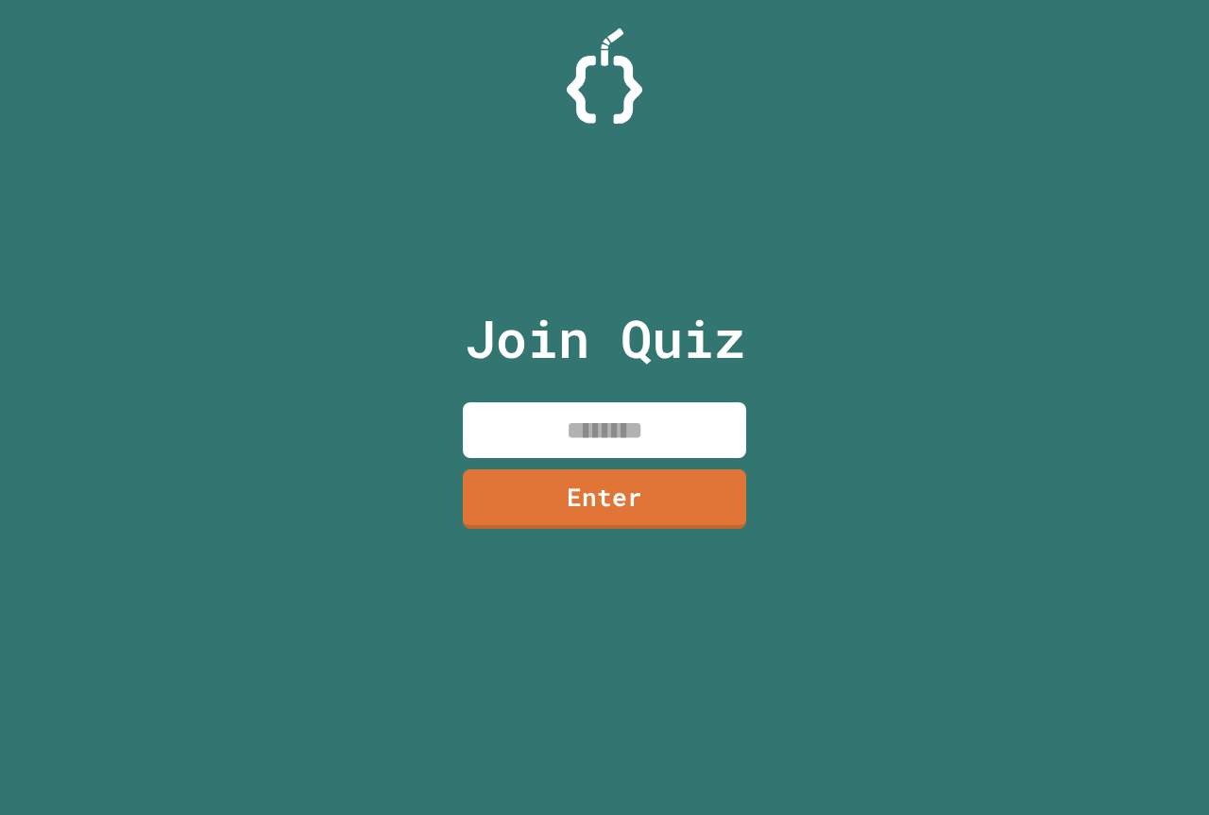
click at [633, 424] on input at bounding box center [604, 430] width 283 height 56
type input "*"
click at [621, 475] on link "Enter" at bounding box center [604, 497] width 287 height 62
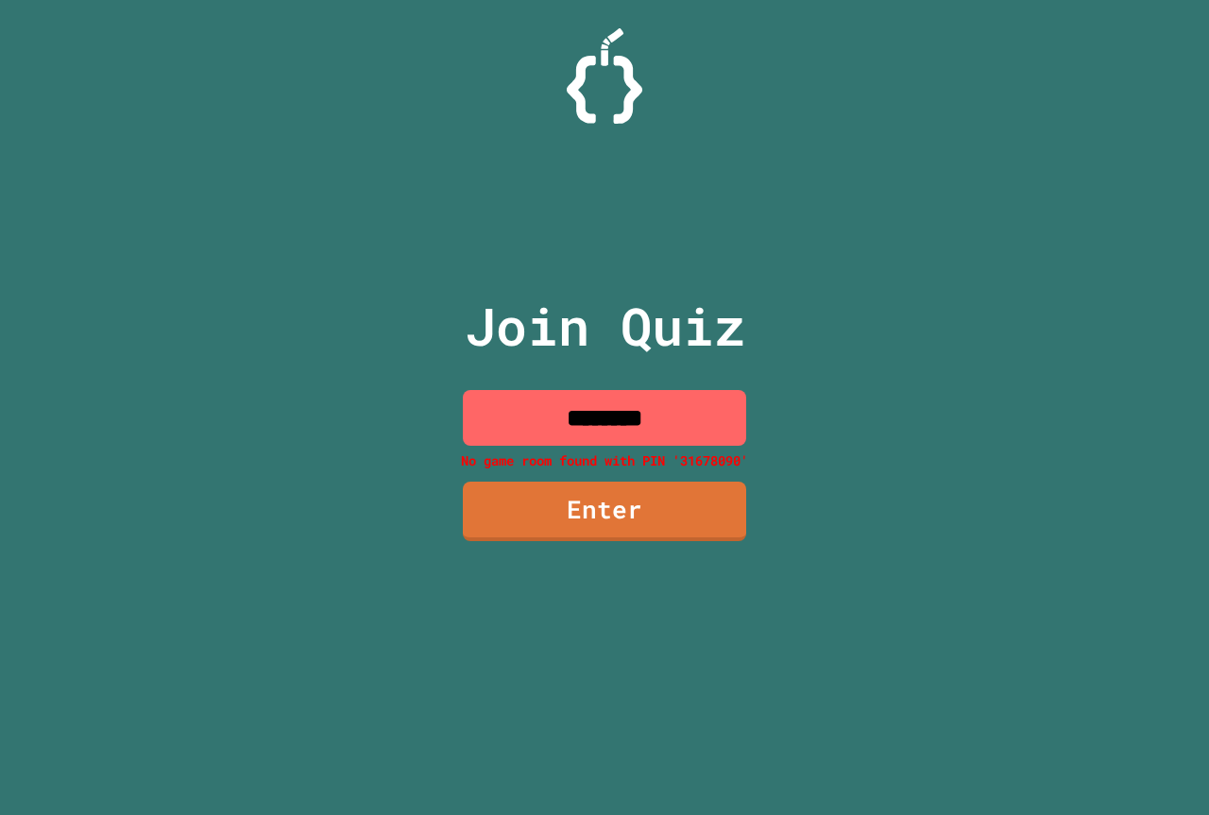
click at [658, 416] on input "********" at bounding box center [604, 418] width 283 height 56
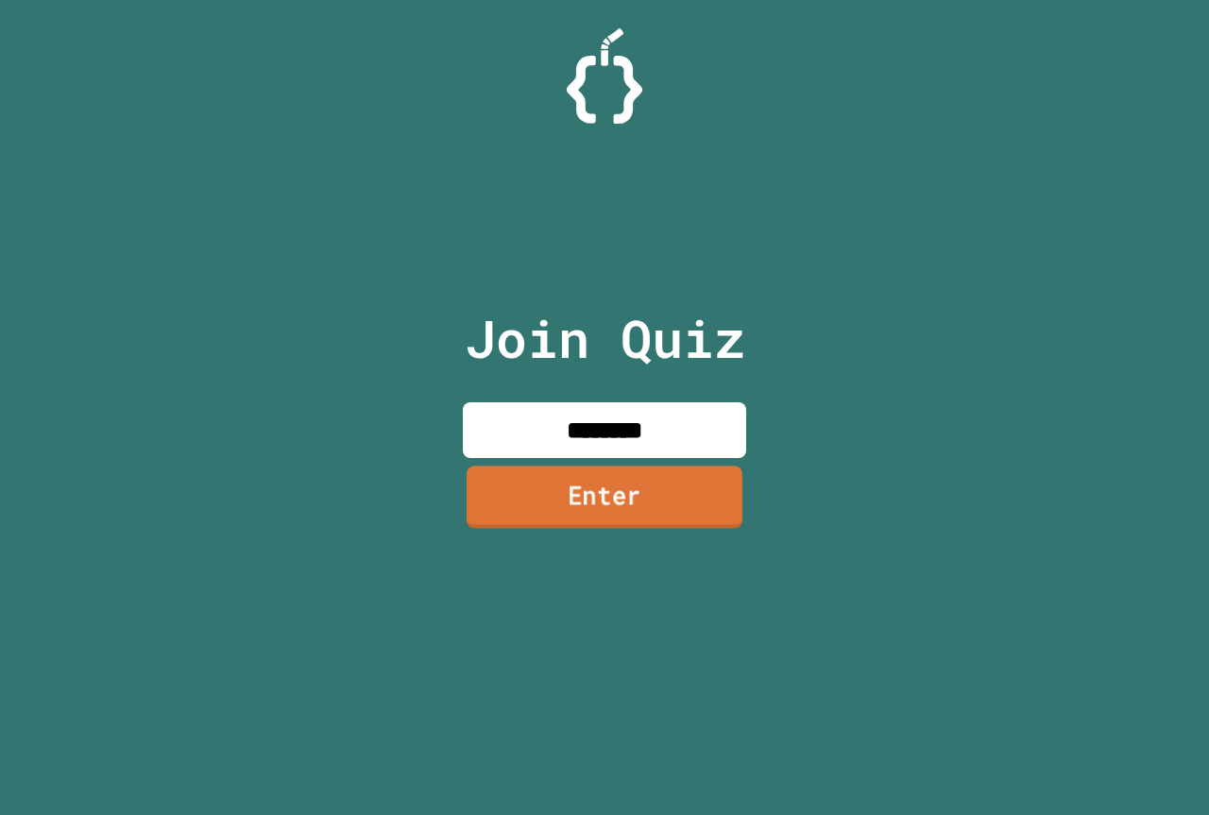
type input "********"
click at [566, 516] on link "Enter" at bounding box center [604, 496] width 276 height 62
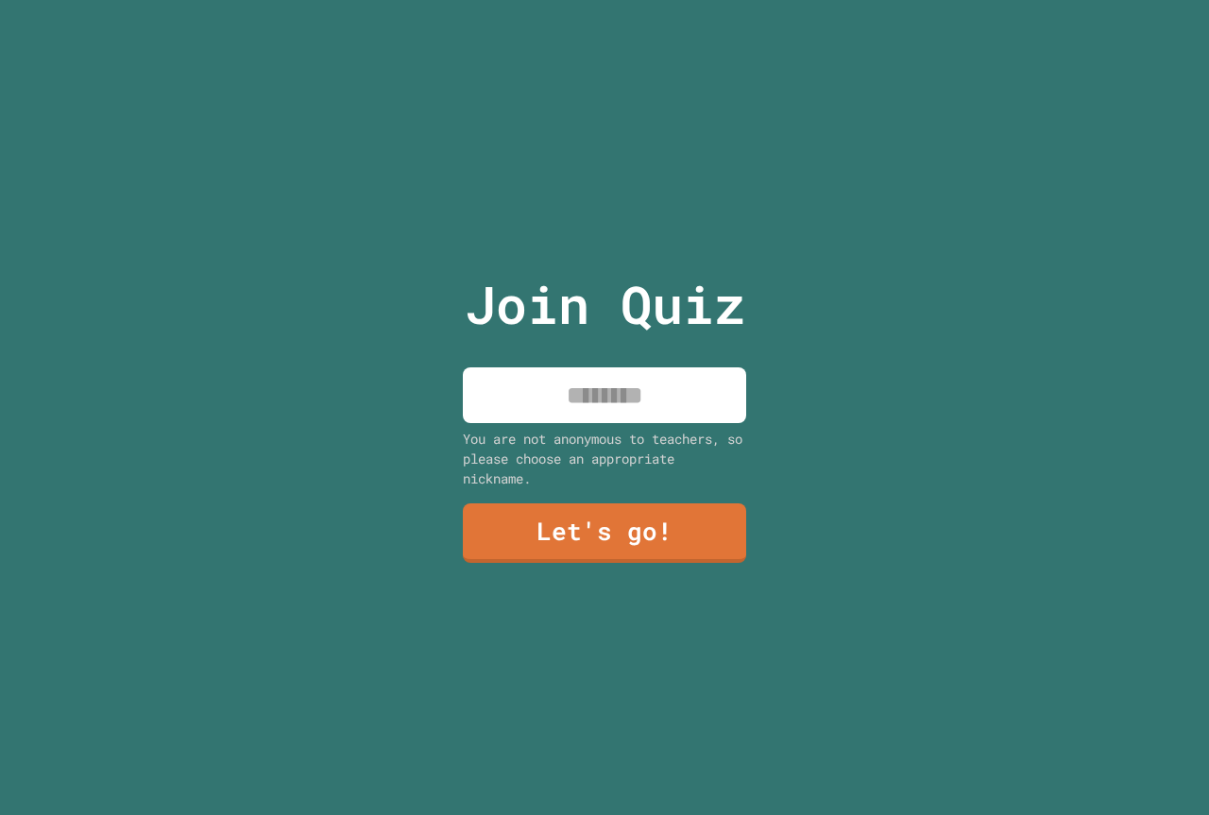
click at [559, 393] on input at bounding box center [604, 395] width 283 height 56
type input "**********"
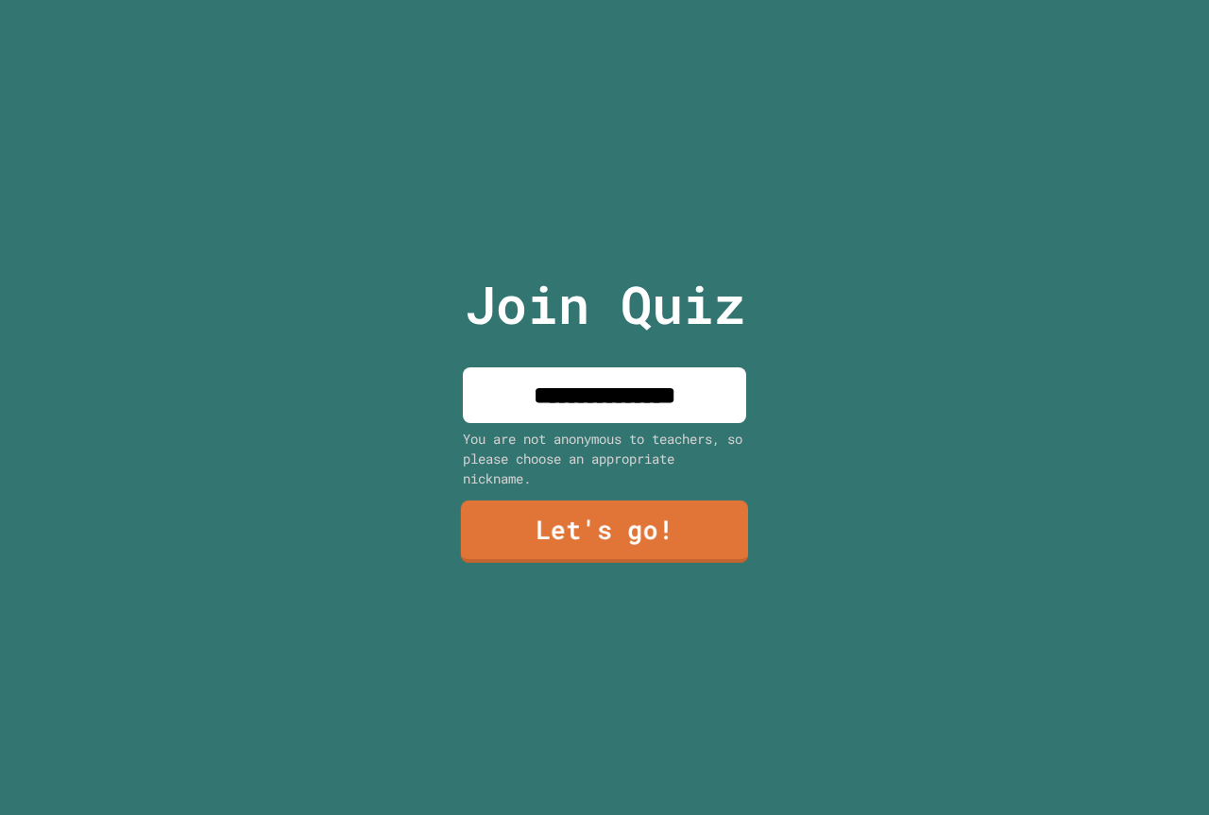
click at [649, 557] on div "**********" at bounding box center [605, 407] width 318 height 815
click at [651, 523] on link "Let's go!" at bounding box center [605, 531] width 290 height 62
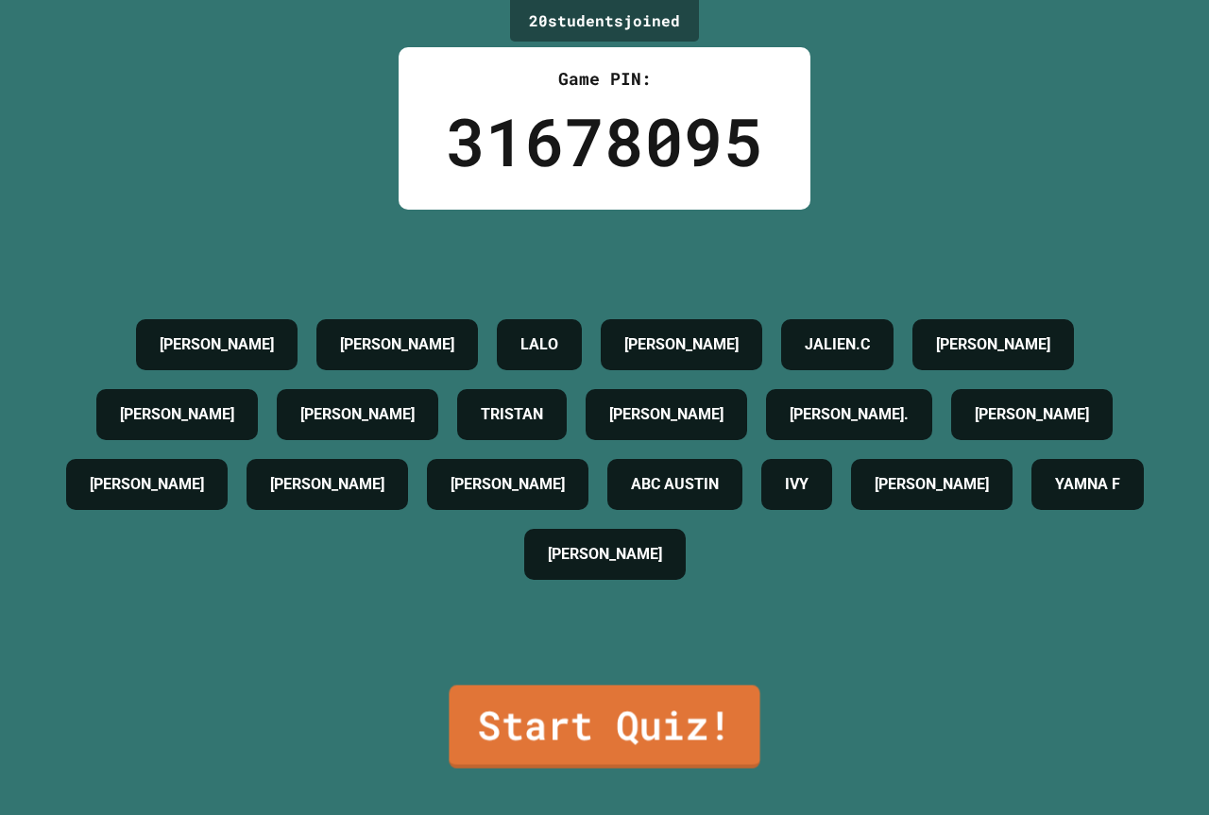
click at [681, 718] on link "Start Quiz!" at bounding box center [603, 726] width 311 height 83
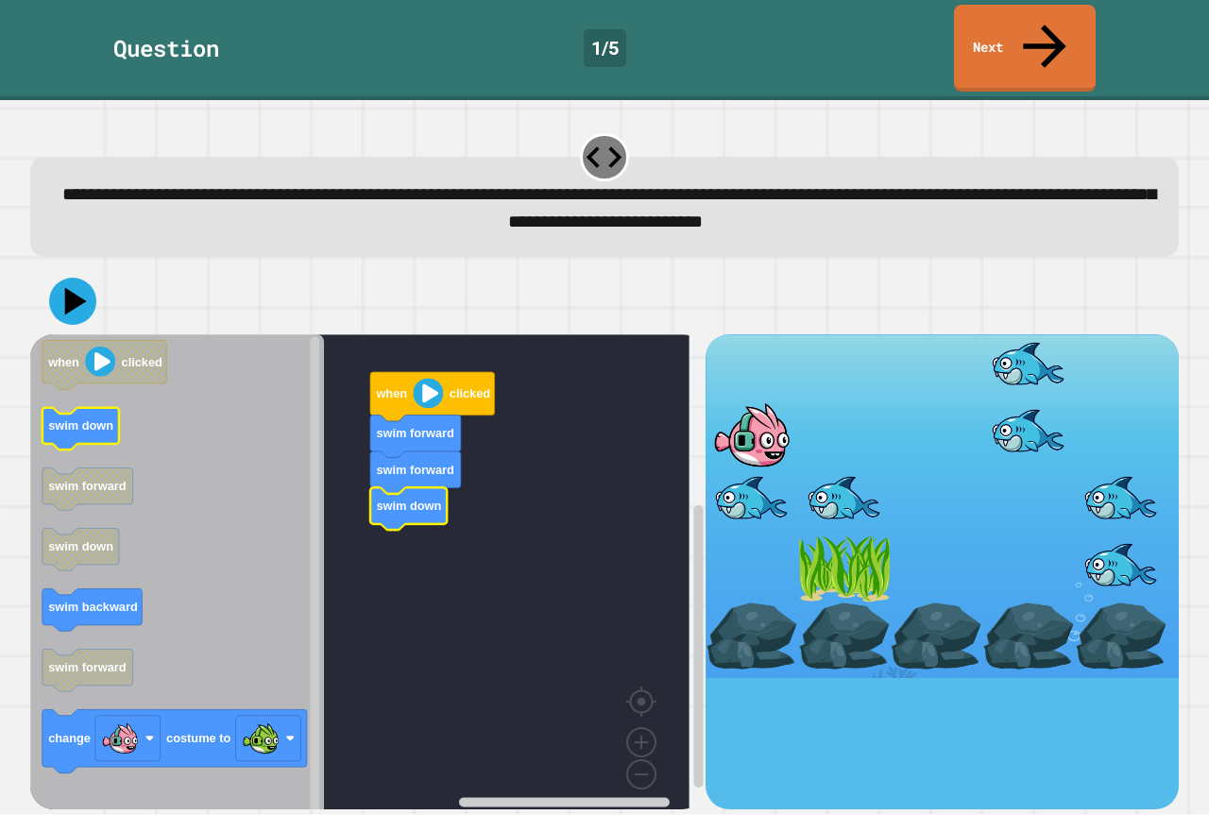
click at [93, 383] on icon "when clicked swim down swim forward swim down swim backward swim forward change…" at bounding box center [177, 578] width 294 height 488
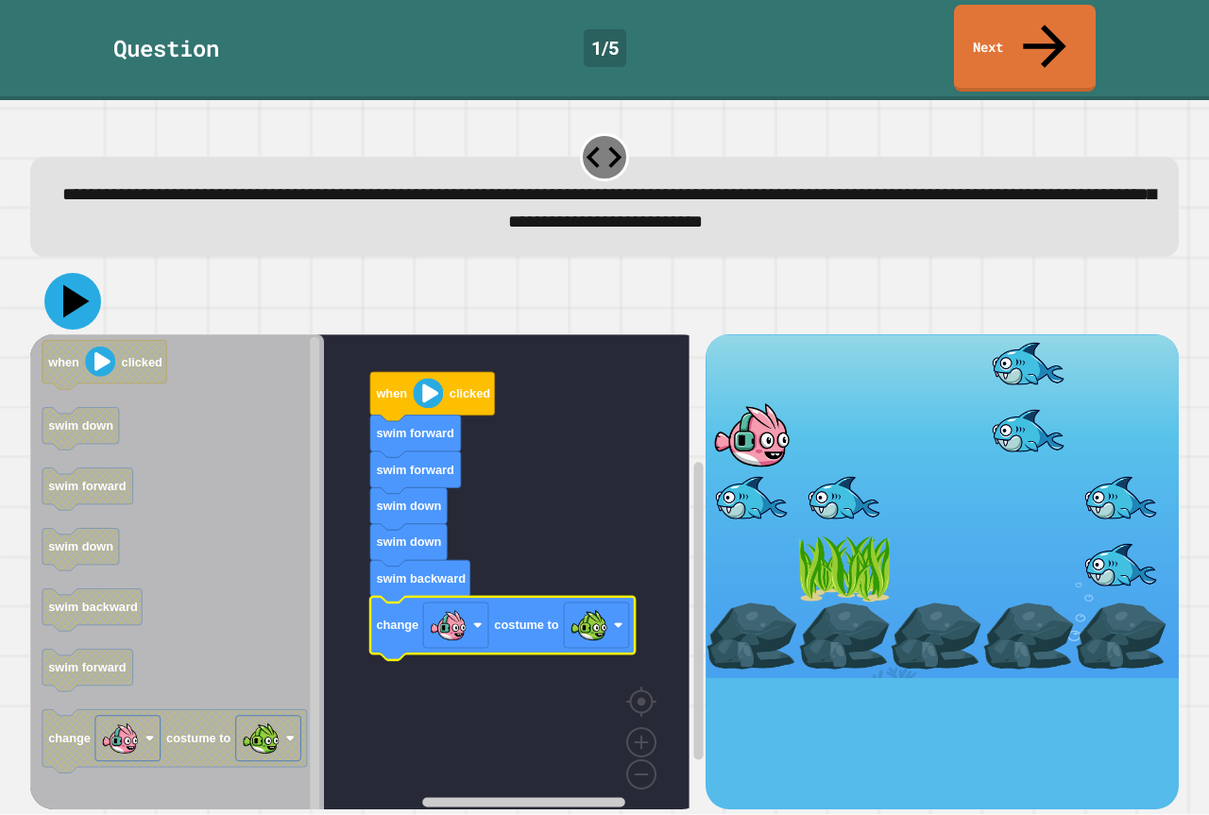
click at [67, 273] on icon at bounding box center [72, 301] width 57 height 57
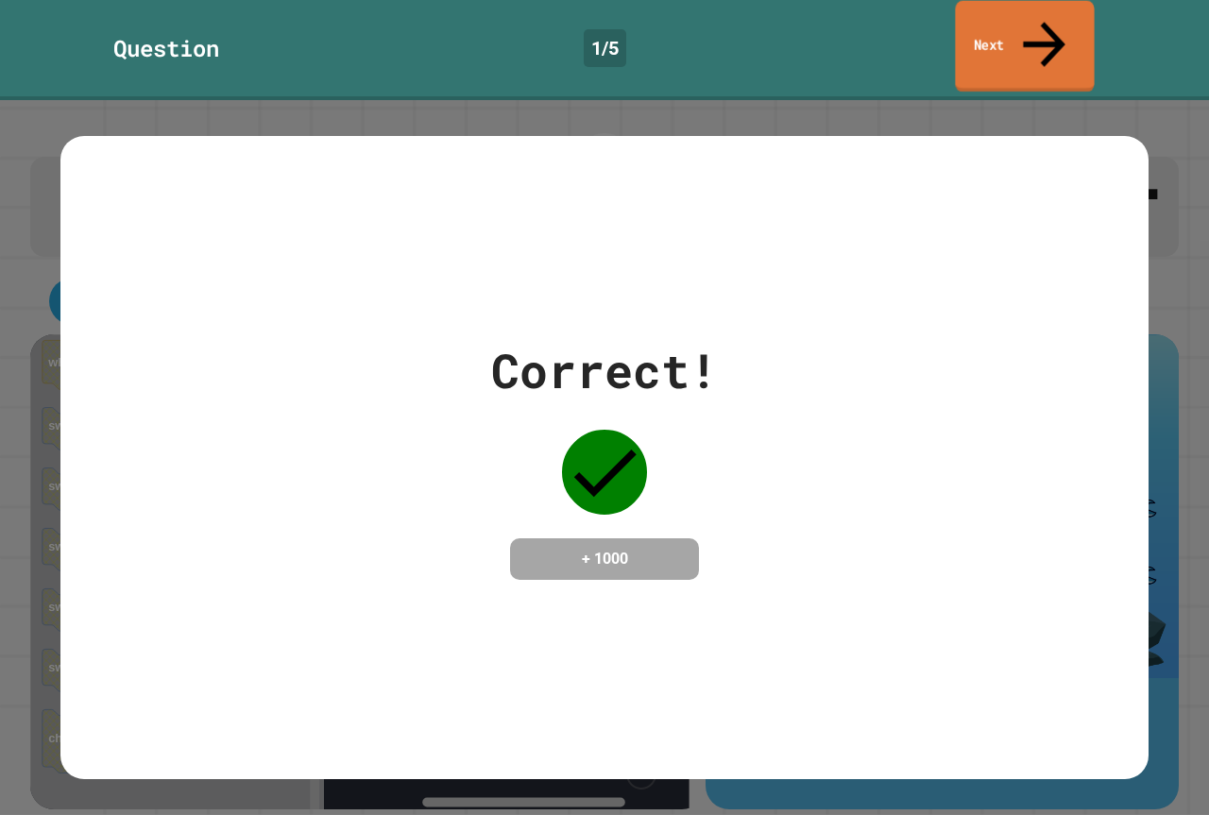
click at [1034, 12] on link "Next" at bounding box center [1024, 47] width 139 height 92
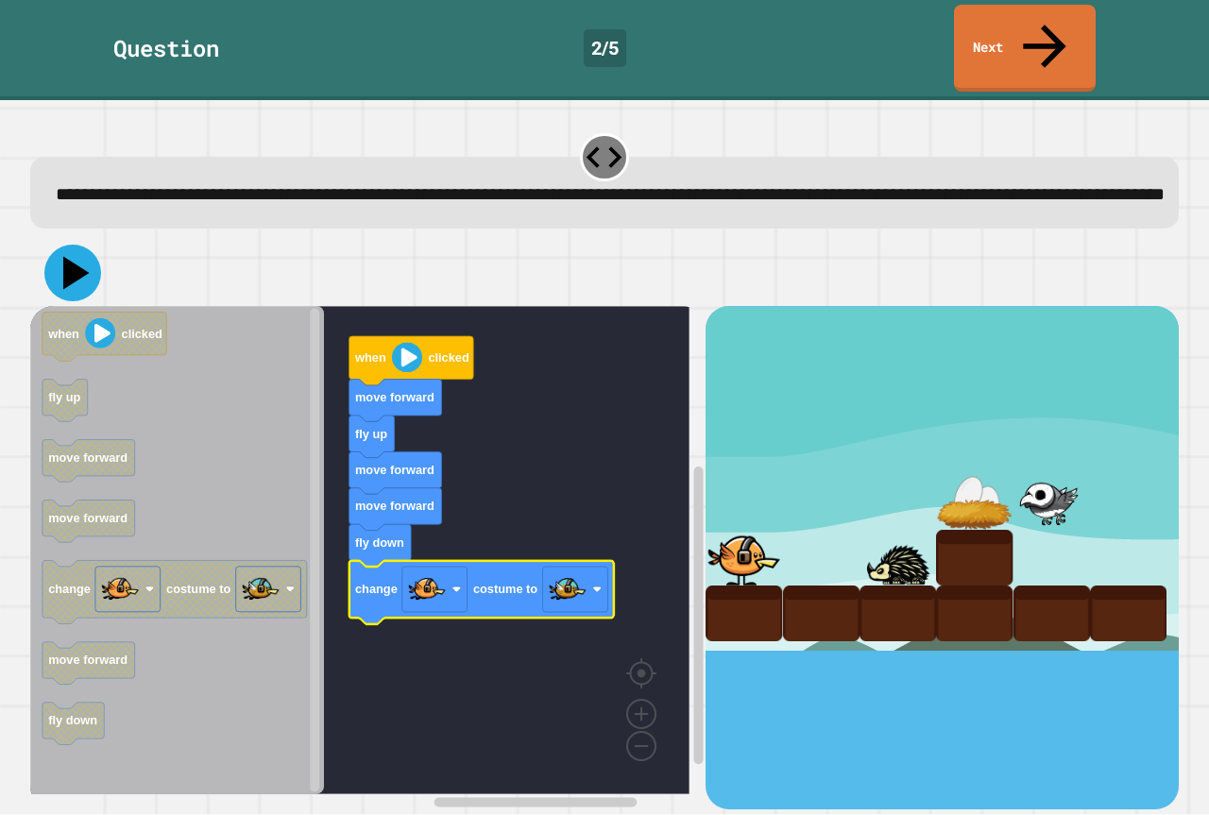
click at [65, 265] on icon at bounding box center [76, 273] width 26 height 33
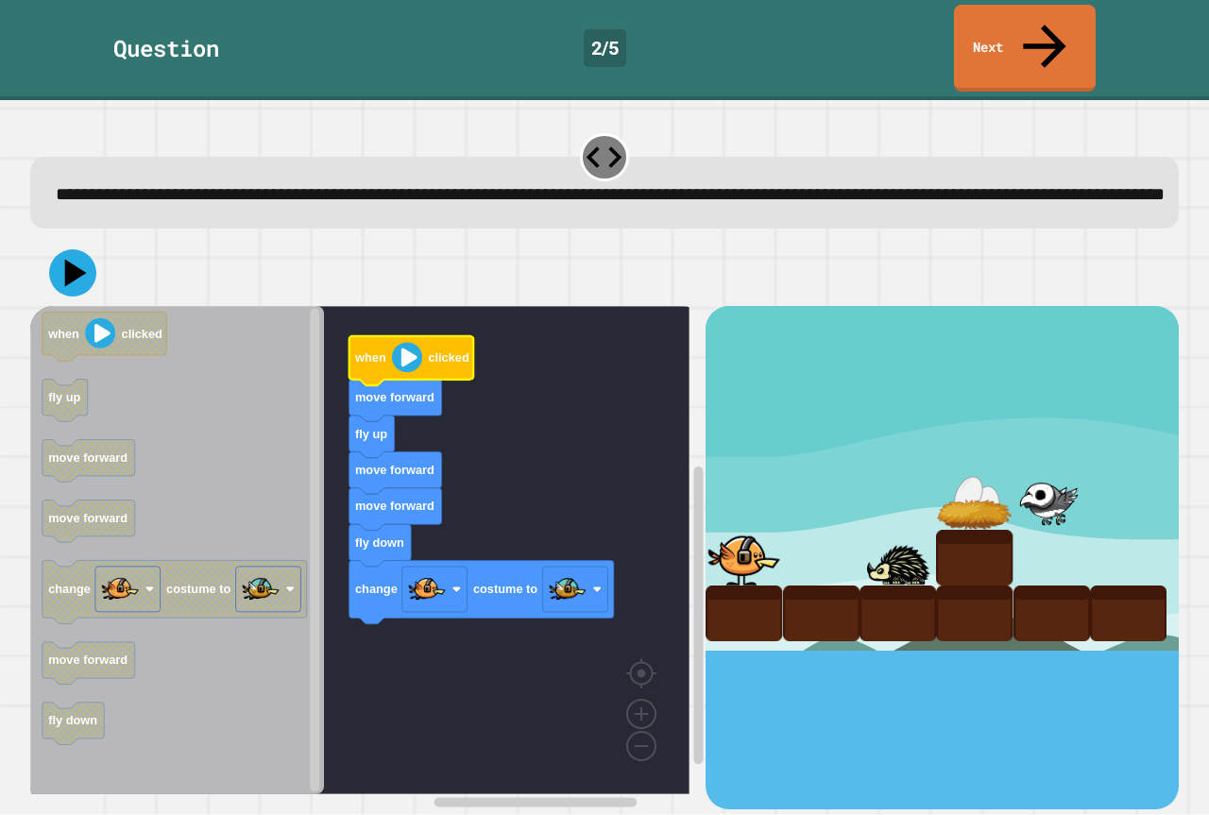
click at [414, 354] on image "Blockly Workspace" at bounding box center [407, 358] width 30 height 30
click at [67, 275] on icon at bounding box center [72, 273] width 57 height 57
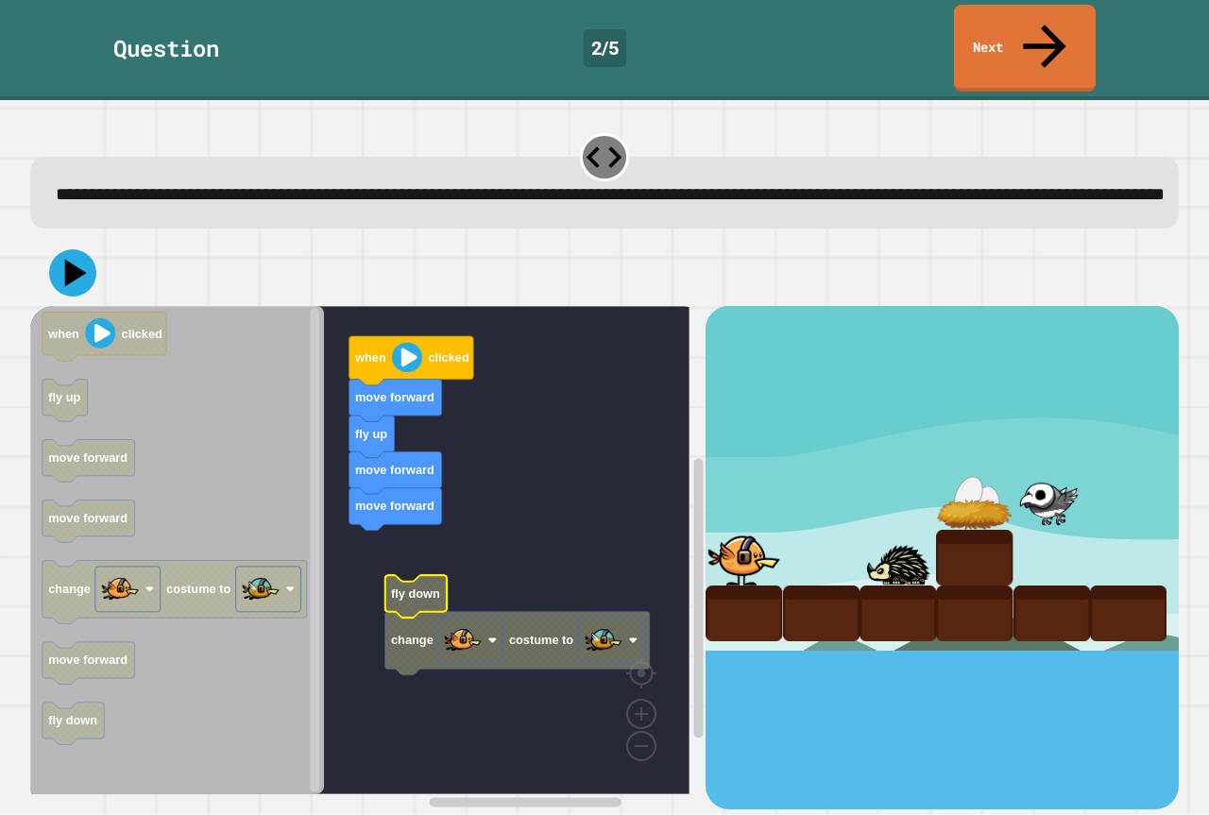
click at [384, 651] on rect "Blockly Workspace" at bounding box center [359, 550] width 659 height 488
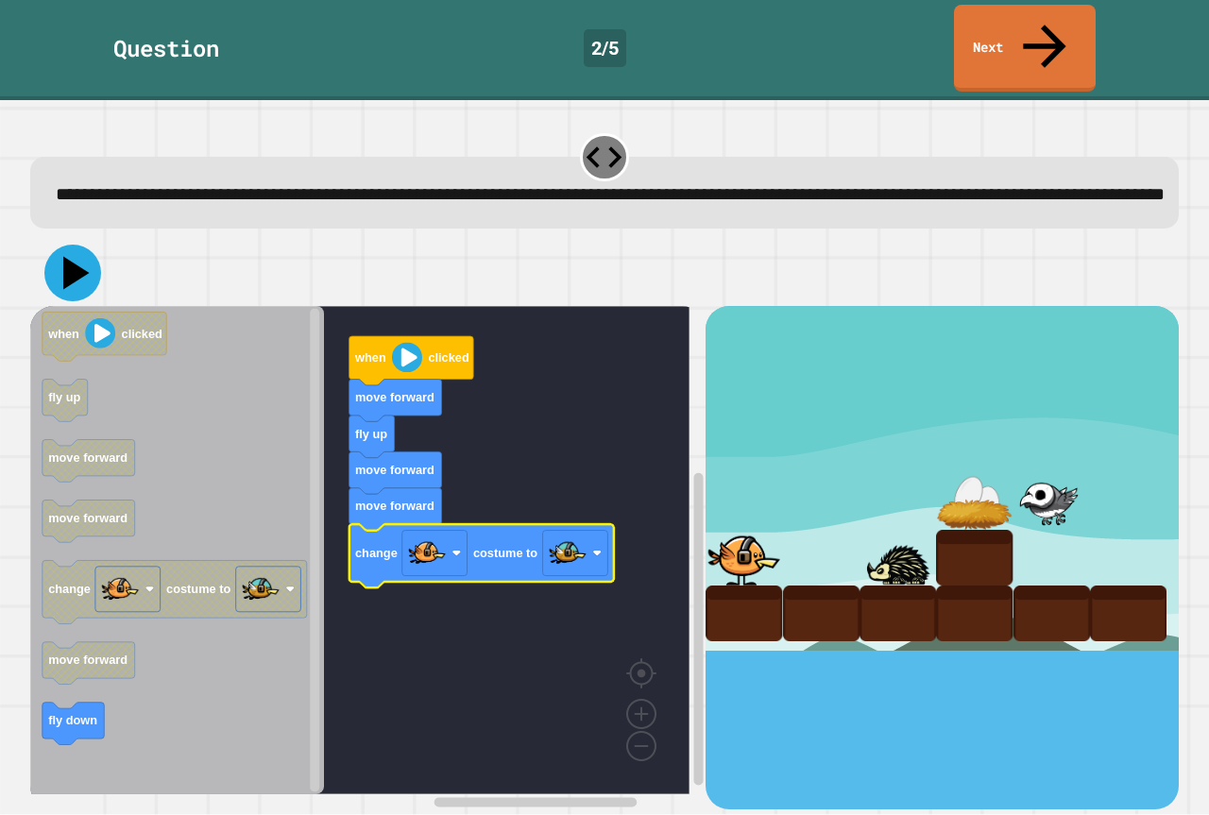
click at [128, 240] on div at bounding box center [604, 273] width 1148 height 66
click at [55, 245] on icon at bounding box center [72, 273] width 57 height 57
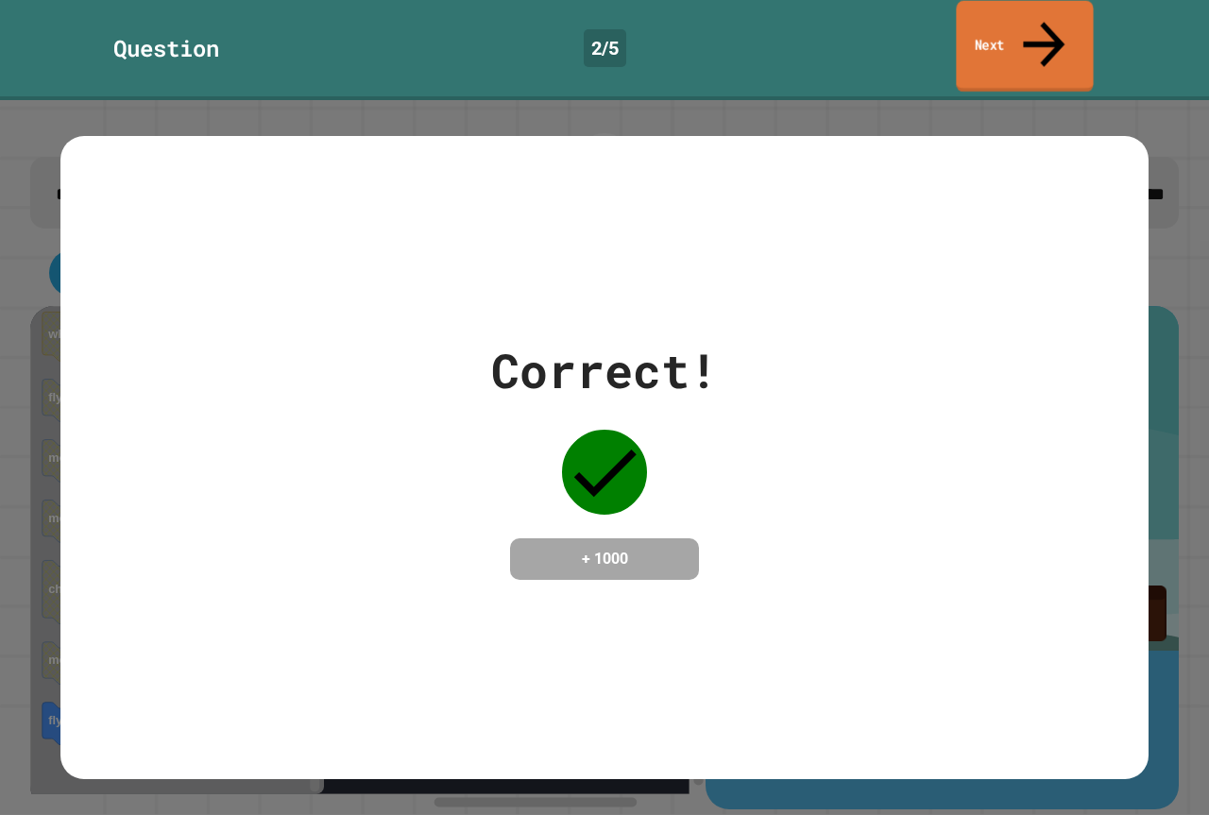
click at [1029, 36] on link "Next" at bounding box center [1023, 47] width 137 height 92
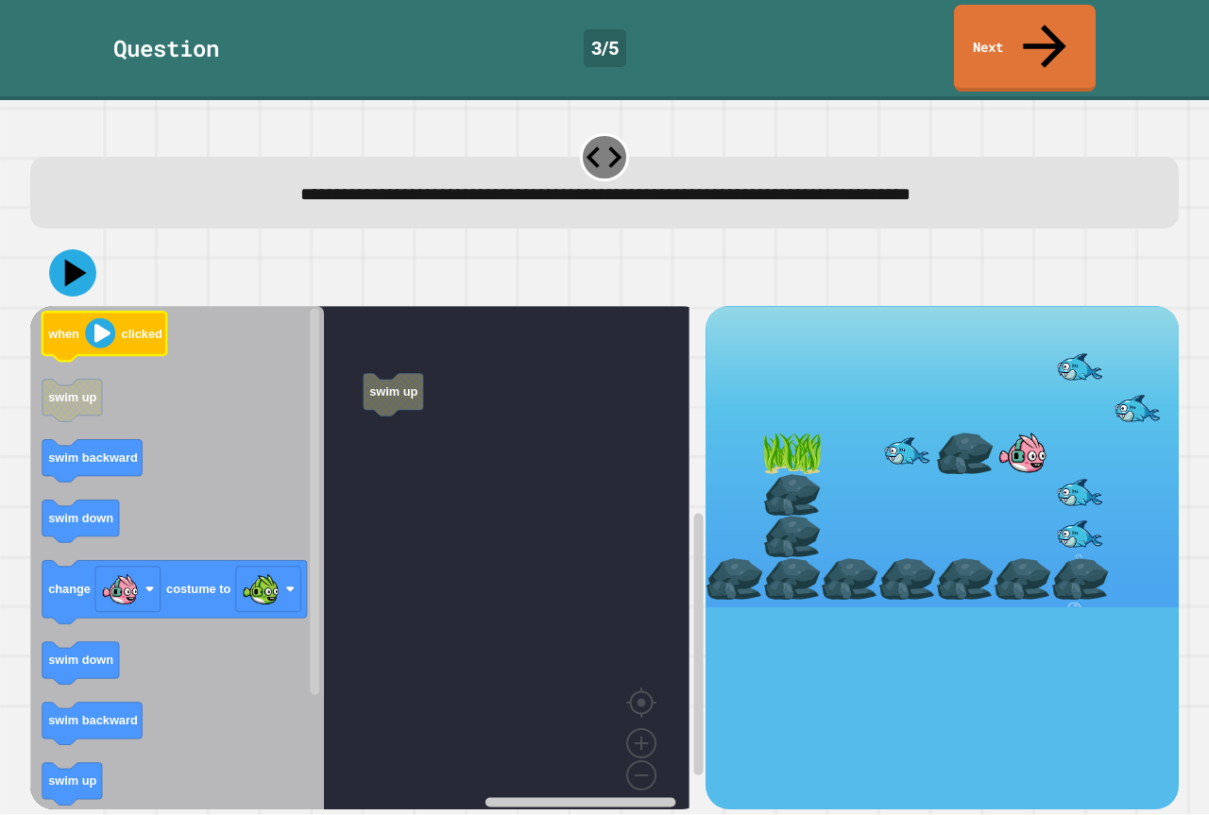
click at [95, 306] on icon "when clicked swim up swim backward swim down change costume to swim down swim b…" at bounding box center [177, 564] width 294 height 517
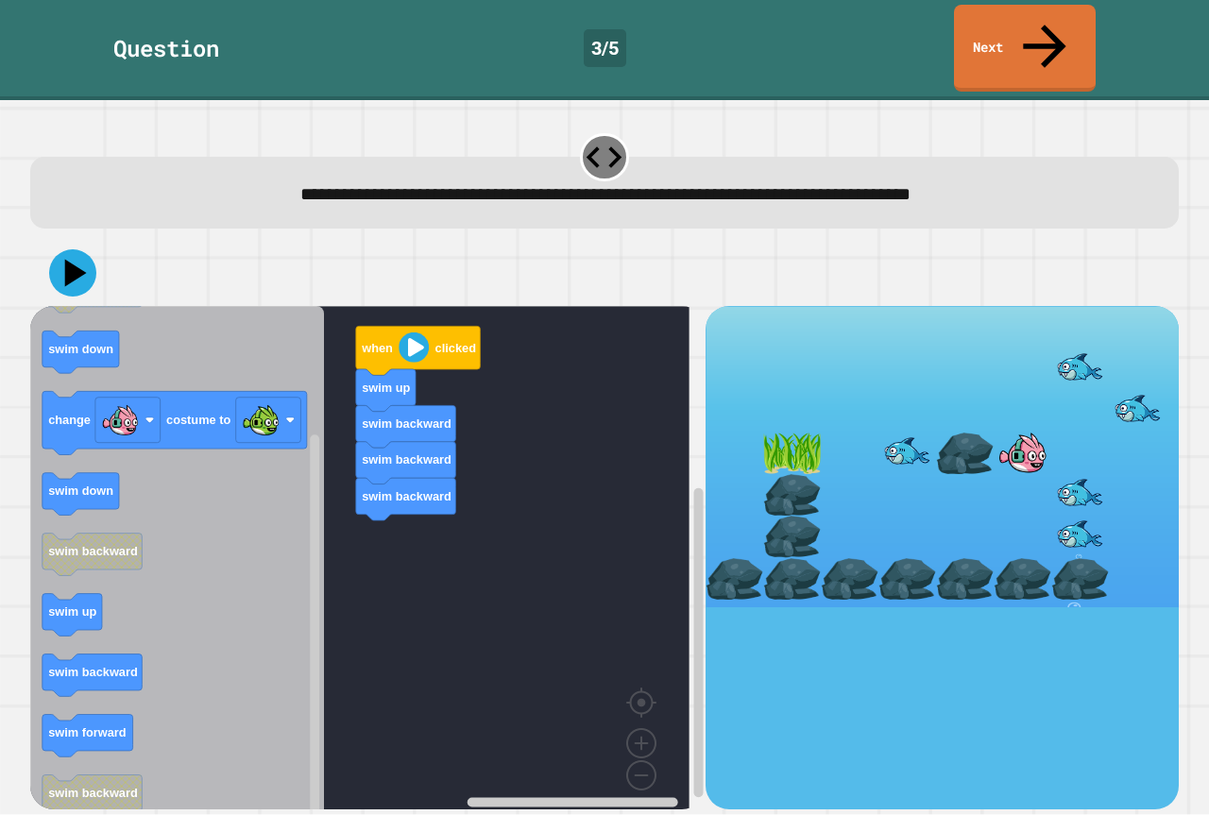
click at [364, 559] on div "when clicked swim up swim backward swim backward swim backward when clicked swi…" at bounding box center [367, 557] width 675 height 502
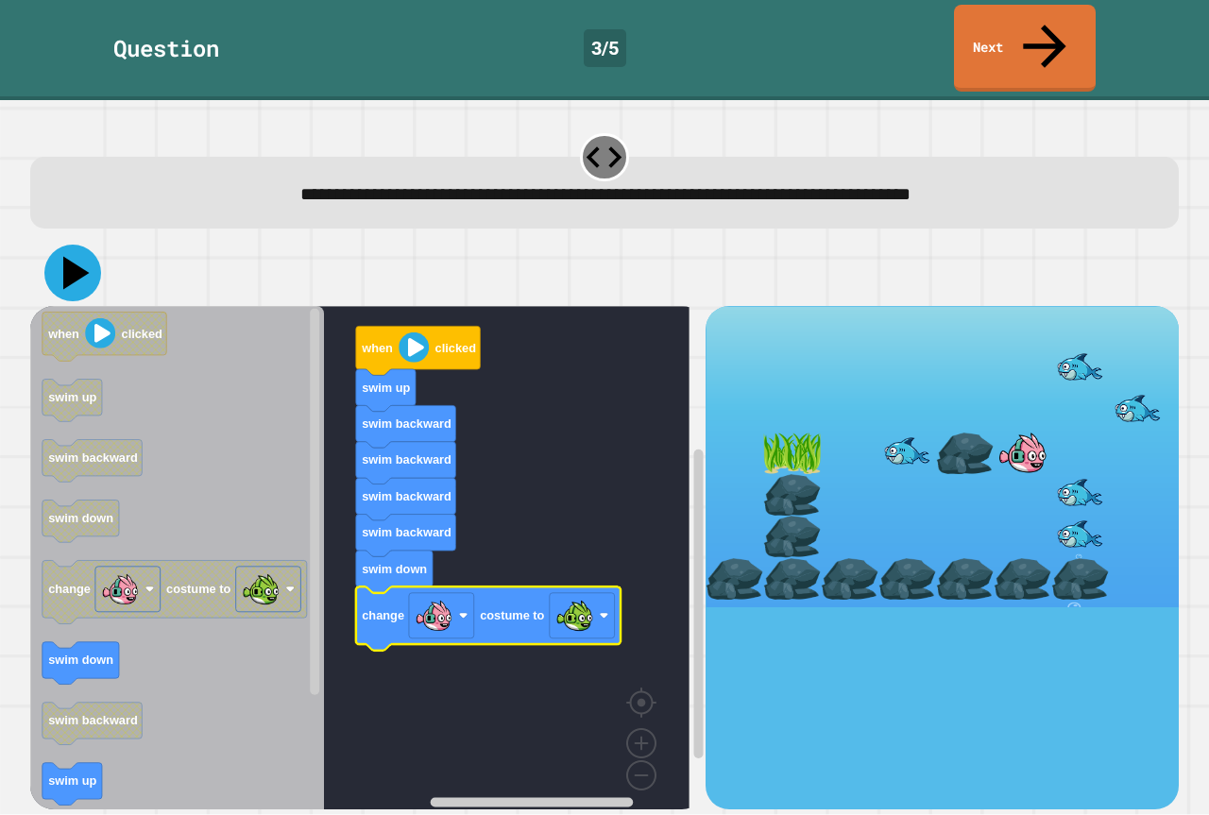
click at [74, 250] on icon at bounding box center [72, 273] width 57 height 57
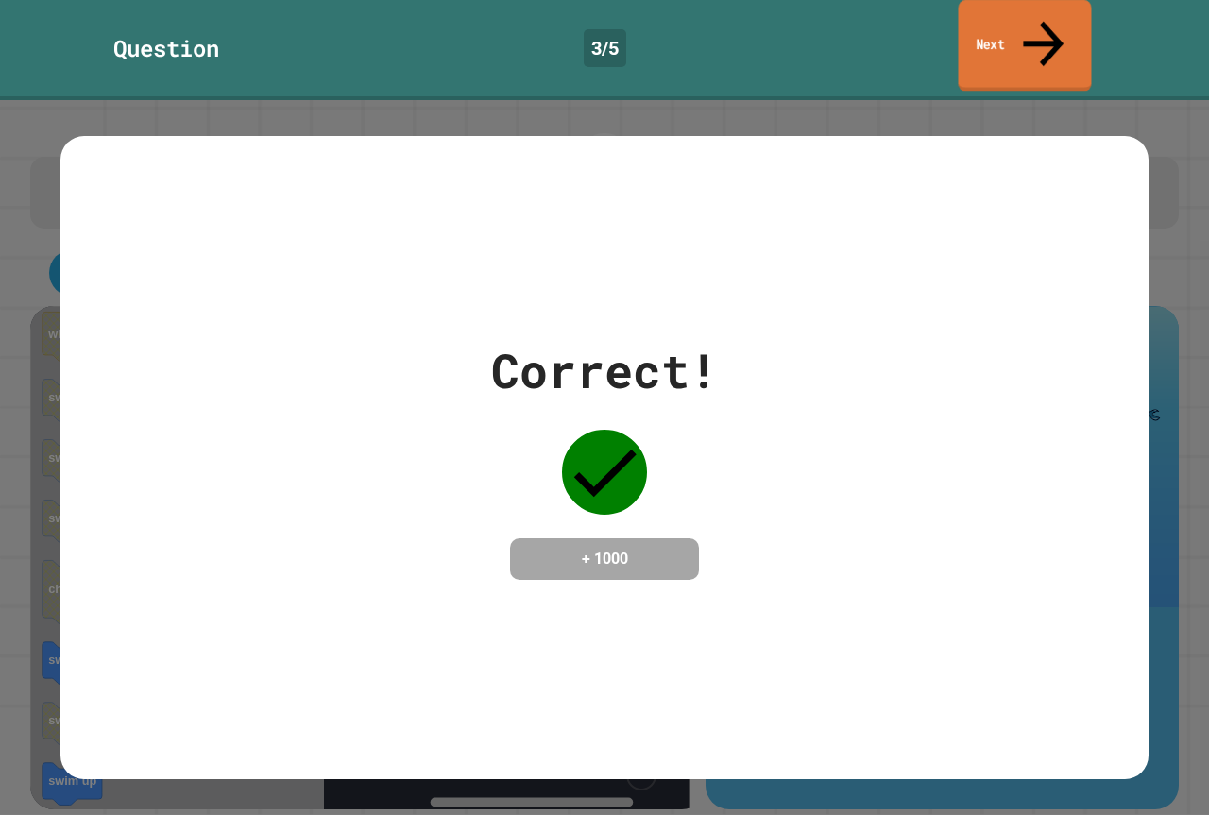
click at [972, 35] on link "Next" at bounding box center [1024, 46] width 133 height 92
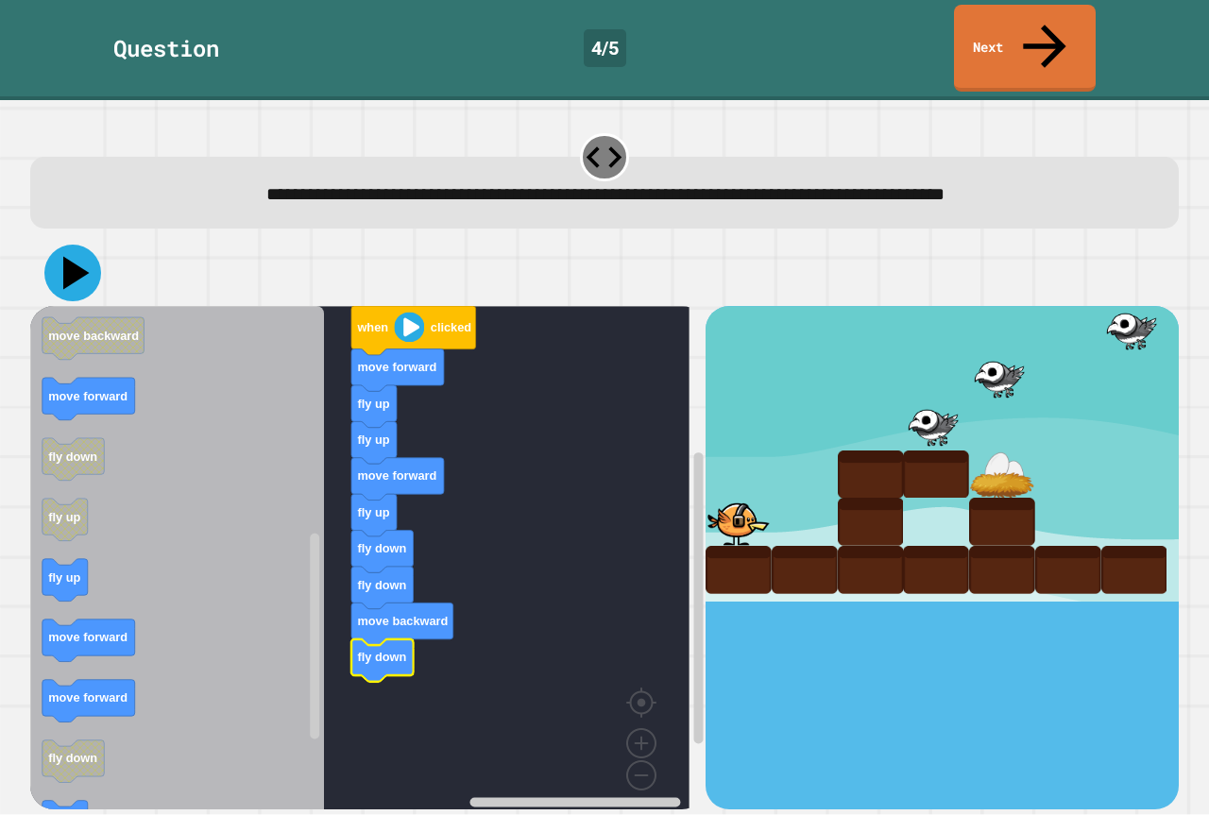
click at [58, 245] on icon at bounding box center [72, 273] width 57 height 57
click at [72, 257] on icon at bounding box center [76, 273] width 26 height 33
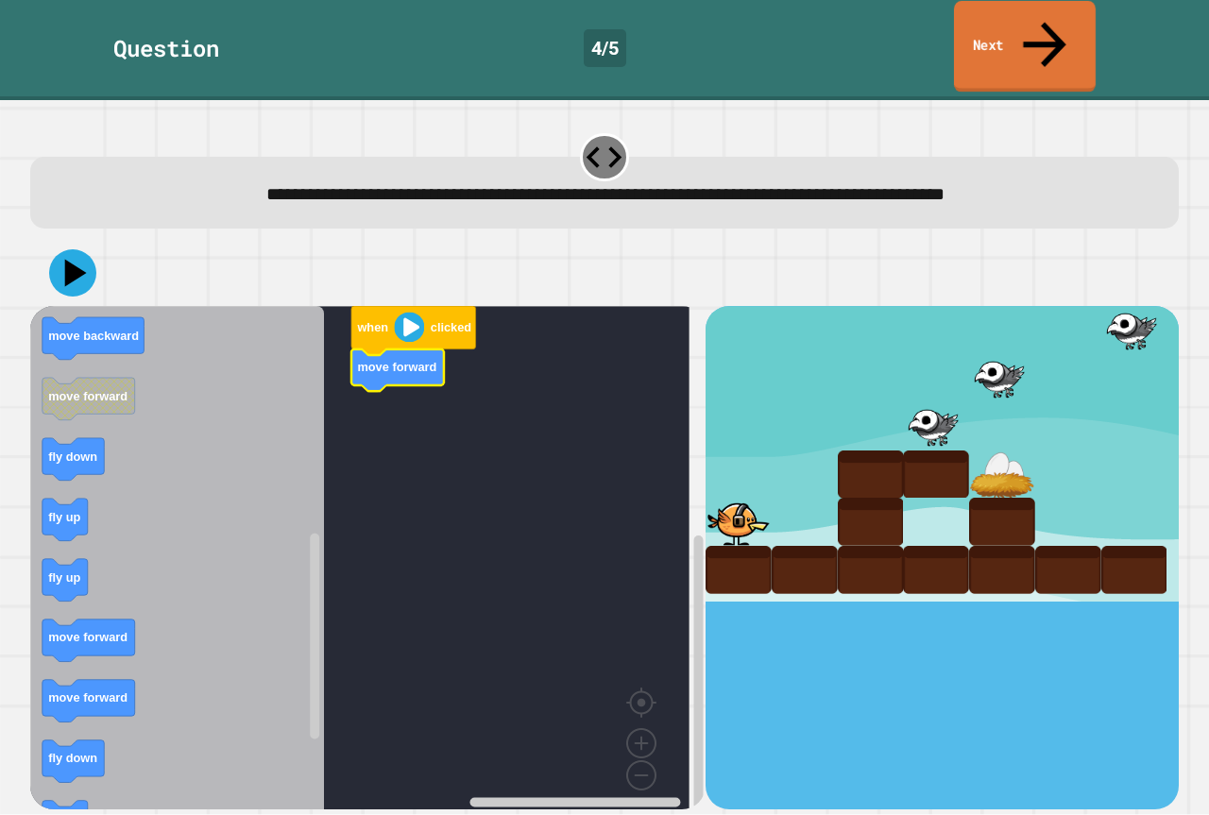
click at [1040, 39] on link "Next" at bounding box center [1025, 47] width 142 height 92
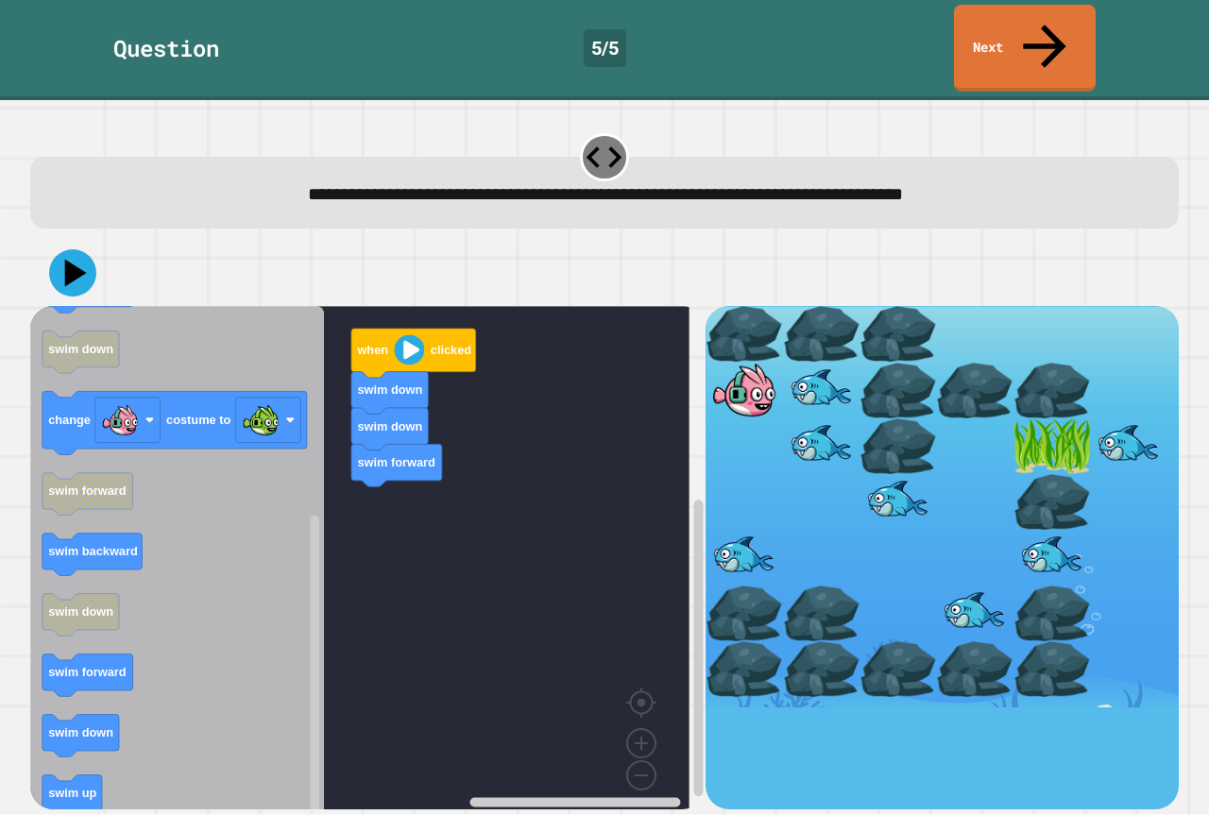
click at [192, 682] on icon "when clicked swim forward swim backward swim up swim up swim forward swim down …" at bounding box center [177, 564] width 294 height 517
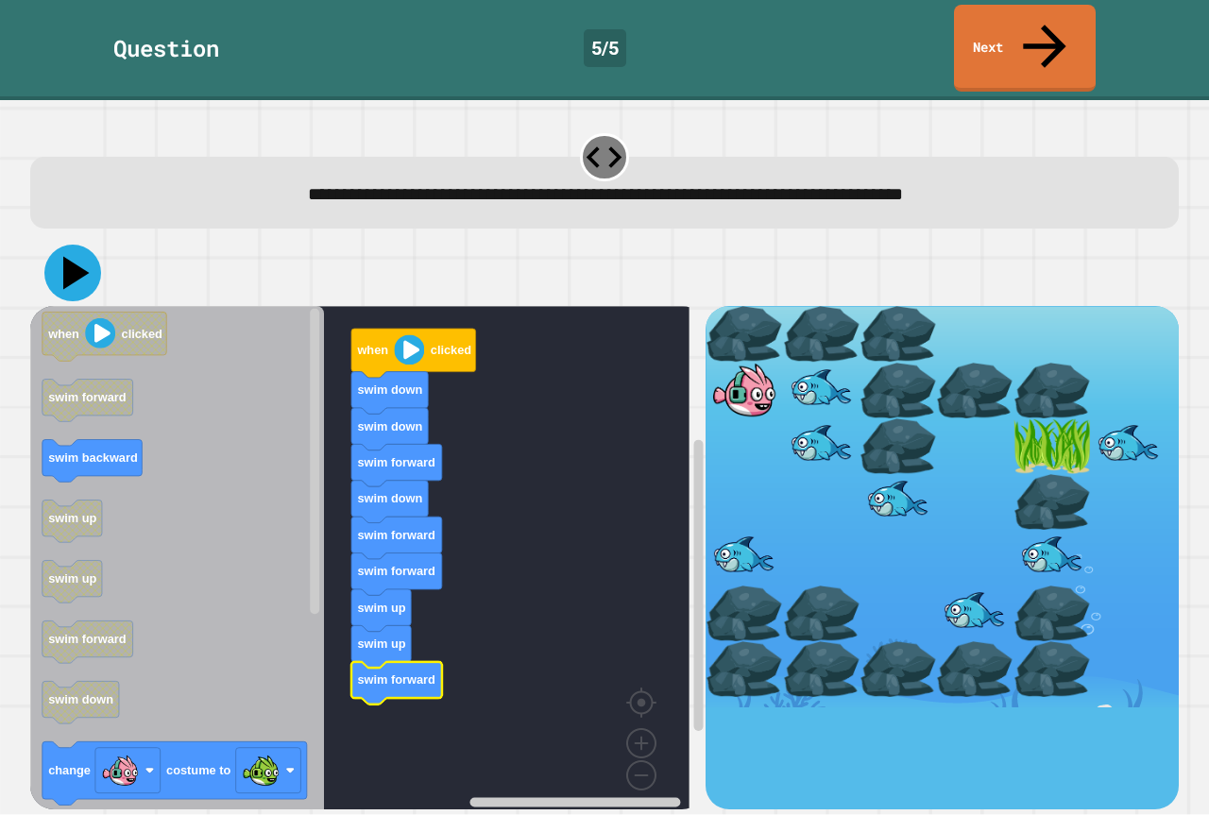
click at [77, 257] on icon at bounding box center [76, 273] width 26 height 33
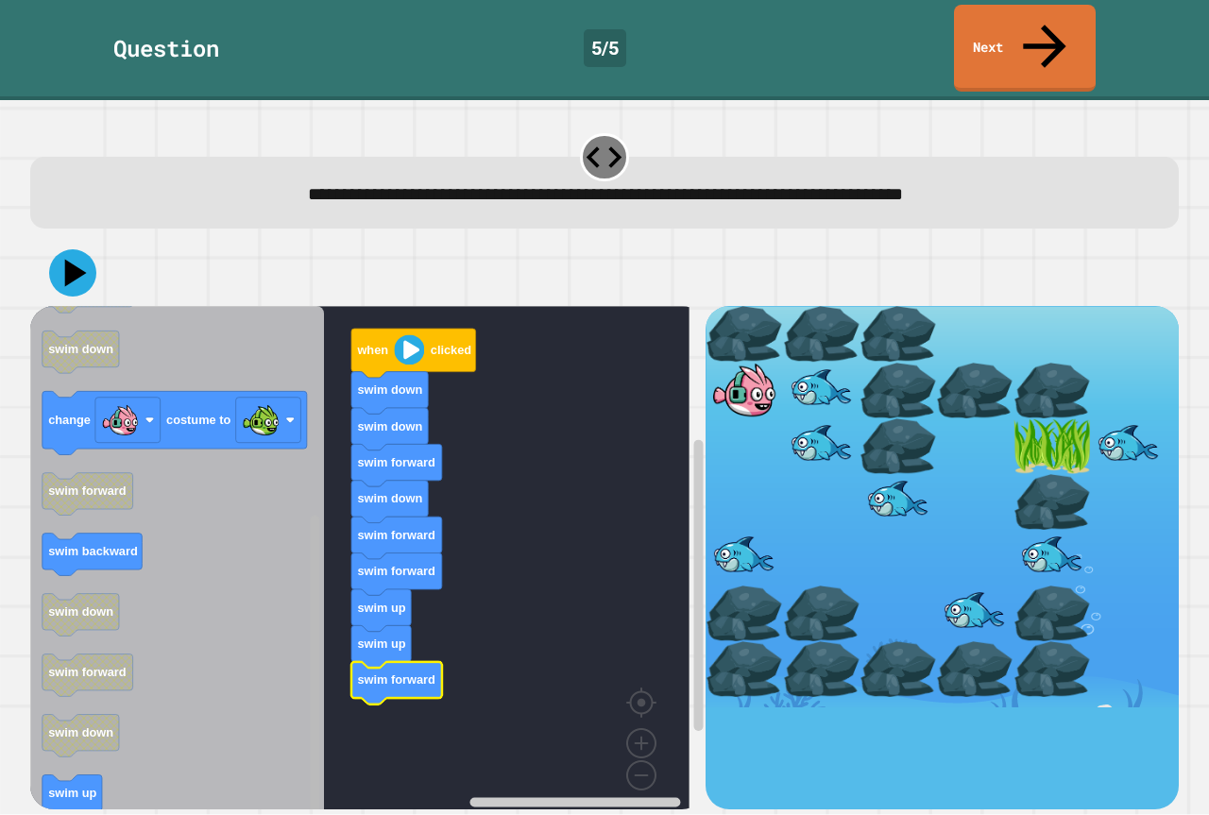
click at [309, 737] on rect "Blockly Workspace" at bounding box center [315, 565] width 14 height 513
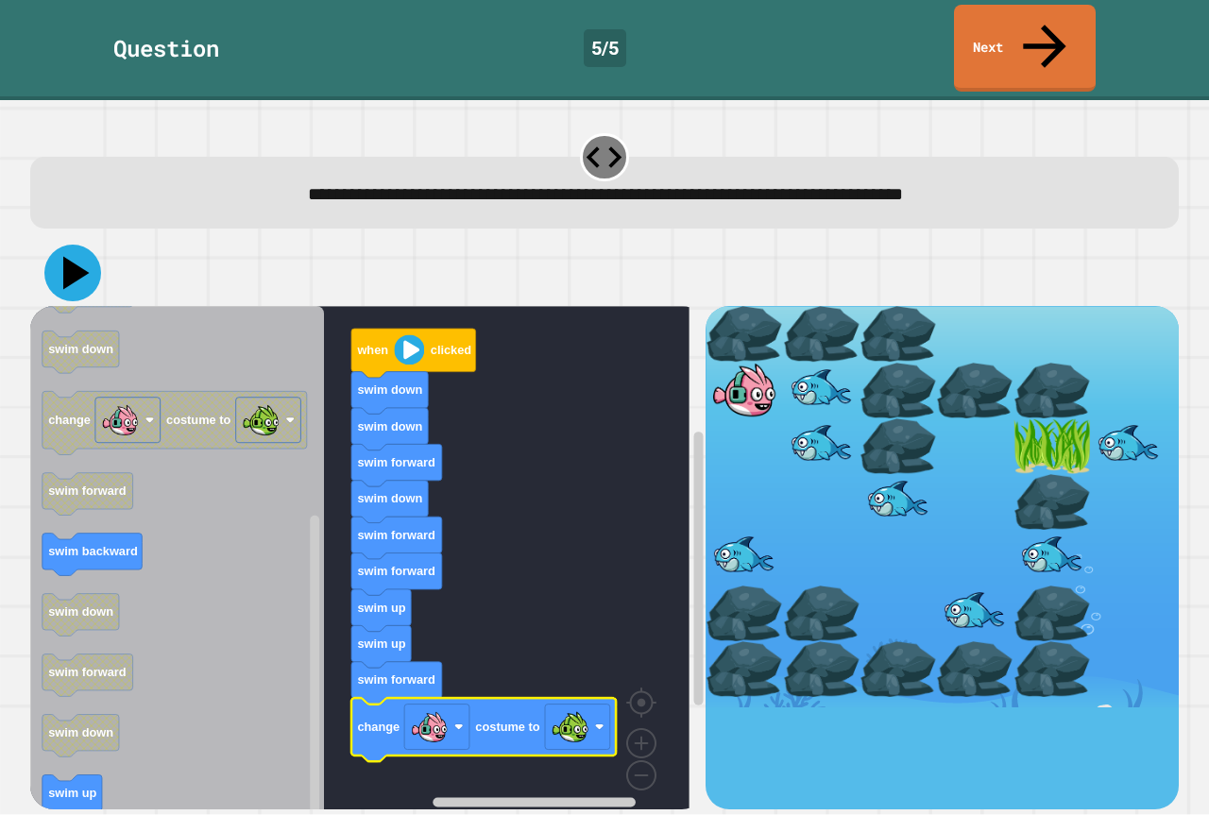
click at [60, 245] on icon at bounding box center [72, 273] width 57 height 57
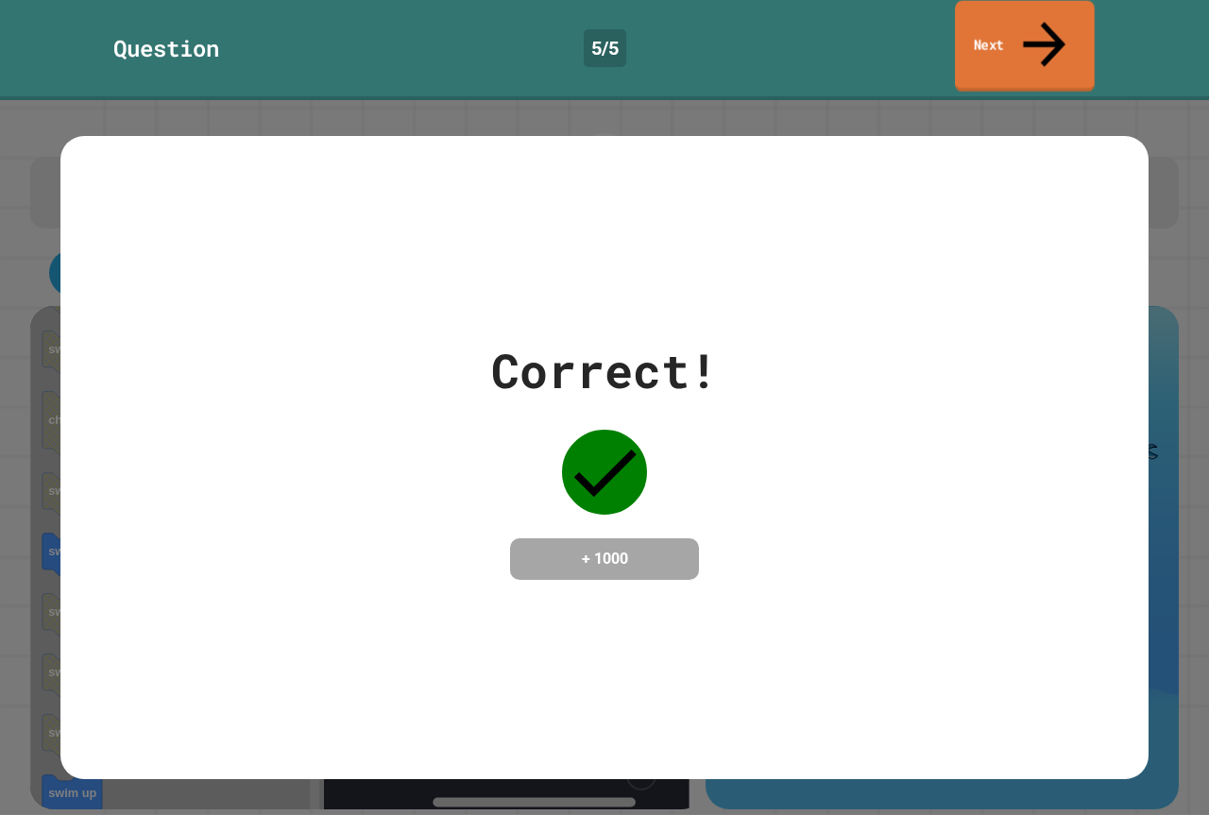
click at [996, 24] on link "Next" at bounding box center [1025, 47] width 140 height 92
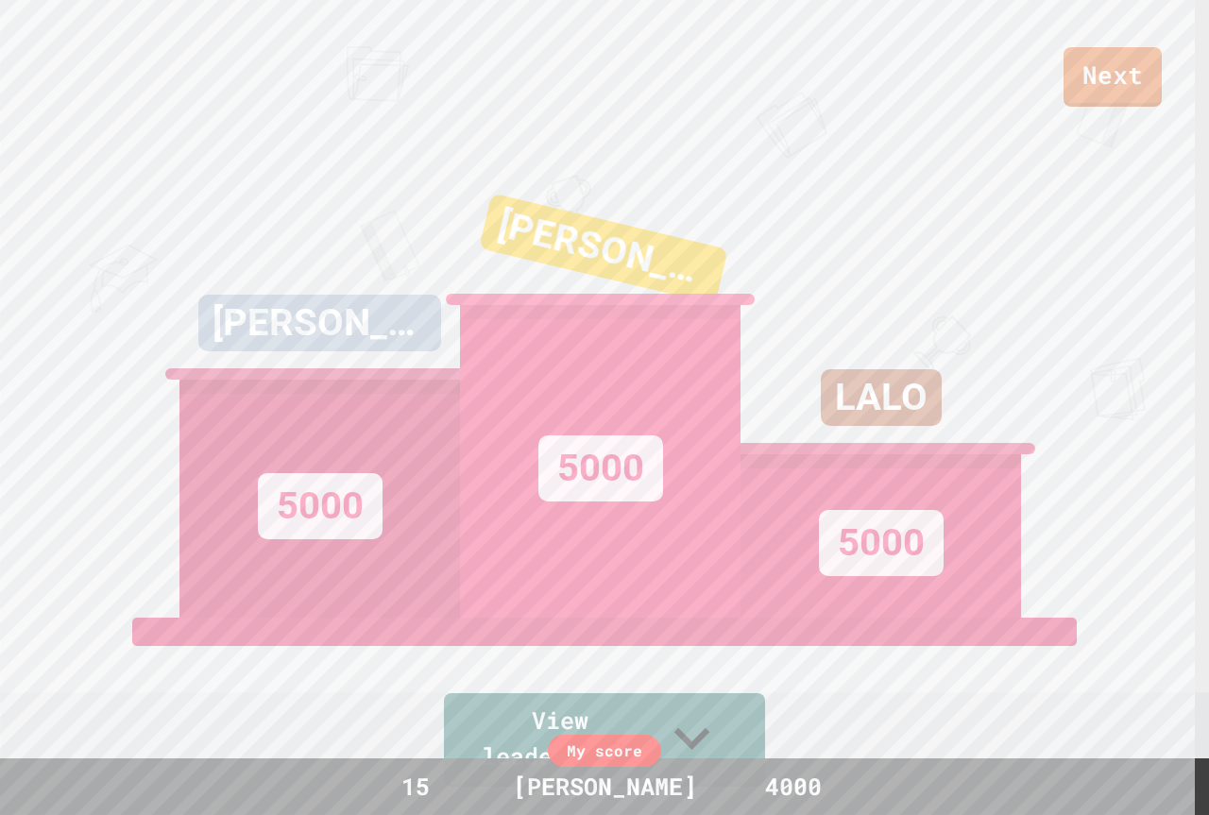
drag, startPoint x: 1056, startPoint y: 87, endPoint x: 1080, endPoint y: 59, distance: 36.9
click at [1062, 81] on div "Next" at bounding box center [604, 53] width 1209 height 107
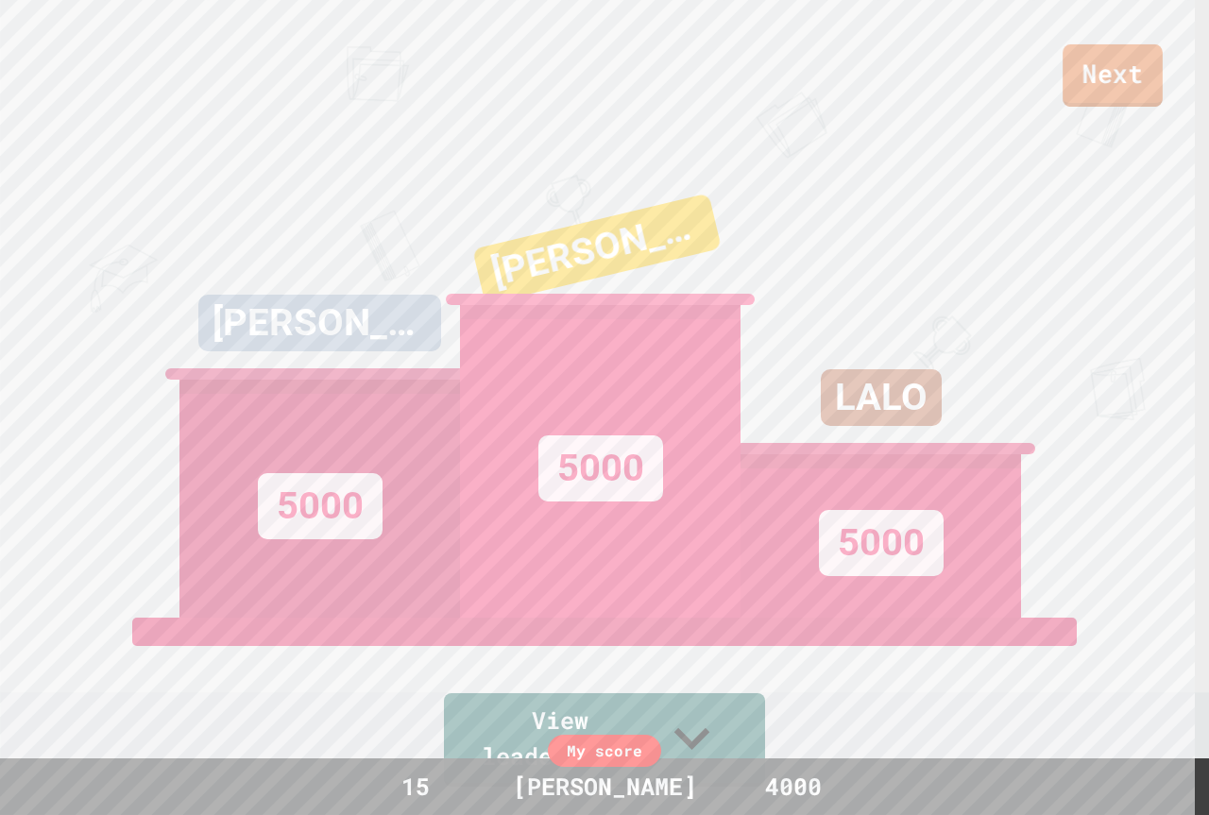
click at [1087, 51] on link "Next" at bounding box center [1112, 75] width 100 height 62
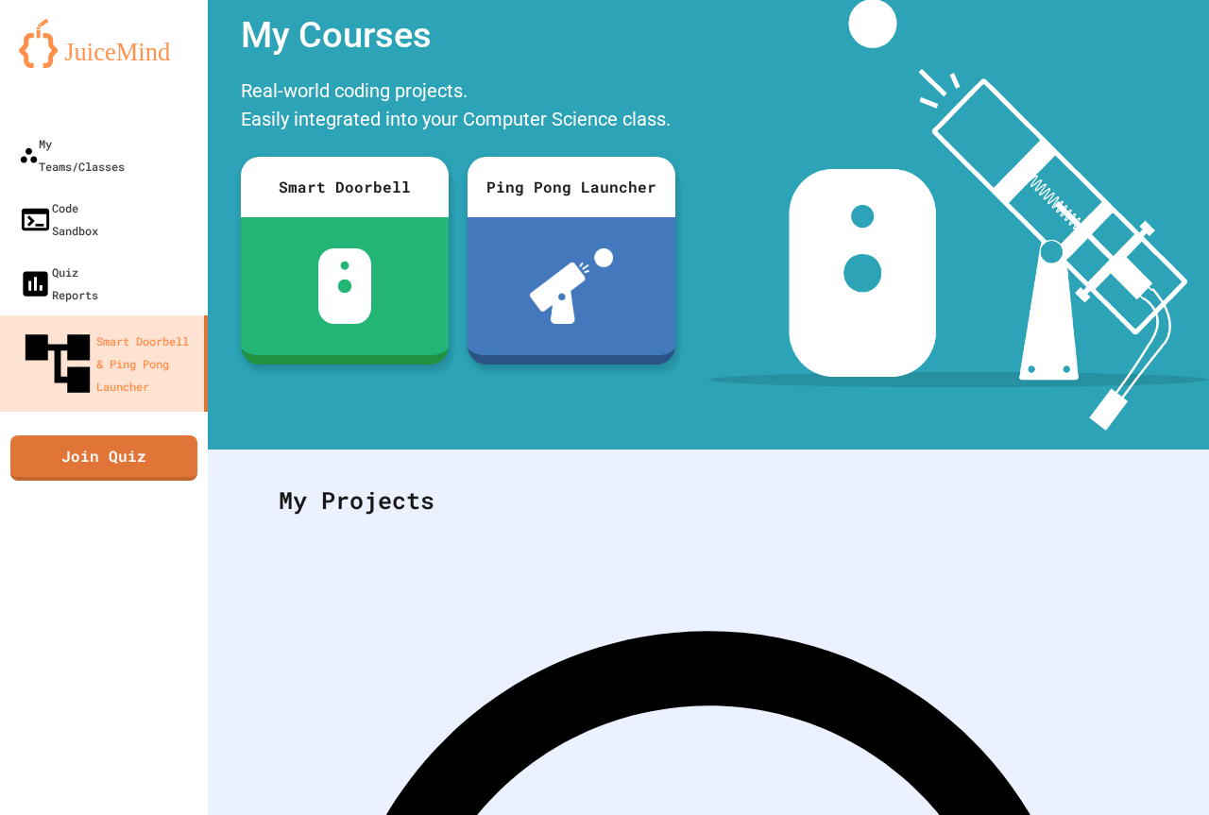
scroll to position [132, 0]
